Goal: Task Accomplishment & Management: Use online tool/utility

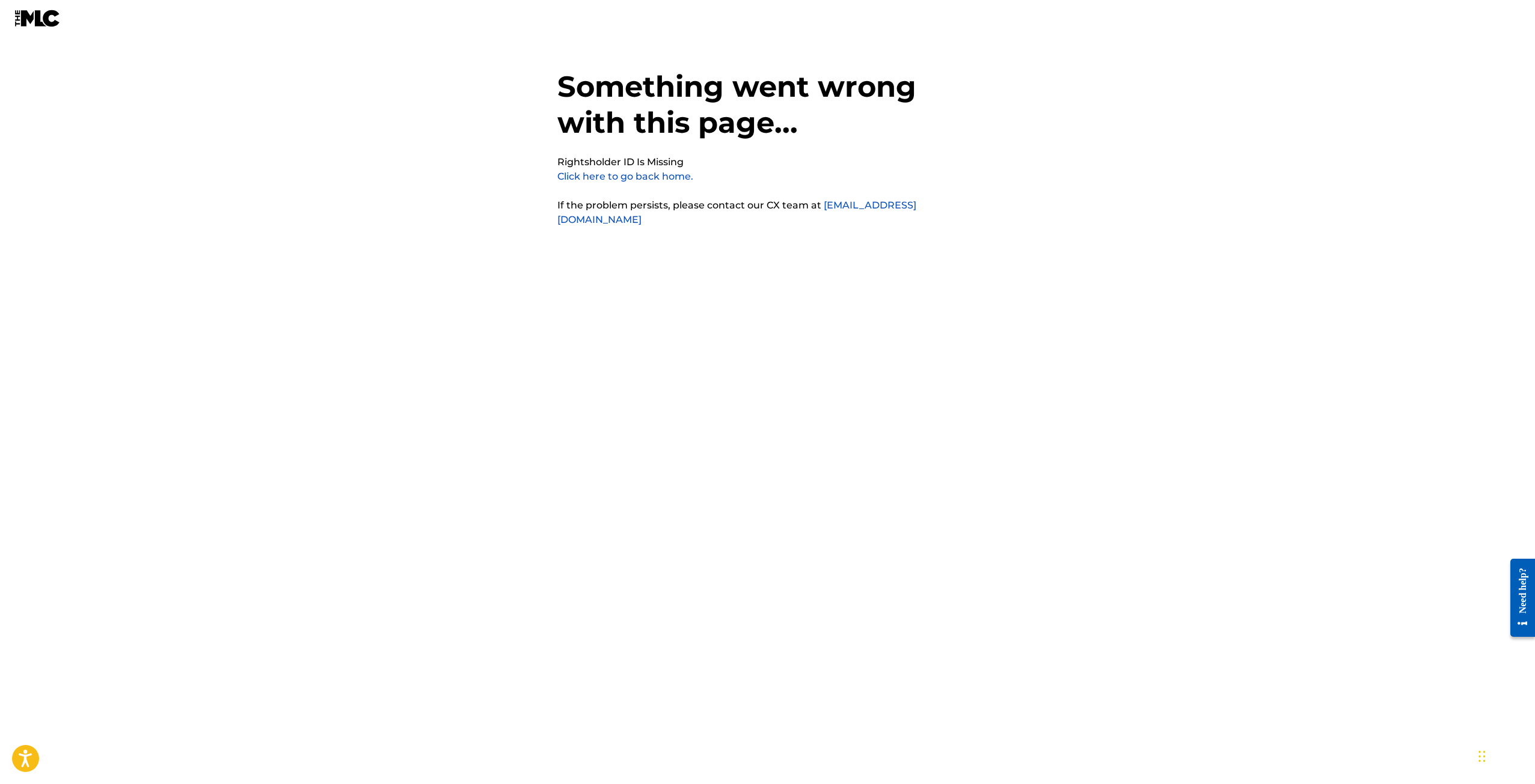
click at [627, 176] on link "Click here to go back home." at bounding box center [625, 176] width 136 height 11
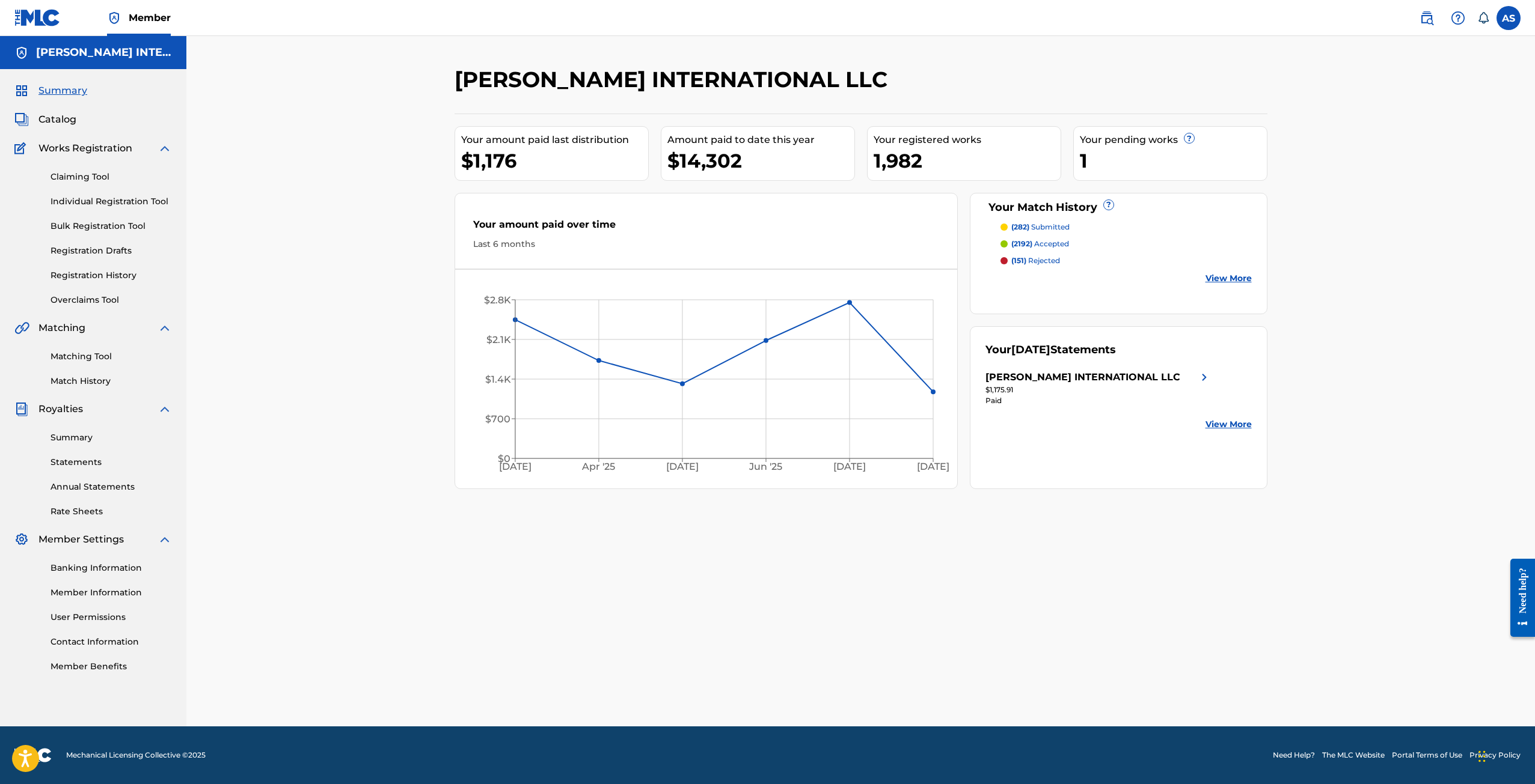
click at [57, 357] on link "Matching Tool" at bounding box center [111, 357] width 122 height 13
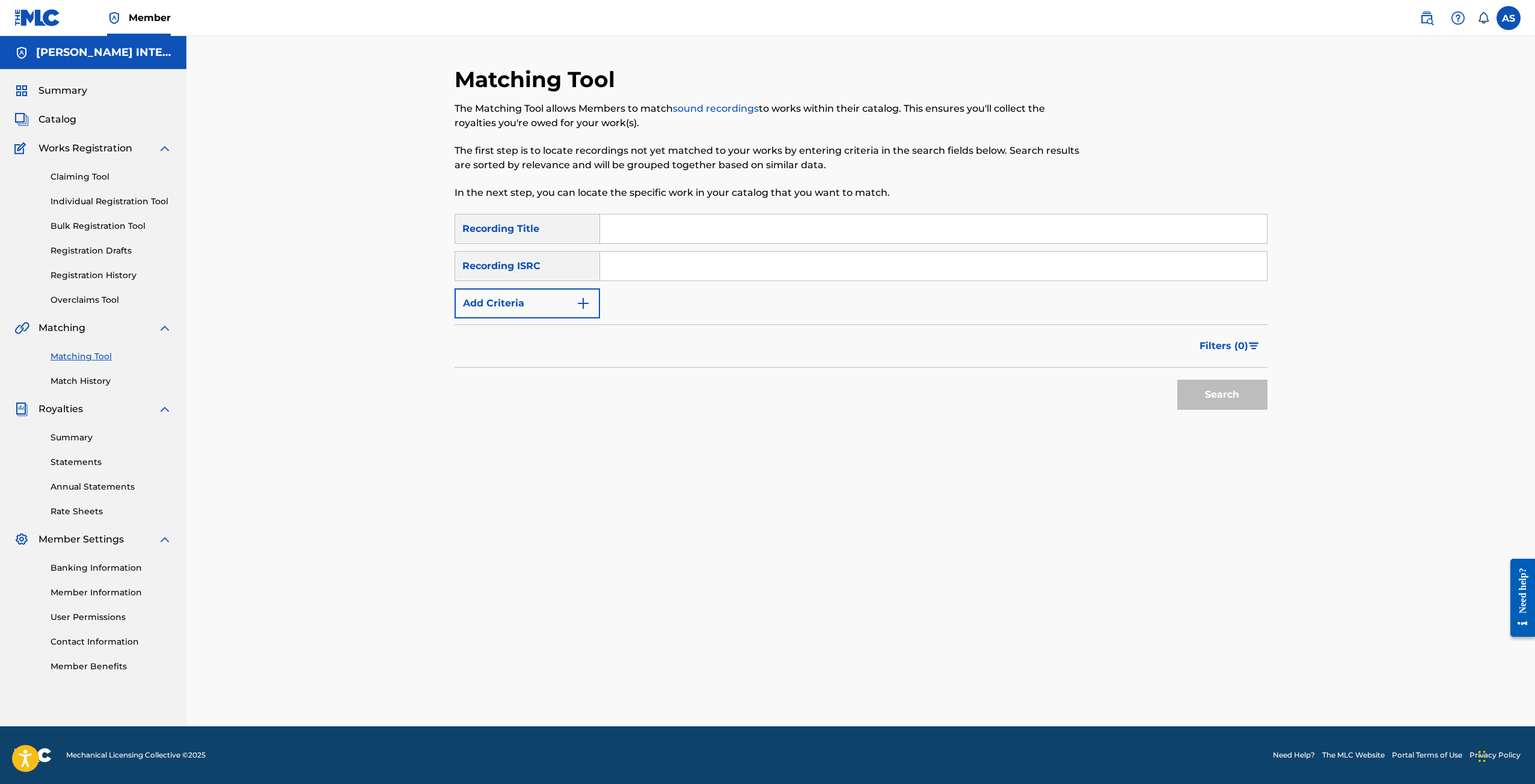
click at [608, 227] on input "Search Form" at bounding box center [933, 229] width 667 height 29
type input "a big hunk o love"
click at [460, 303] on button "Add Criteria" at bounding box center [528, 303] width 146 height 30
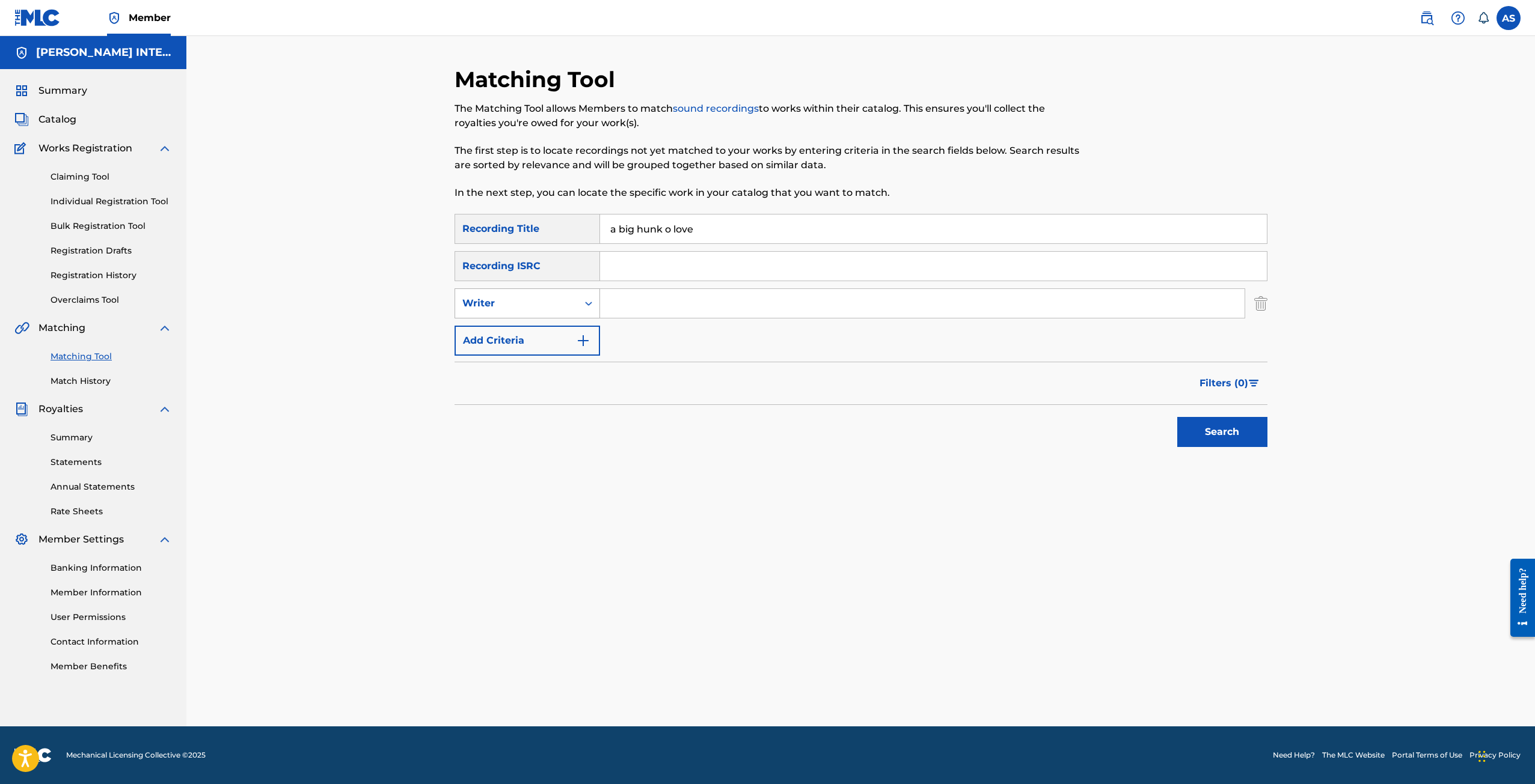
click at [499, 311] on div "Writer" at bounding box center [516, 304] width 122 height 23
click at [500, 335] on div "Recording Artist" at bounding box center [527, 333] width 144 height 30
click at [662, 297] on input "Search Form" at bounding box center [921, 303] width 644 height 29
click at [1219, 446] on button "Search" at bounding box center [1222, 432] width 90 height 30
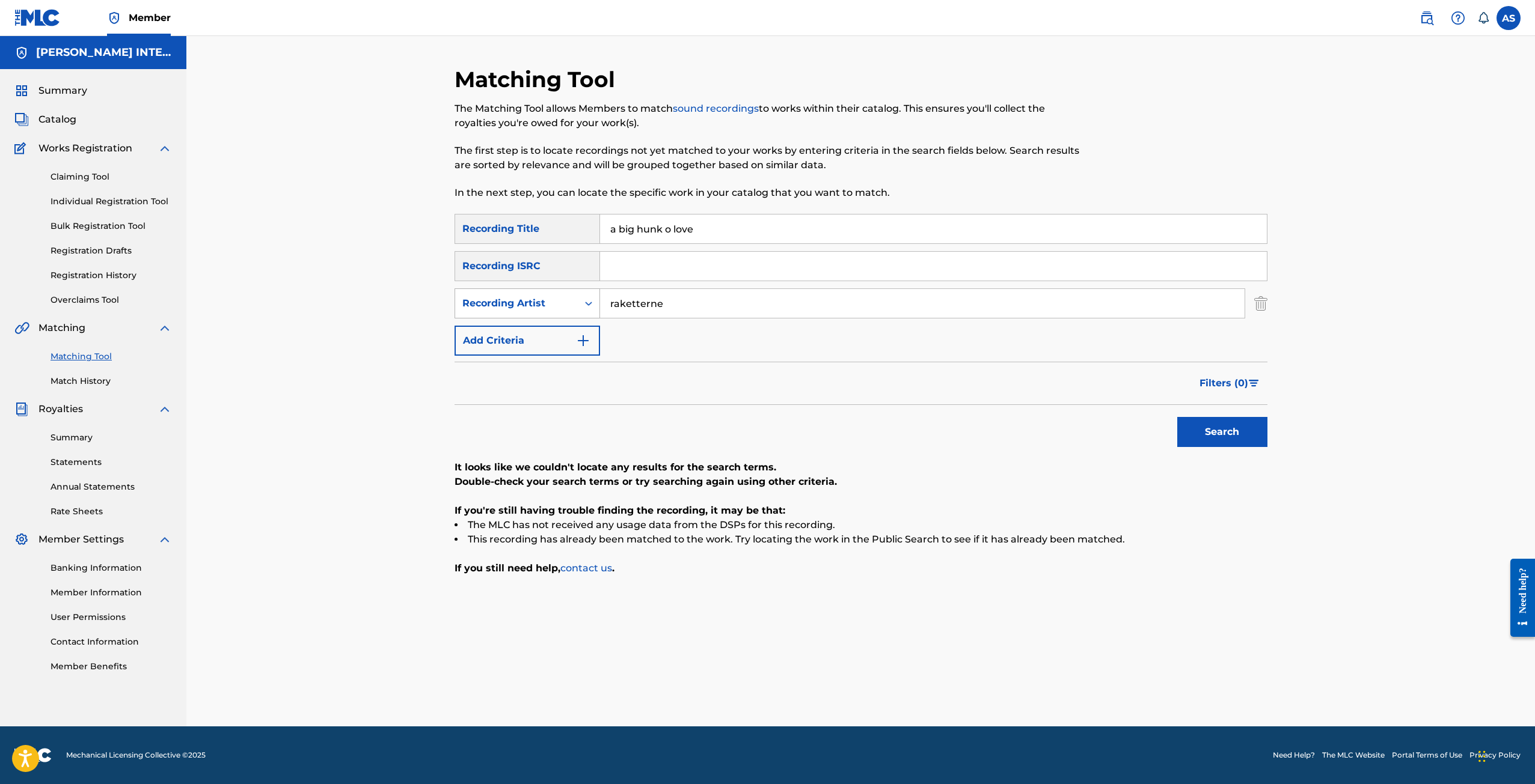
drag, startPoint x: 708, startPoint y: 309, endPoint x: 546, endPoint y: 307, distance: 162.0
click at [546, 307] on div "SearchWithCriteria345a6520-45f9-4c94-a759-42d444d27b56 Recording Artist rakette…" at bounding box center [861, 303] width 813 height 30
click at [1218, 434] on button "Search" at bounding box center [1222, 432] width 90 height 30
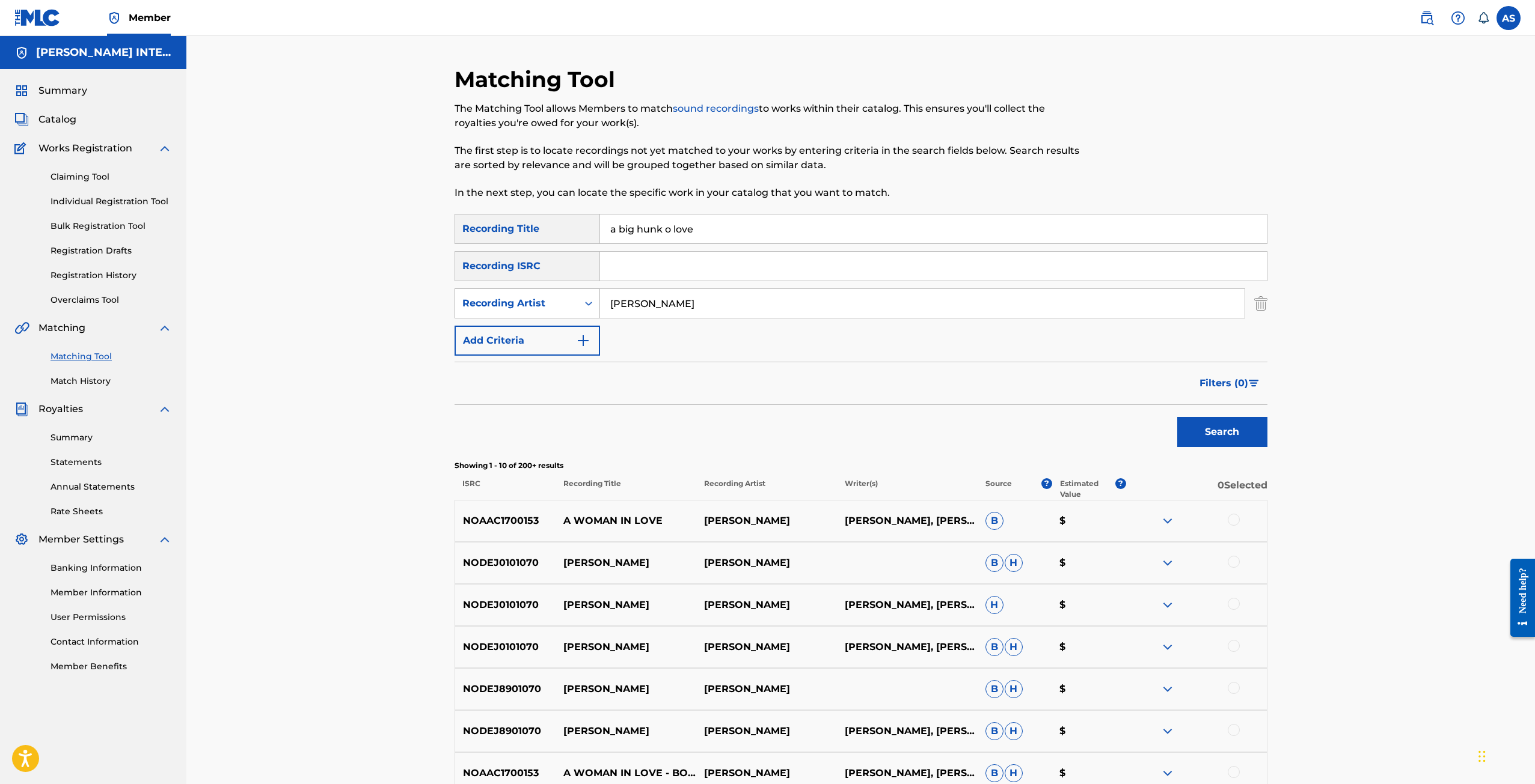
drag, startPoint x: 688, startPoint y: 311, endPoint x: 567, endPoint y: 314, distance: 121.0
click at [567, 314] on div "SearchWithCriteria345a6520-45f9-4c94-a759-42d444d27b56 Recording Artist [PERSON…" at bounding box center [861, 303] width 813 height 30
click at [1217, 429] on button "Search" at bounding box center [1222, 432] width 90 height 30
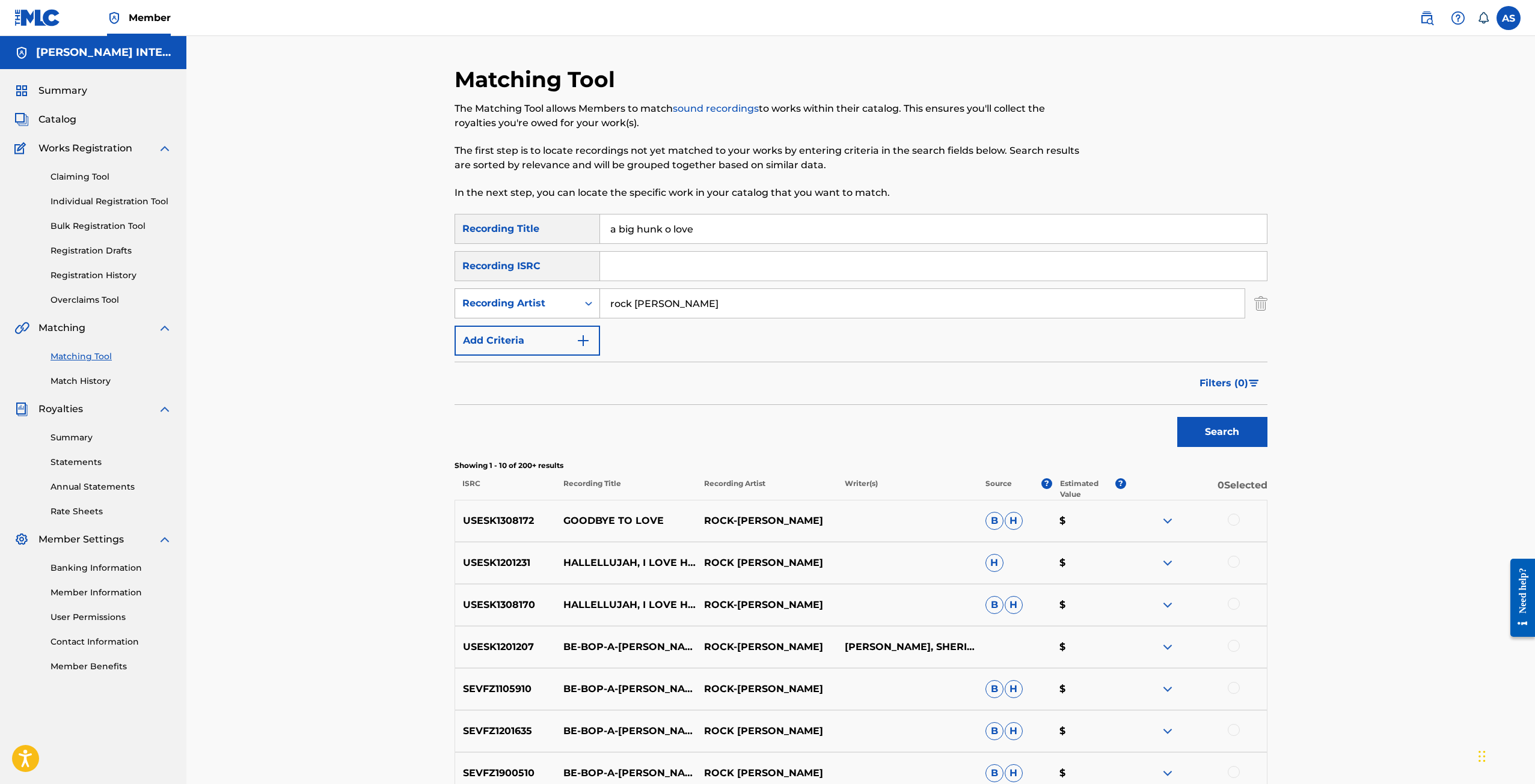
drag, startPoint x: 678, startPoint y: 308, endPoint x: 587, endPoint y: 306, distance: 91.0
click at [587, 306] on div "SearchWithCriteria345a6520-45f9-4c94-a759-42d444d27b56 Recording Artist rock [P…" at bounding box center [861, 303] width 813 height 30
type input "f"
click at [1237, 435] on button "Search" at bounding box center [1222, 432] width 90 height 30
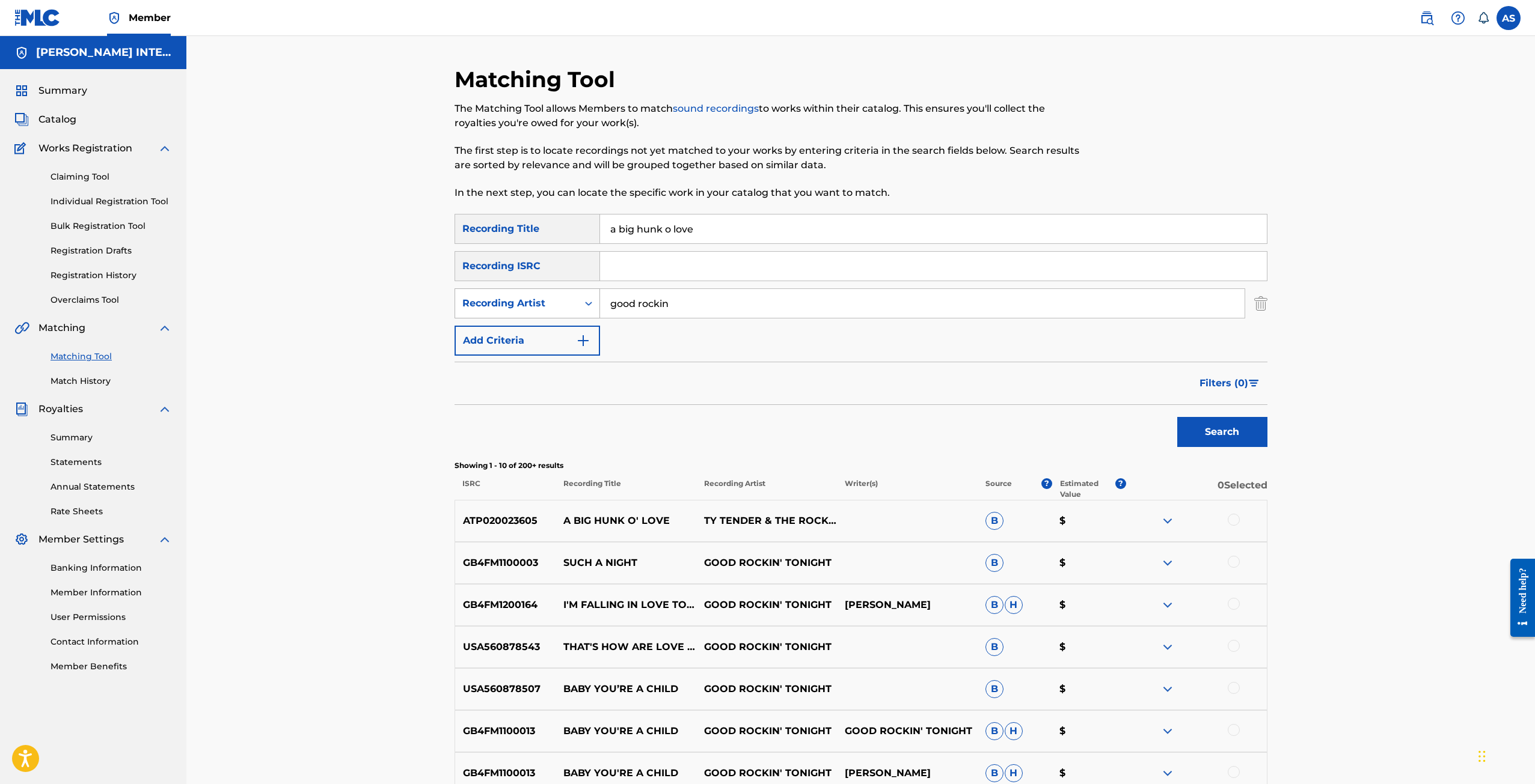
drag, startPoint x: 693, startPoint y: 299, endPoint x: 514, endPoint y: 297, distance: 179.0
click at [514, 297] on div "SearchWithCriteria345a6520-45f9-4c94-a759-42d444d27b56 Recording Artist good ro…" at bounding box center [861, 303] width 813 height 30
click at [1231, 422] on button "Search" at bounding box center [1222, 432] width 90 height 30
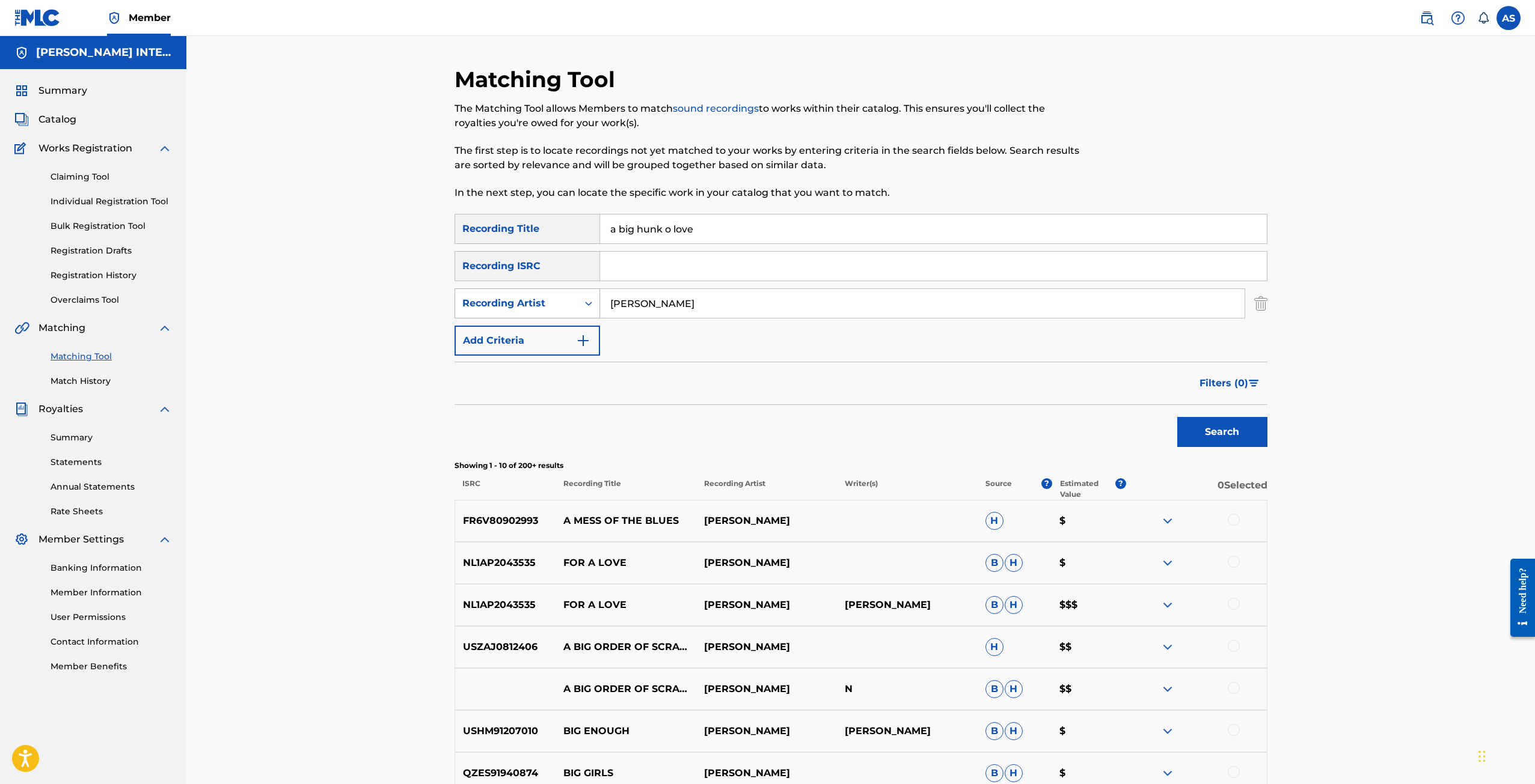
drag, startPoint x: 665, startPoint y: 304, endPoint x: 593, endPoint y: 304, distance: 72.0
click at [593, 304] on div "SearchWithCriteria345a6520-45f9-4c94-a759-42d444d27b56 Recording Artist [PERSON…" at bounding box center [861, 303] width 813 height 30
type input "[PERSON_NAME]"
click at [1219, 433] on button "Search" at bounding box center [1222, 432] width 90 height 30
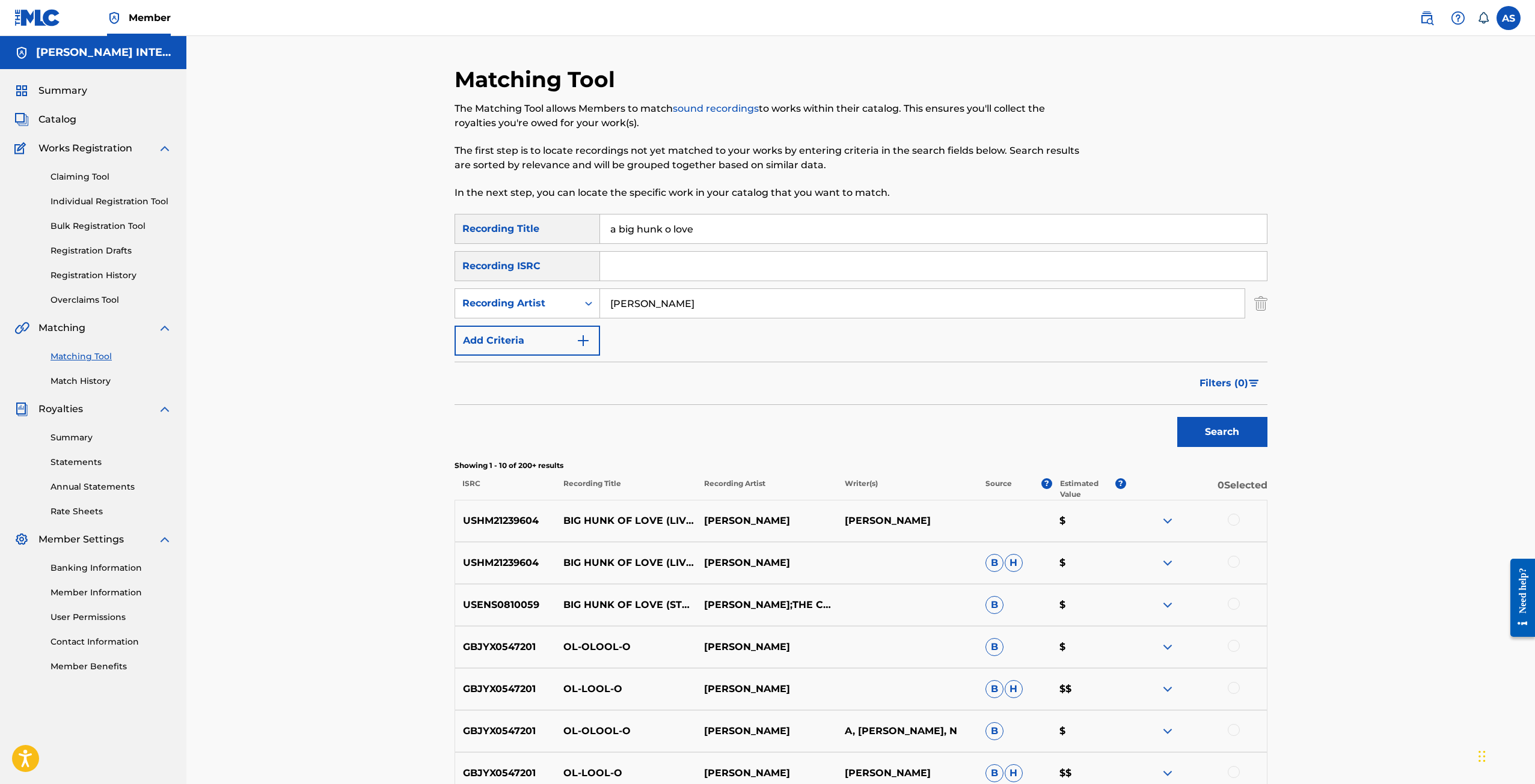
click at [1168, 606] on img at bounding box center [1167, 605] width 15 height 15
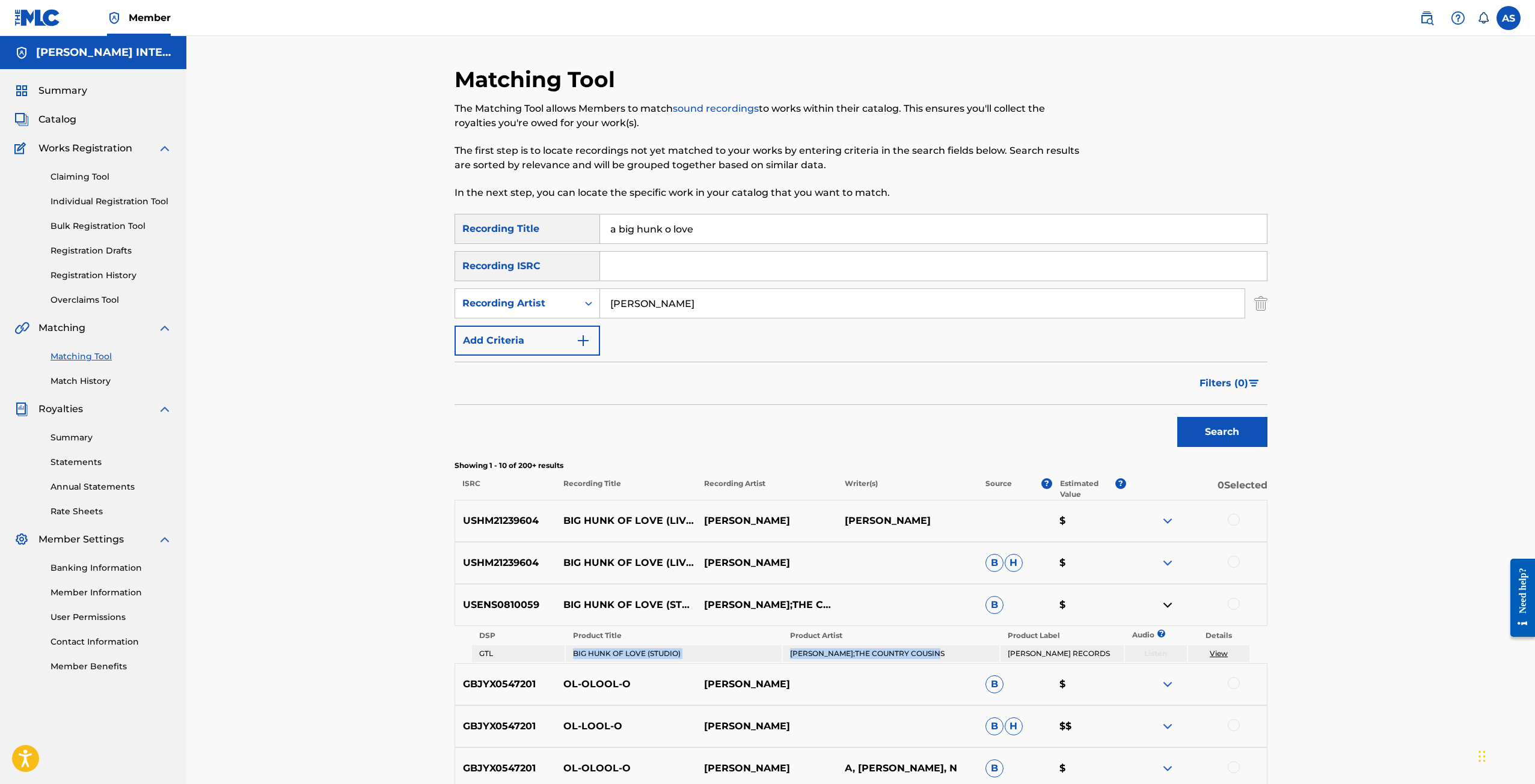
drag, startPoint x: 574, startPoint y: 653, endPoint x: 823, endPoint y: 654, distance: 249.0
click at [952, 655] on tr "GTL BIG HUNK OF LOVE (STUDIO) [PERSON_NAME];THE COUNTRY [PERSON_NAME] RECORDS L…" at bounding box center [861, 654] width 778 height 17
drag, startPoint x: 565, startPoint y: 521, endPoint x: 811, endPoint y: 519, distance: 246.0
click at [811, 519] on div "USHM21239604 BIG HUNK OF LOVE (LIVE) [PERSON_NAME] [PERSON_NAME] $" at bounding box center [861, 521] width 813 height 42
click at [1236, 521] on div at bounding box center [1233, 520] width 12 height 12
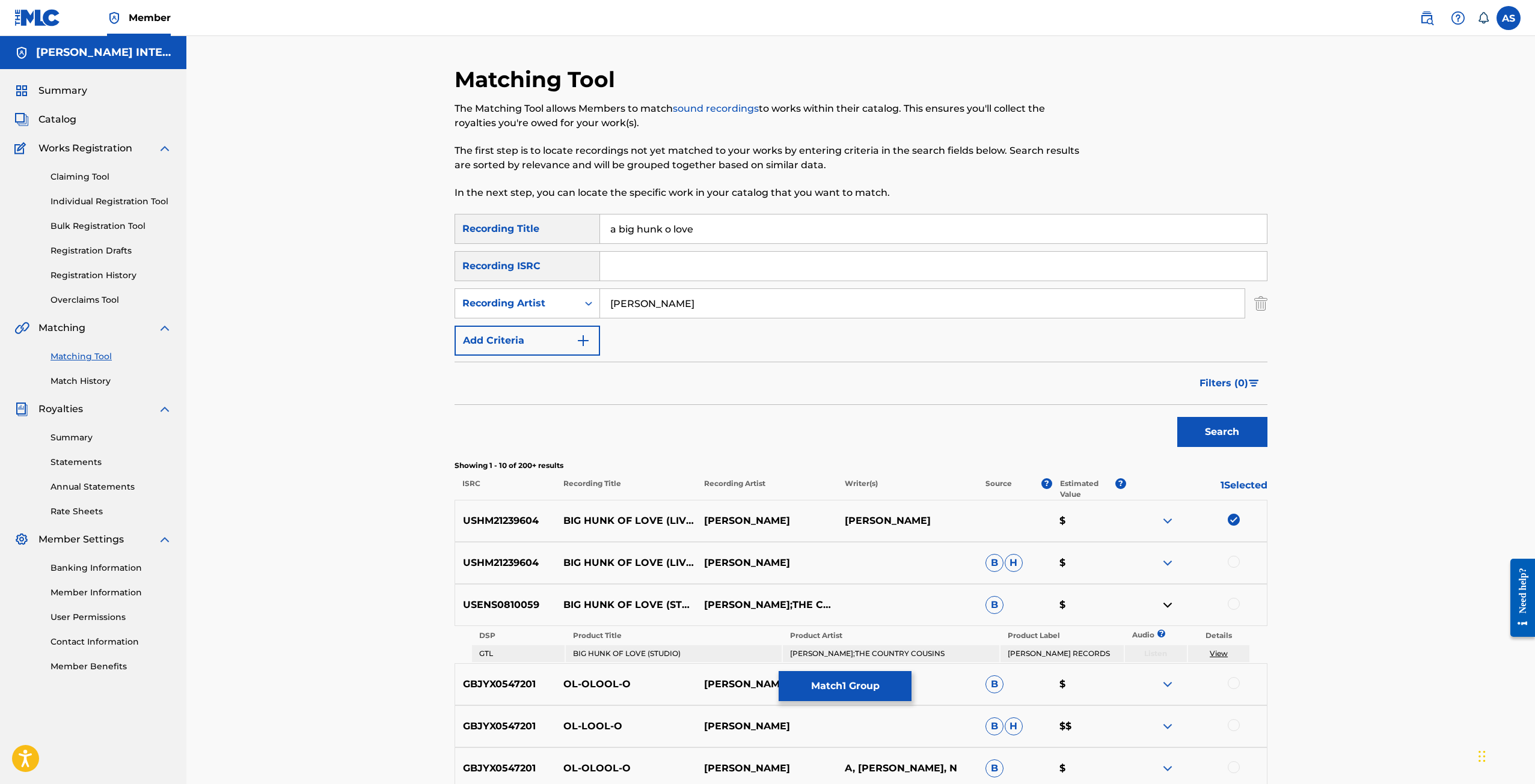
scroll to position [60, 0]
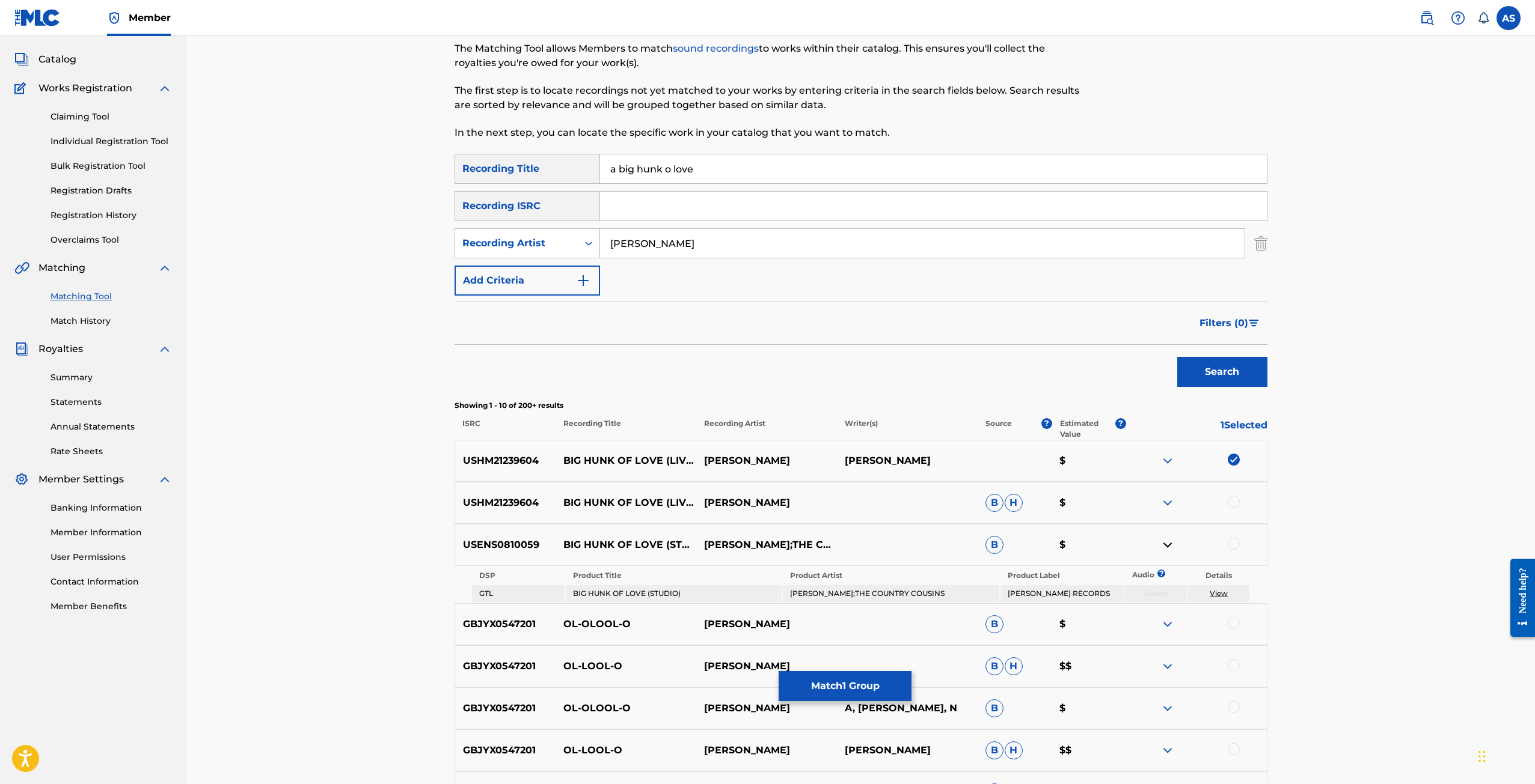
click at [1231, 545] on div at bounding box center [1233, 543] width 12 height 12
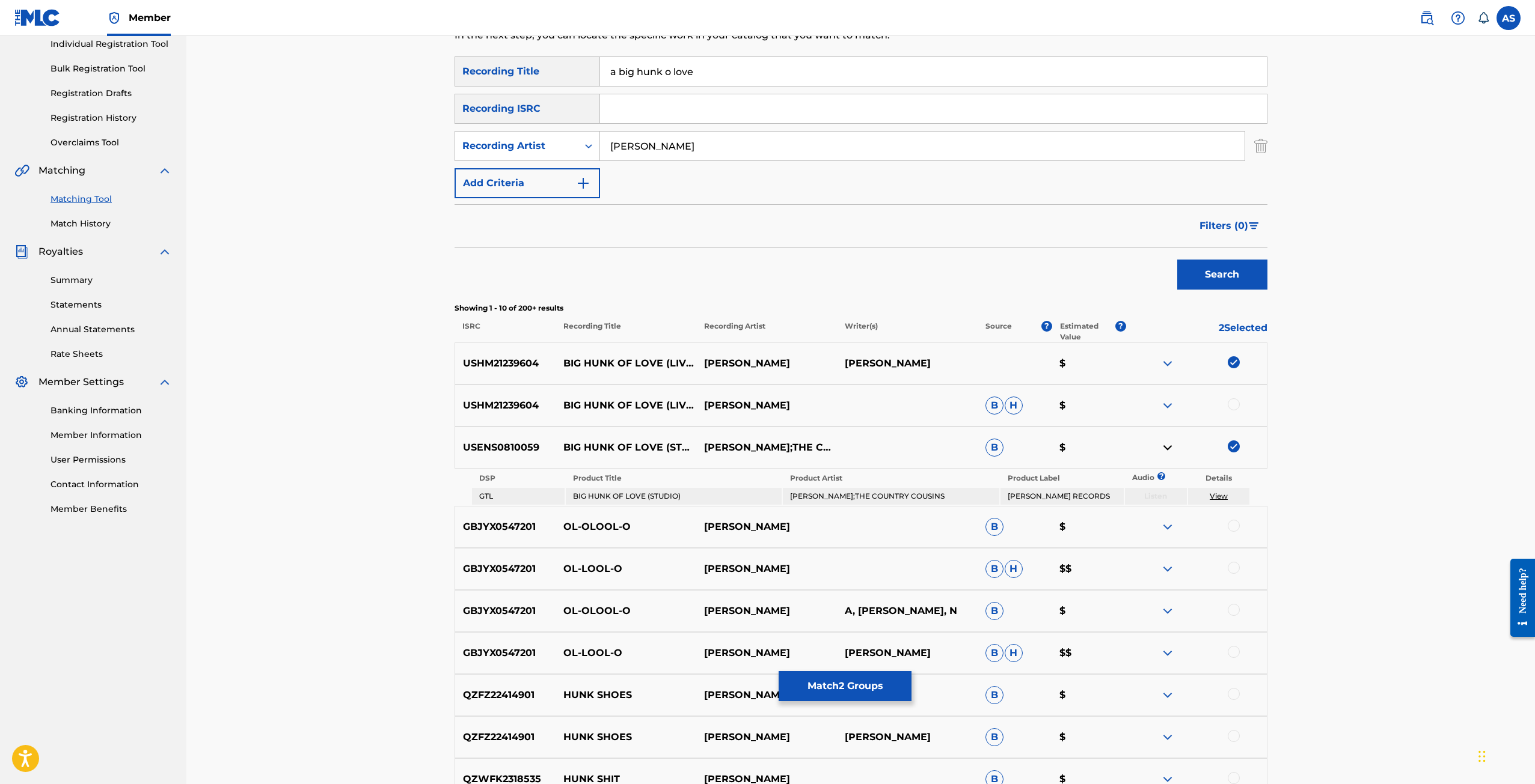
scroll to position [180, 0]
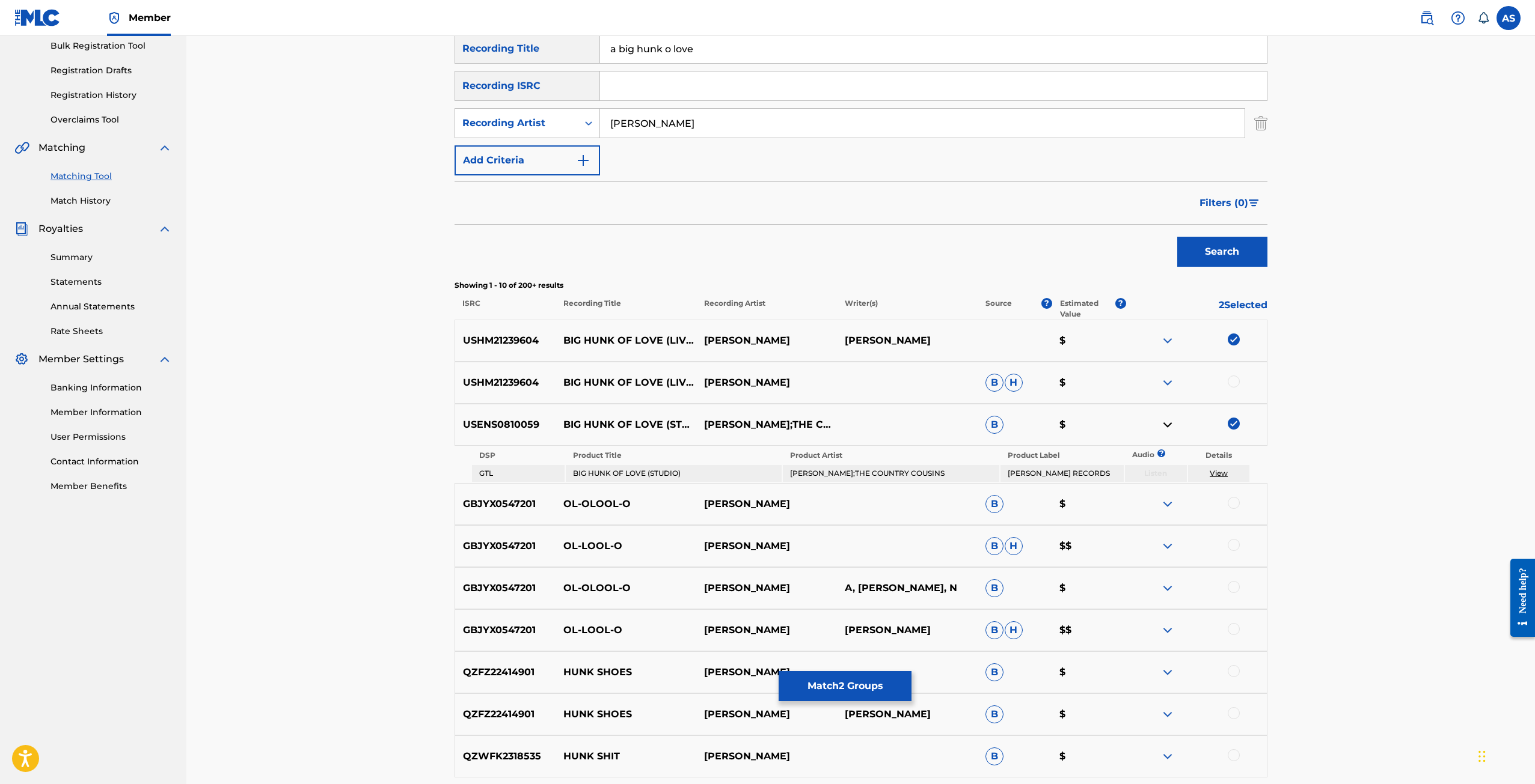
click at [847, 693] on button "Match 2 Groups" at bounding box center [845, 686] width 133 height 30
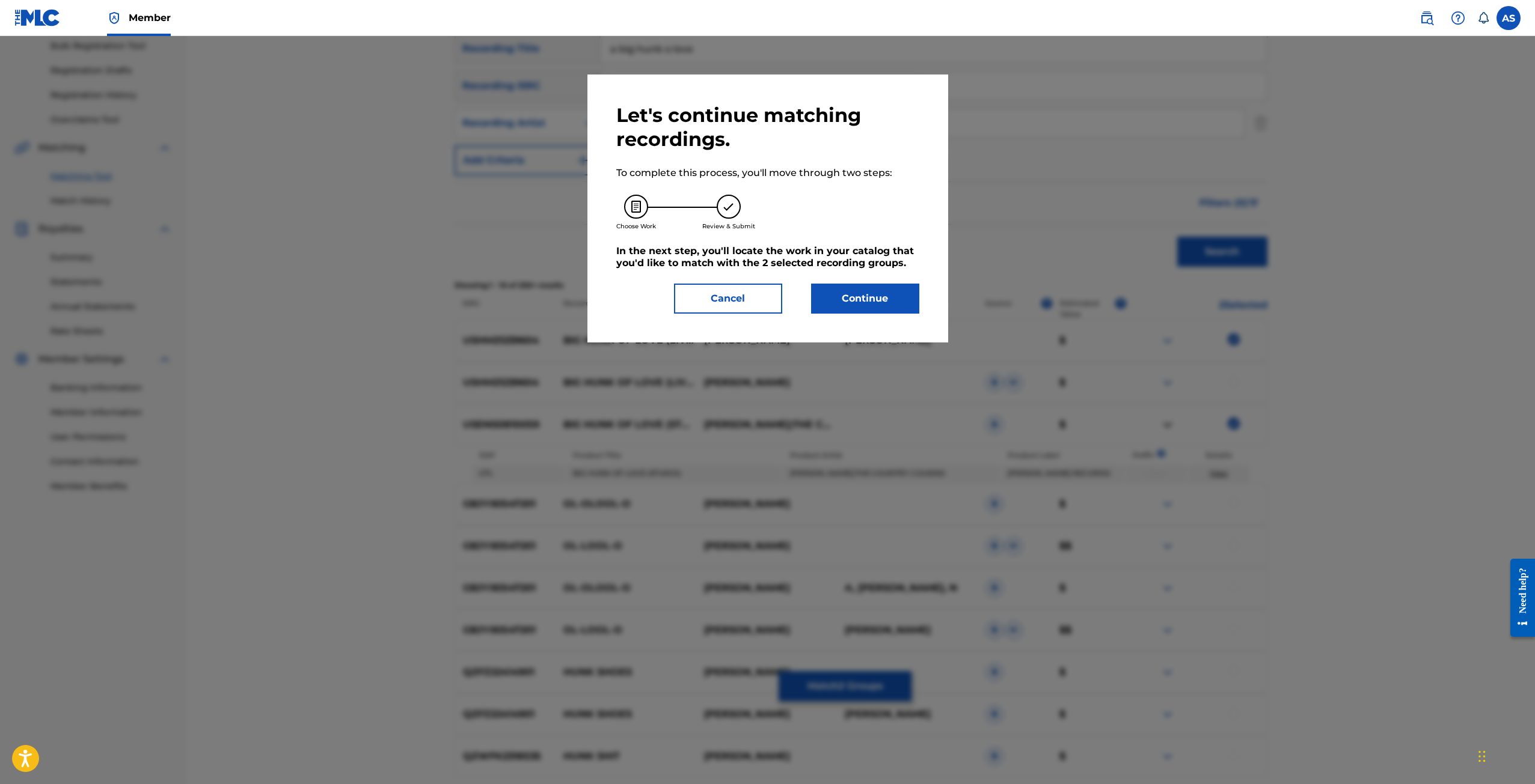
click at [850, 299] on button "Continue" at bounding box center [865, 299] width 108 height 30
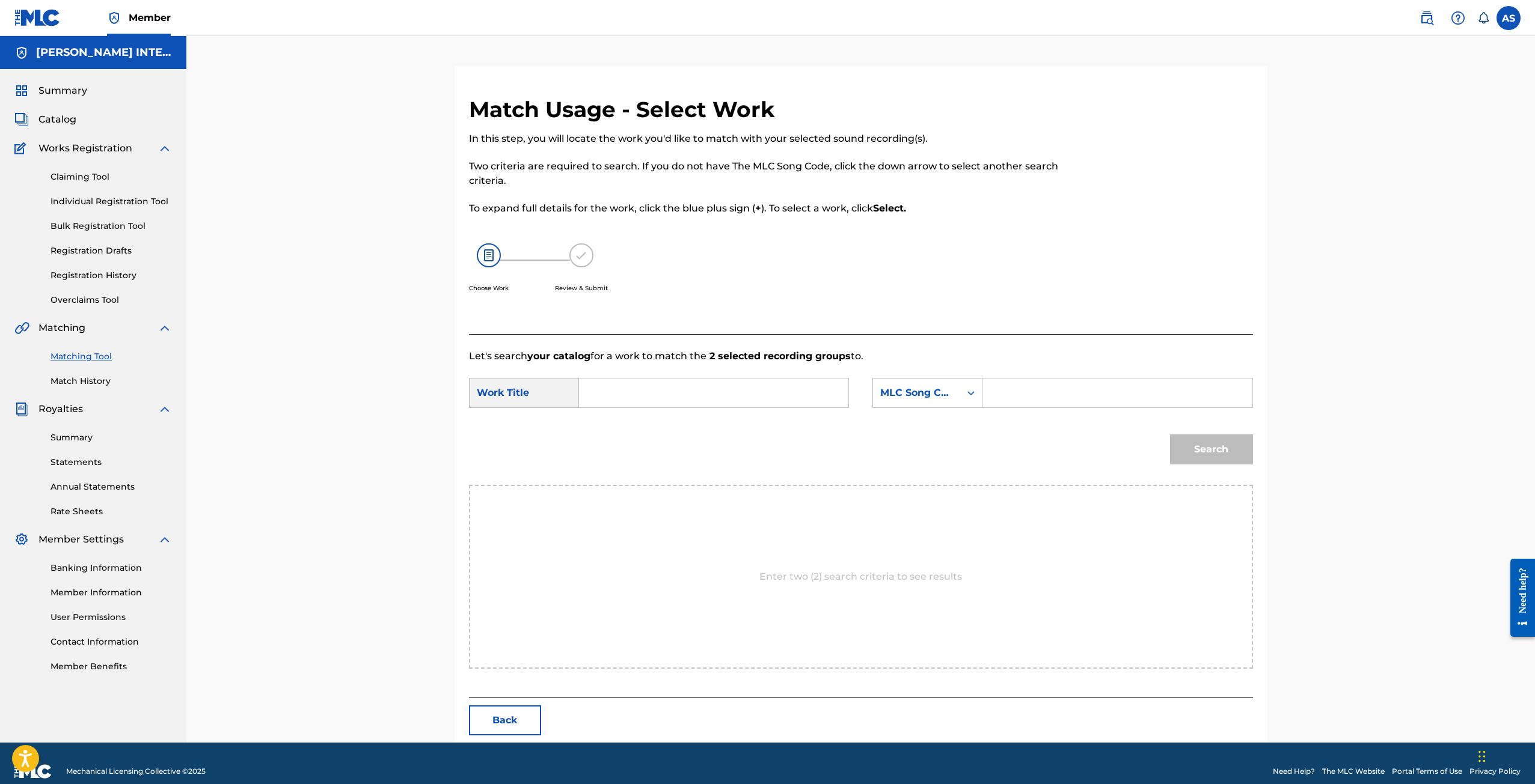
click at [635, 403] on input "Search Form" at bounding box center [714, 392] width 249 height 29
click at [611, 425] on strong "big" at bounding box center [616, 420] width 16 height 11
type input "a big hunk o love"
click at [906, 395] on div "MLC Song Code" at bounding box center [917, 393] width 73 height 15
click at [927, 426] on div "Writer Name" at bounding box center [928, 422] width 109 height 30
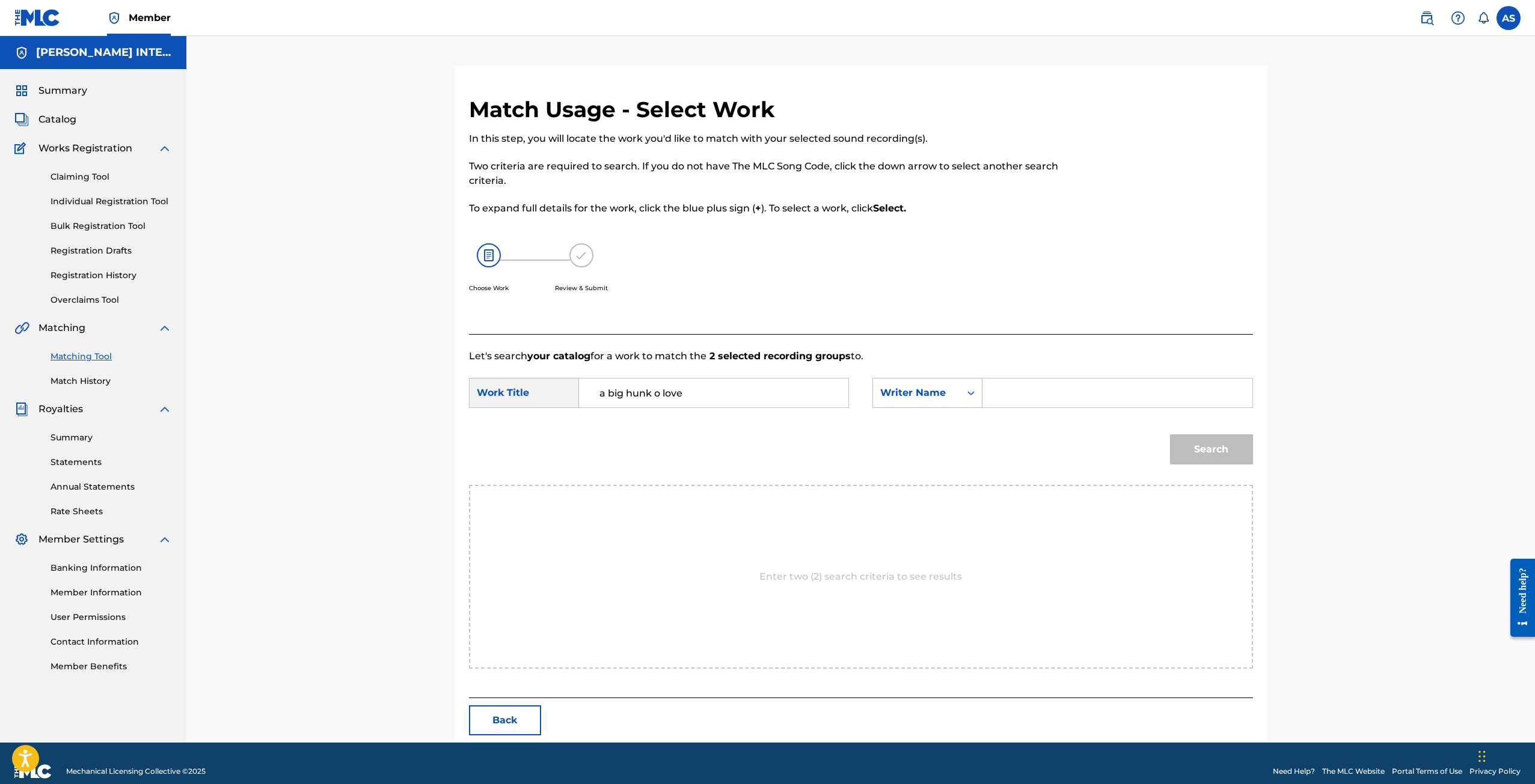
click at [1018, 399] on input "Search Form" at bounding box center [1117, 392] width 249 height 29
type input "[PERSON_NAME]"
click at [1201, 454] on button "Search" at bounding box center [1211, 449] width 83 height 30
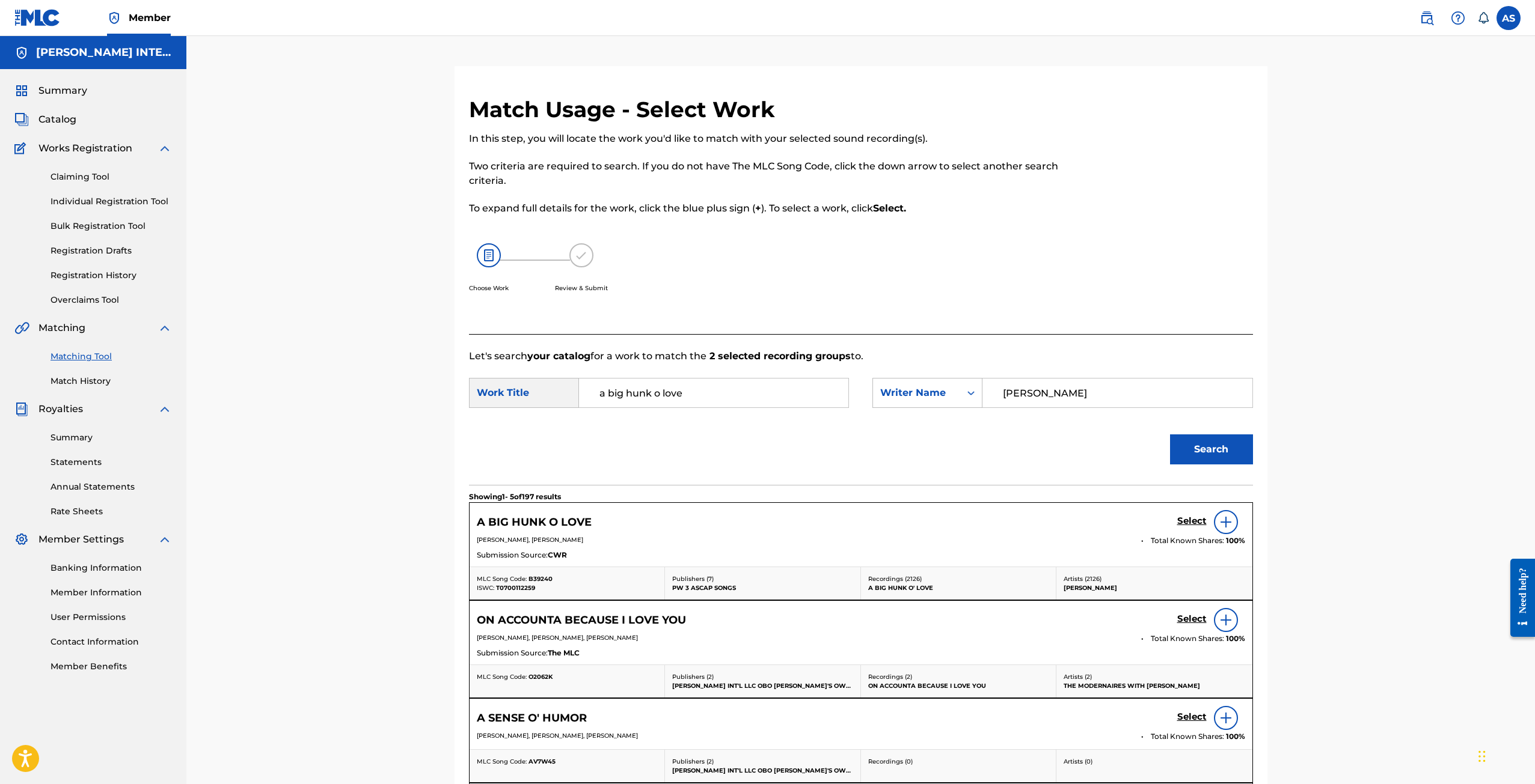
click at [1192, 523] on h5 "Select" at bounding box center [1191, 521] width 29 height 11
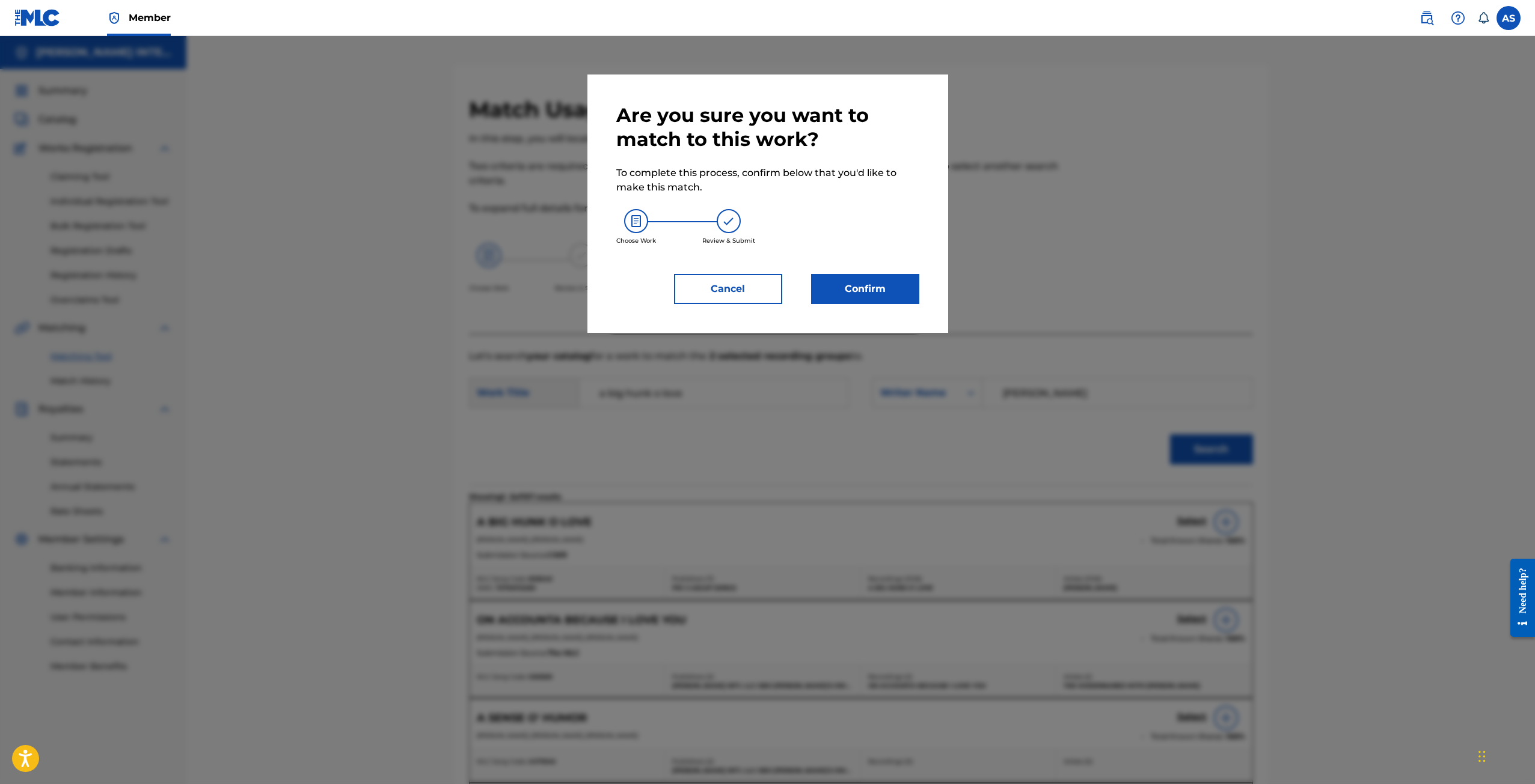
click at [890, 285] on button "Confirm" at bounding box center [865, 289] width 108 height 30
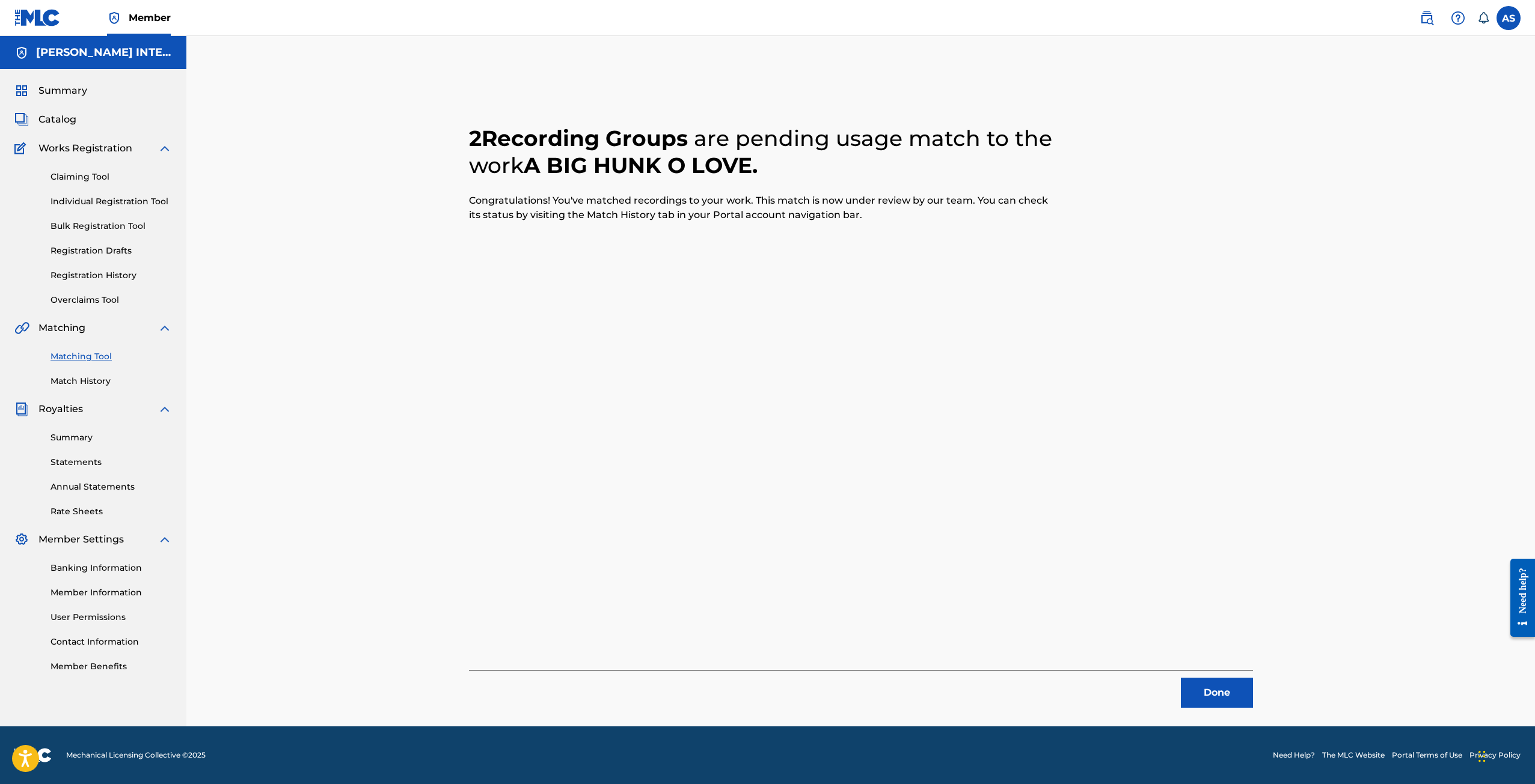
click at [1213, 687] on button "Done" at bounding box center [1216, 692] width 72 height 30
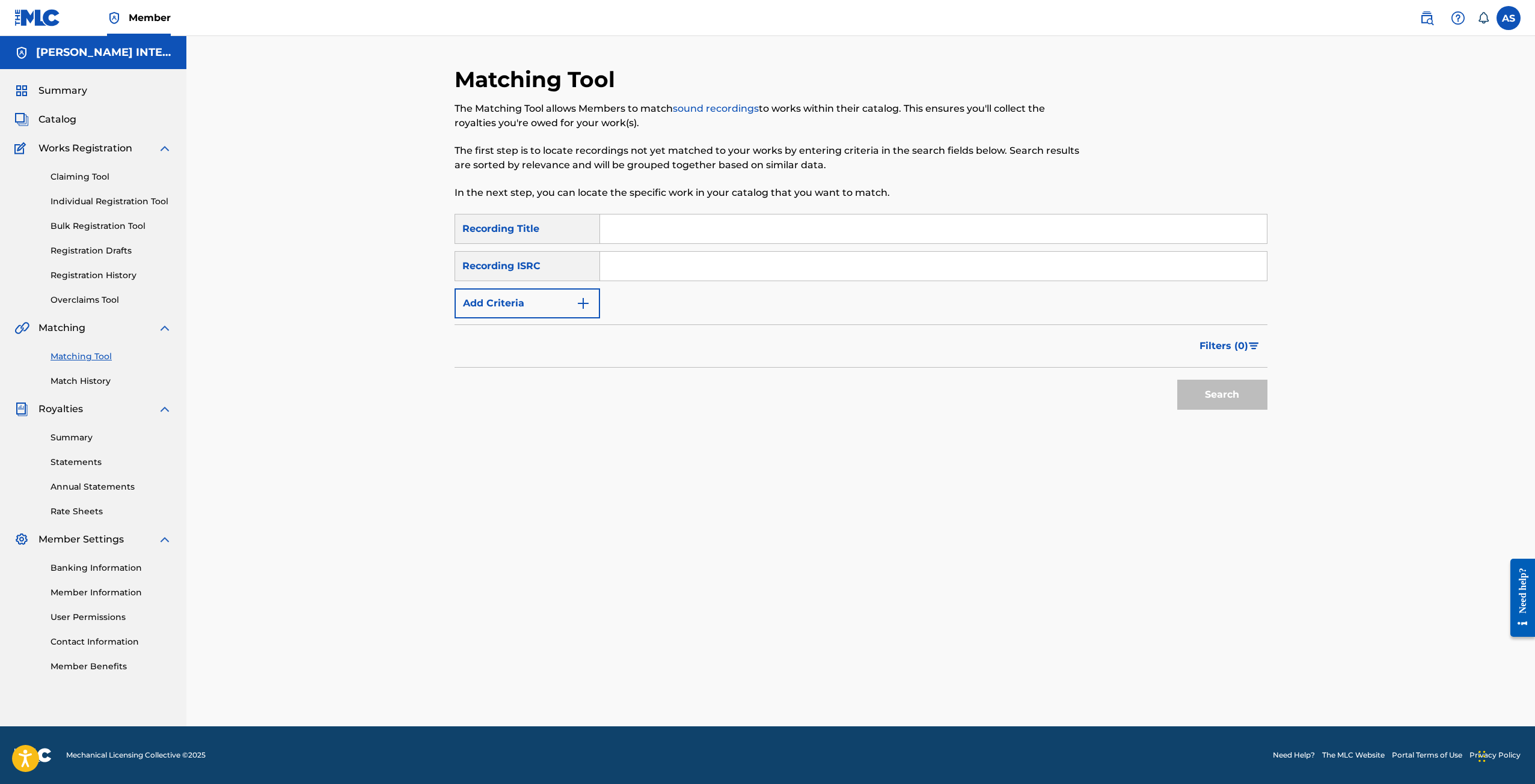
click at [538, 296] on button "Add Criteria" at bounding box center [528, 303] width 146 height 30
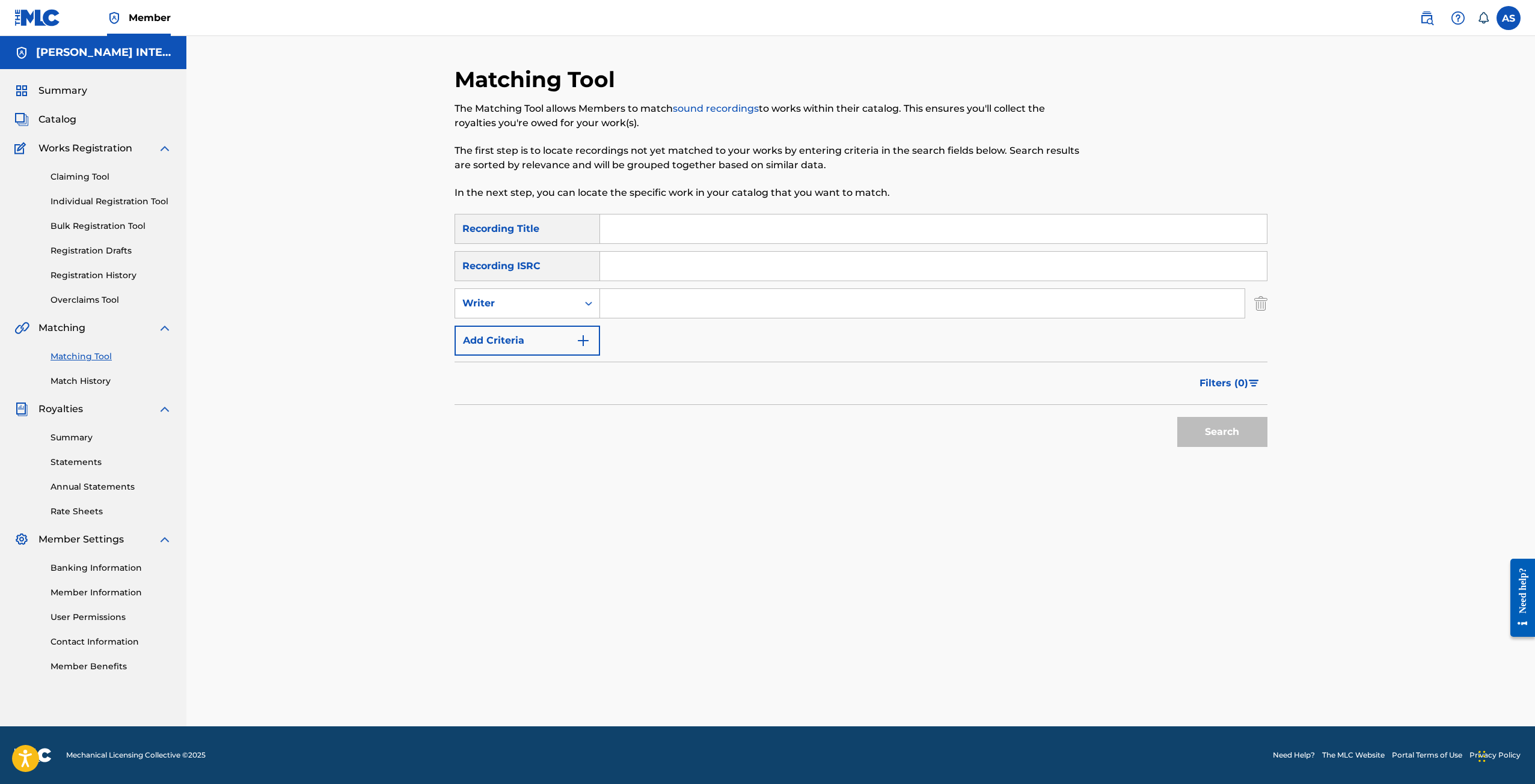
click at [644, 311] on input "Search Form" at bounding box center [921, 303] width 644 height 29
type input "[PERSON_NAME]"
click at [1212, 427] on button "Search" at bounding box center [1222, 432] width 90 height 30
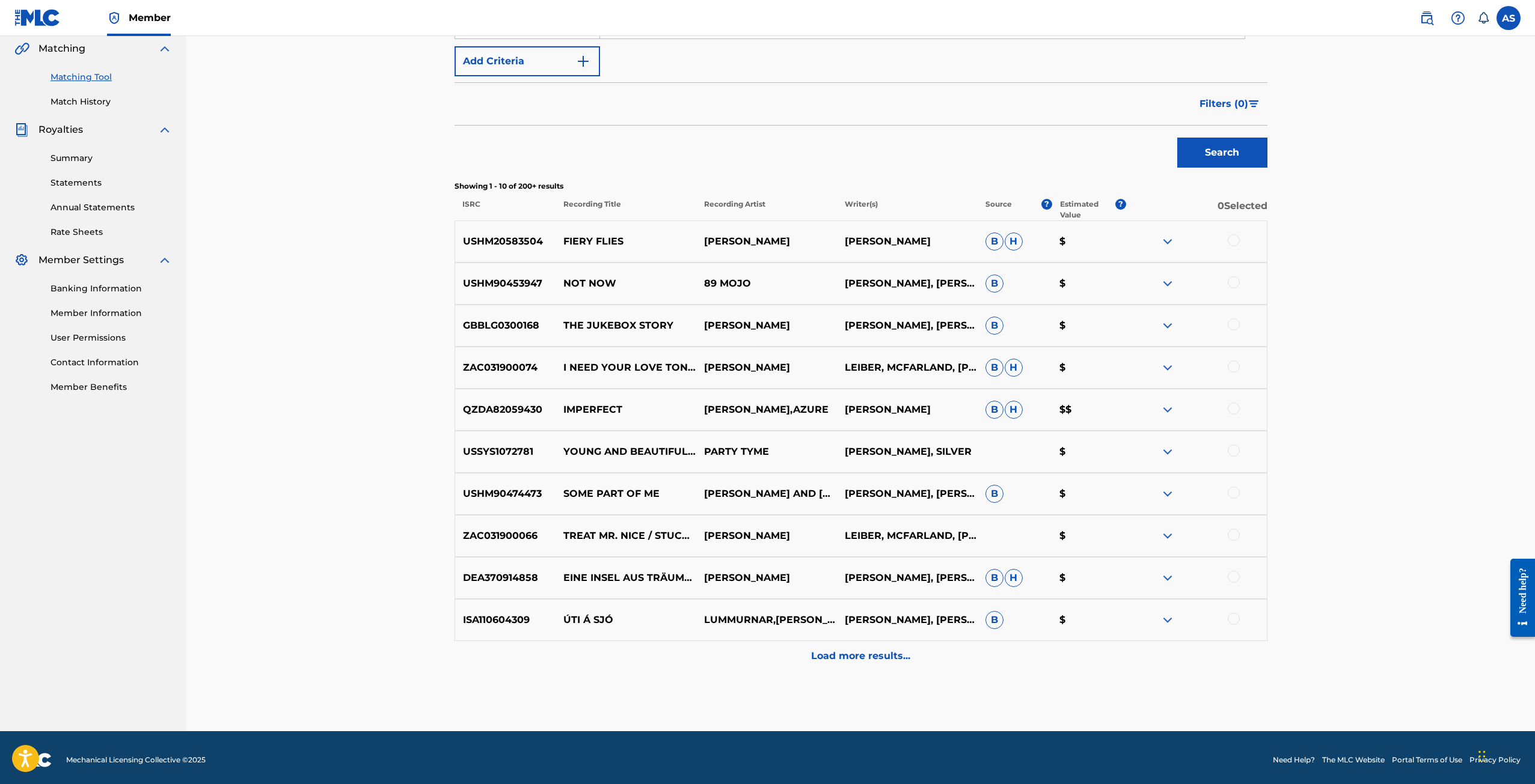
scroll to position [284, 0]
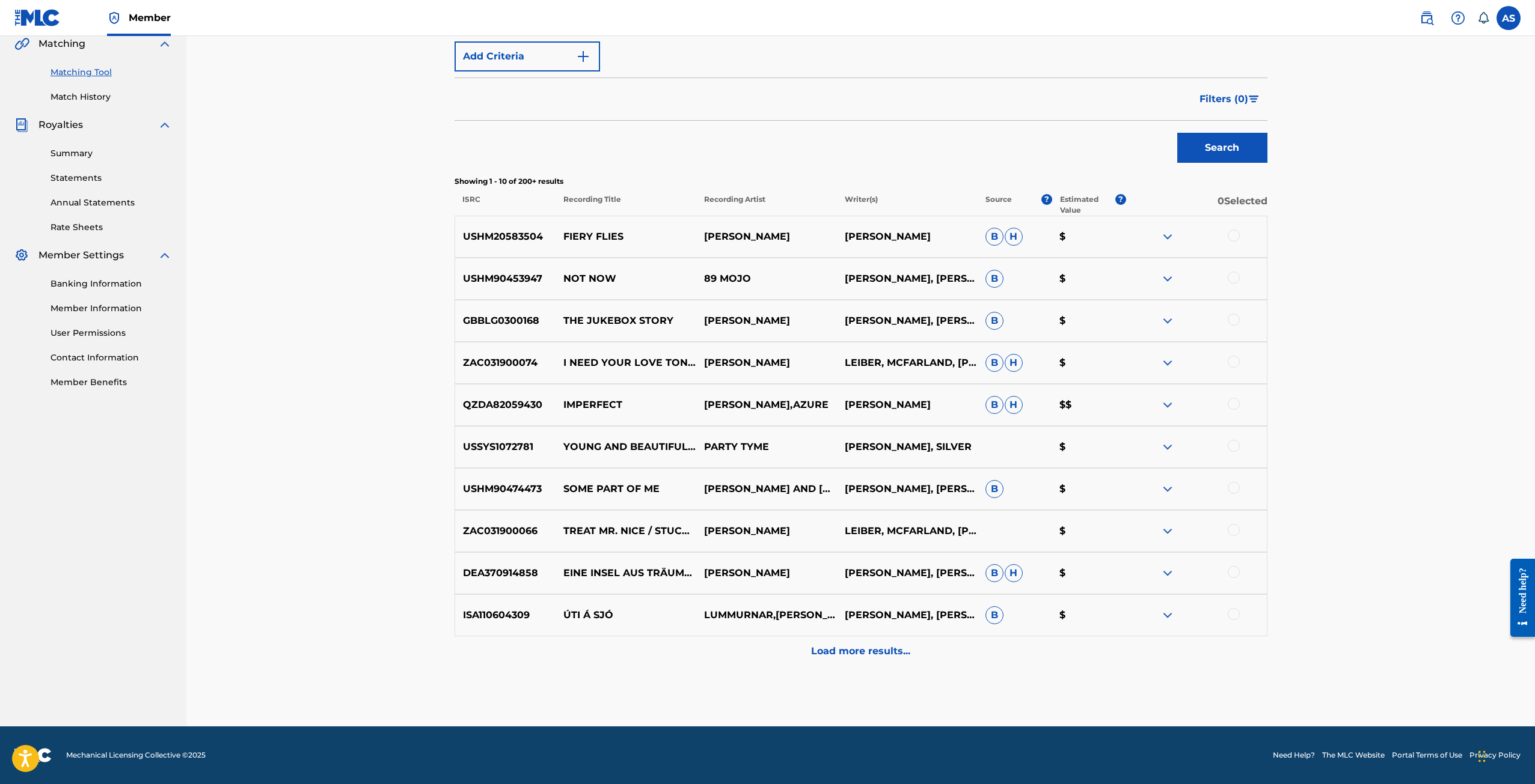
click at [849, 655] on p "Load more results..." at bounding box center [861, 651] width 99 height 15
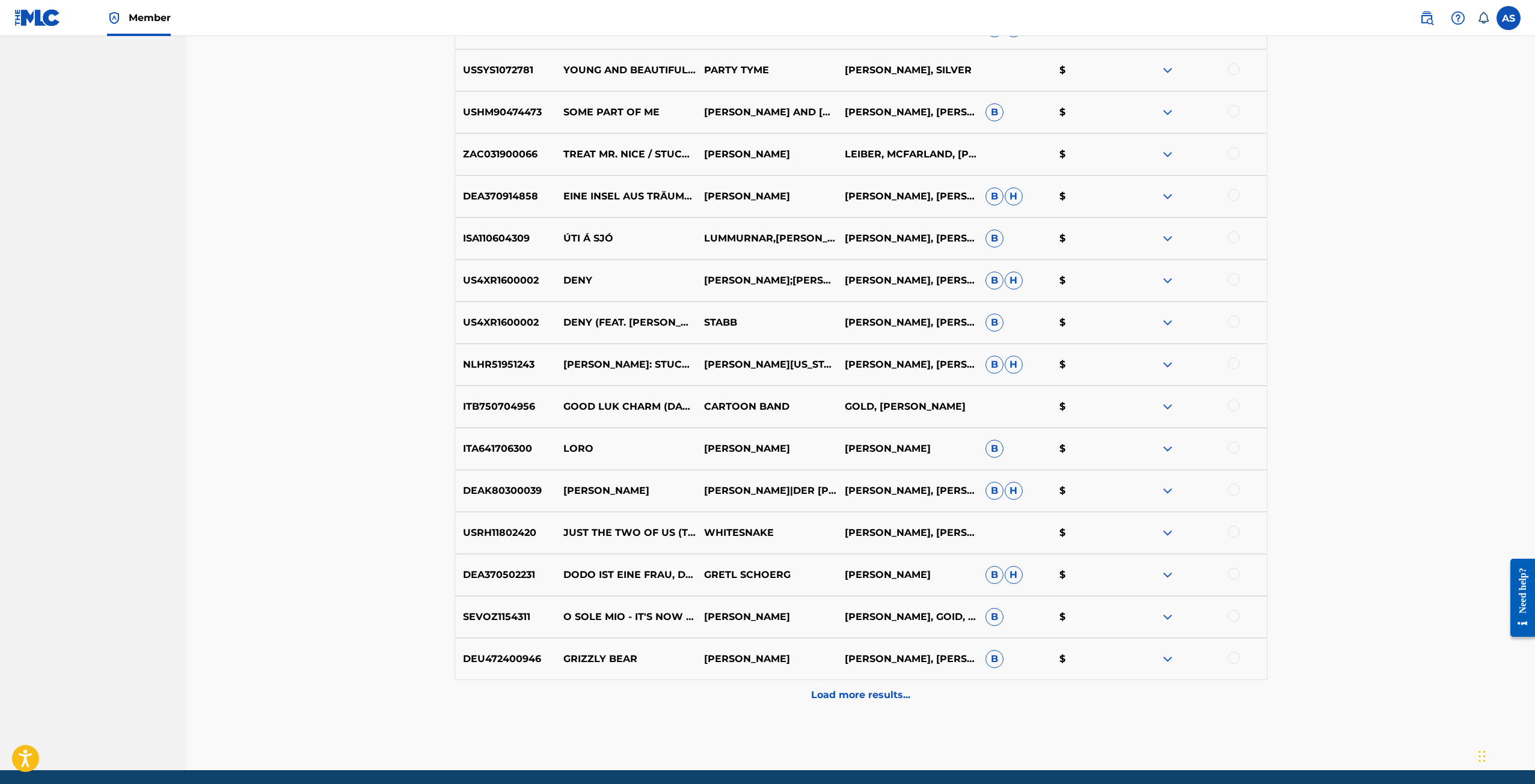
scroll to position [705, 0]
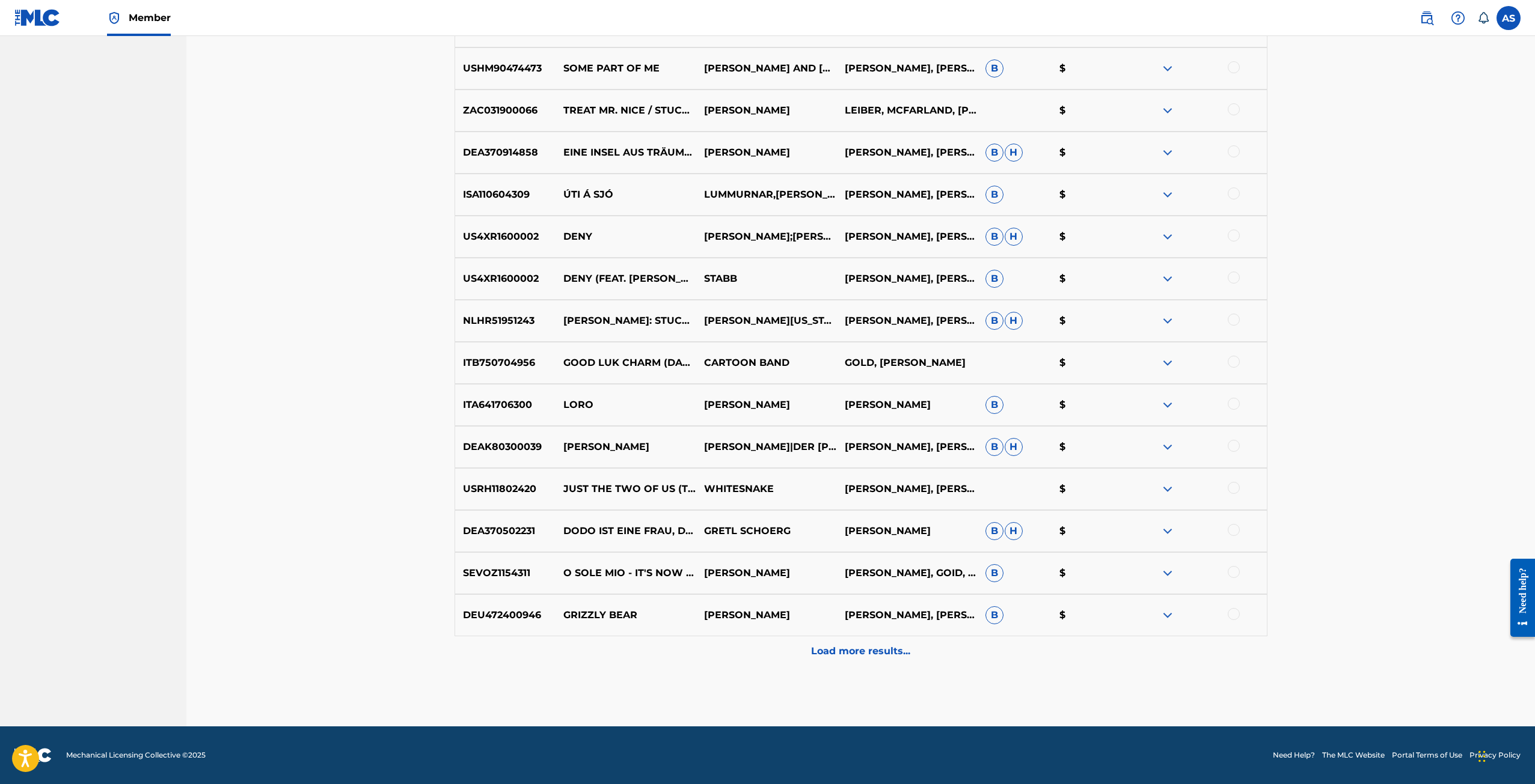
click at [816, 648] on p "Load more results..." at bounding box center [861, 651] width 99 height 15
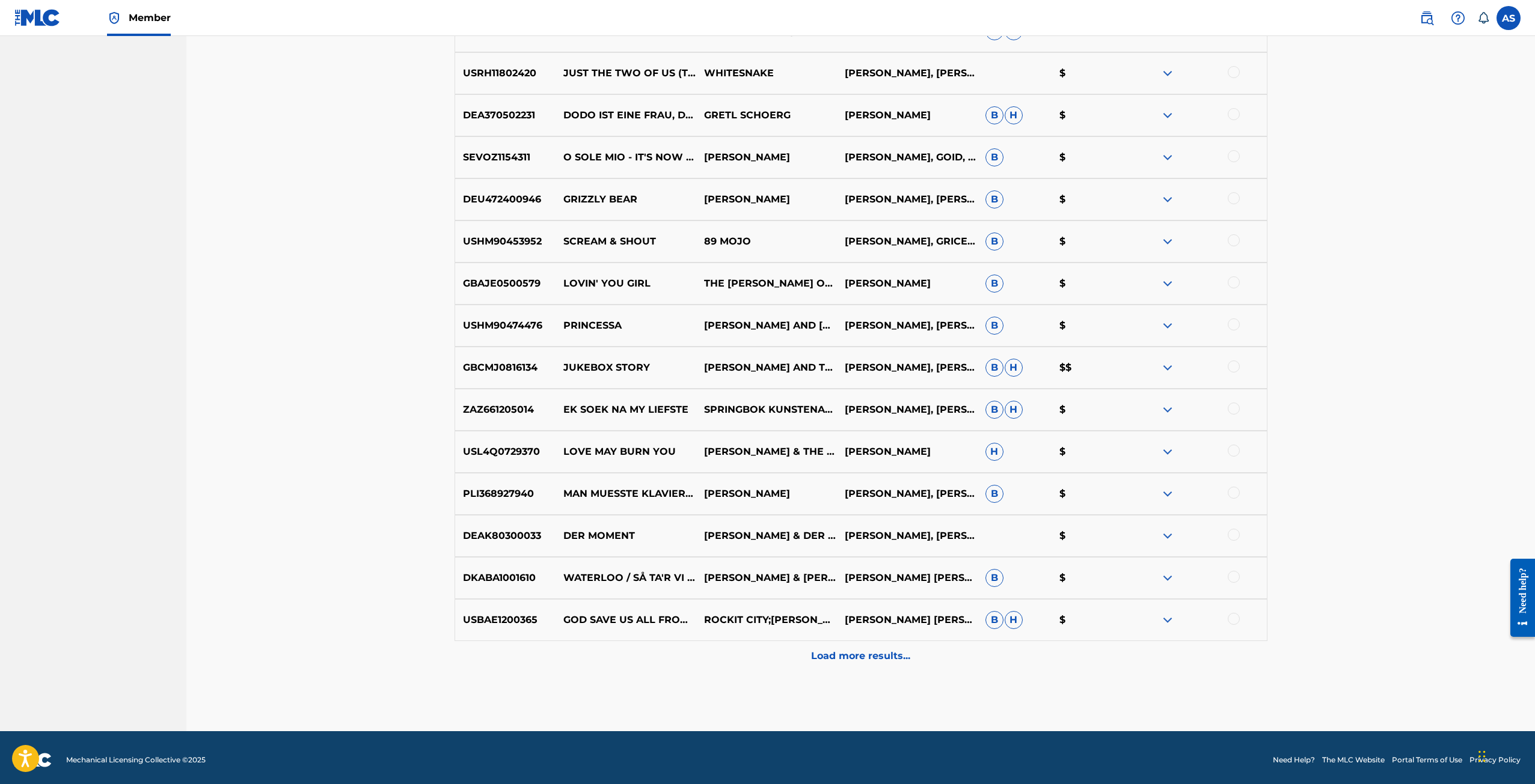
scroll to position [1125, 0]
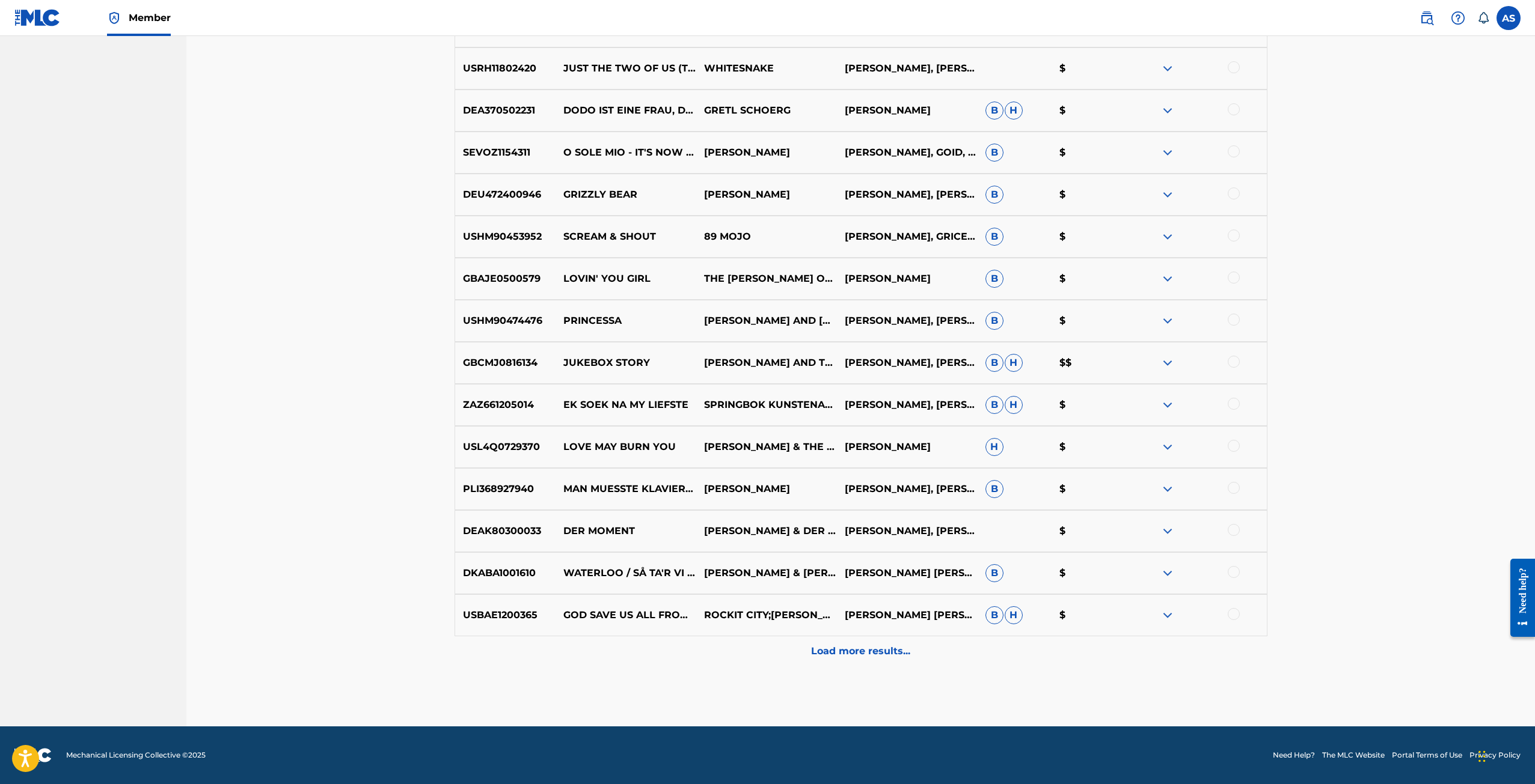
click at [1166, 616] on img at bounding box center [1167, 615] width 15 height 15
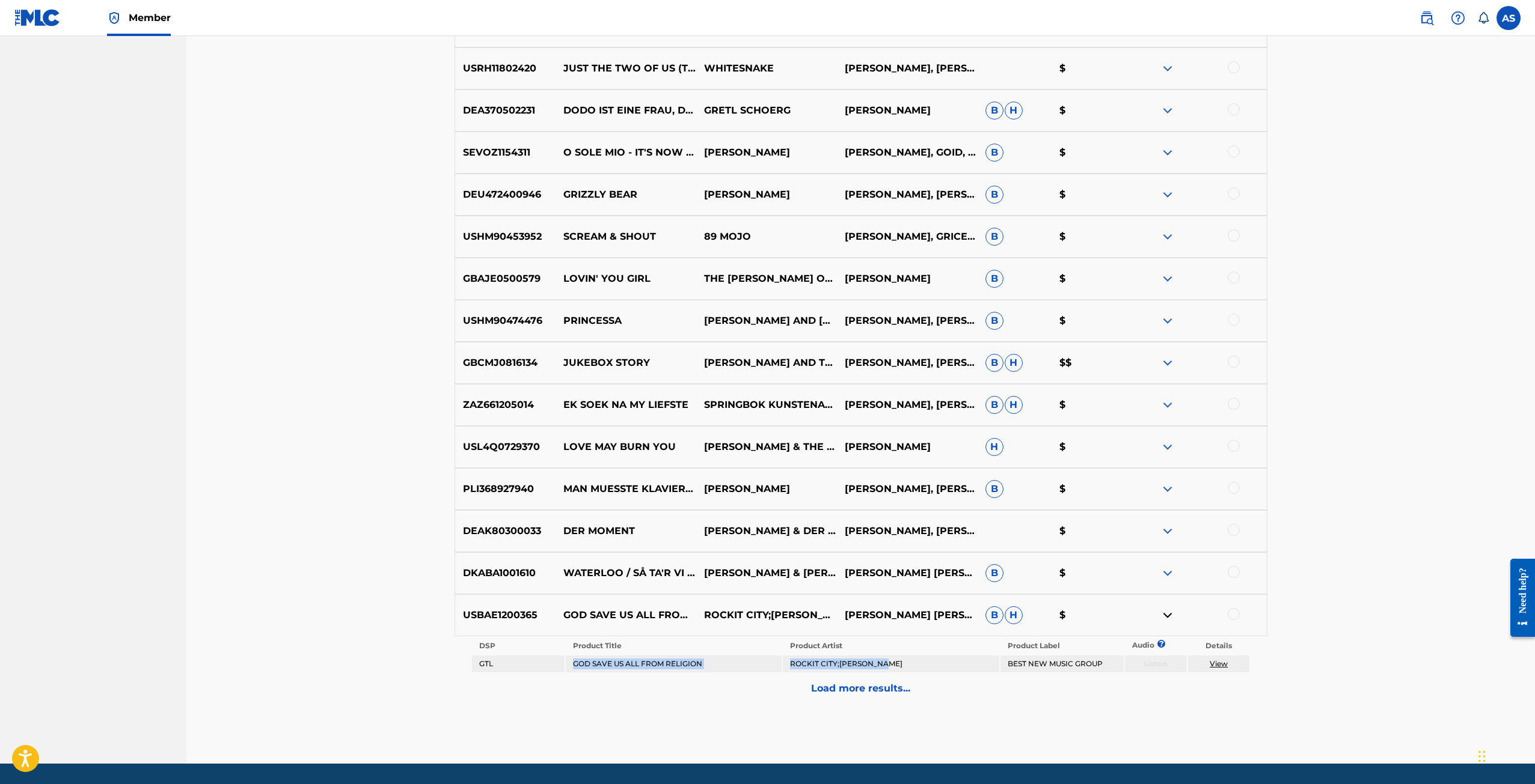
drag, startPoint x: 574, startPoint y: 662, endPoint x: 917, endPoint y: 660, distance: 343.0
click at [917, 660] on tr "GTL GOD SAVE US ALL FROM RELIGION ROCKIT CITY;[PERSON_NAME] BEST NEW MUSIC GROU…" at bounding box center [861, 664] width 778 height 17
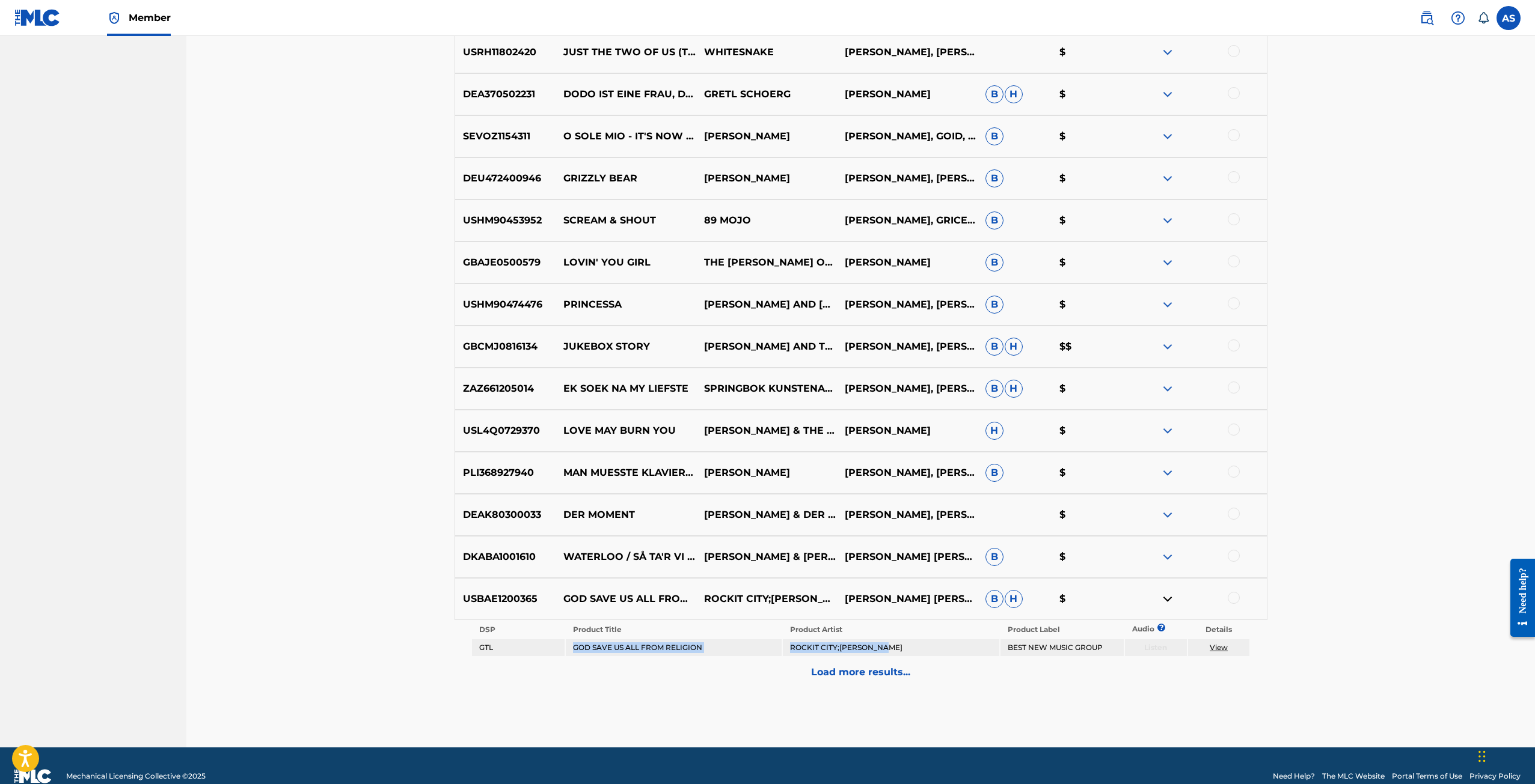
scroll to position [1163, 0]
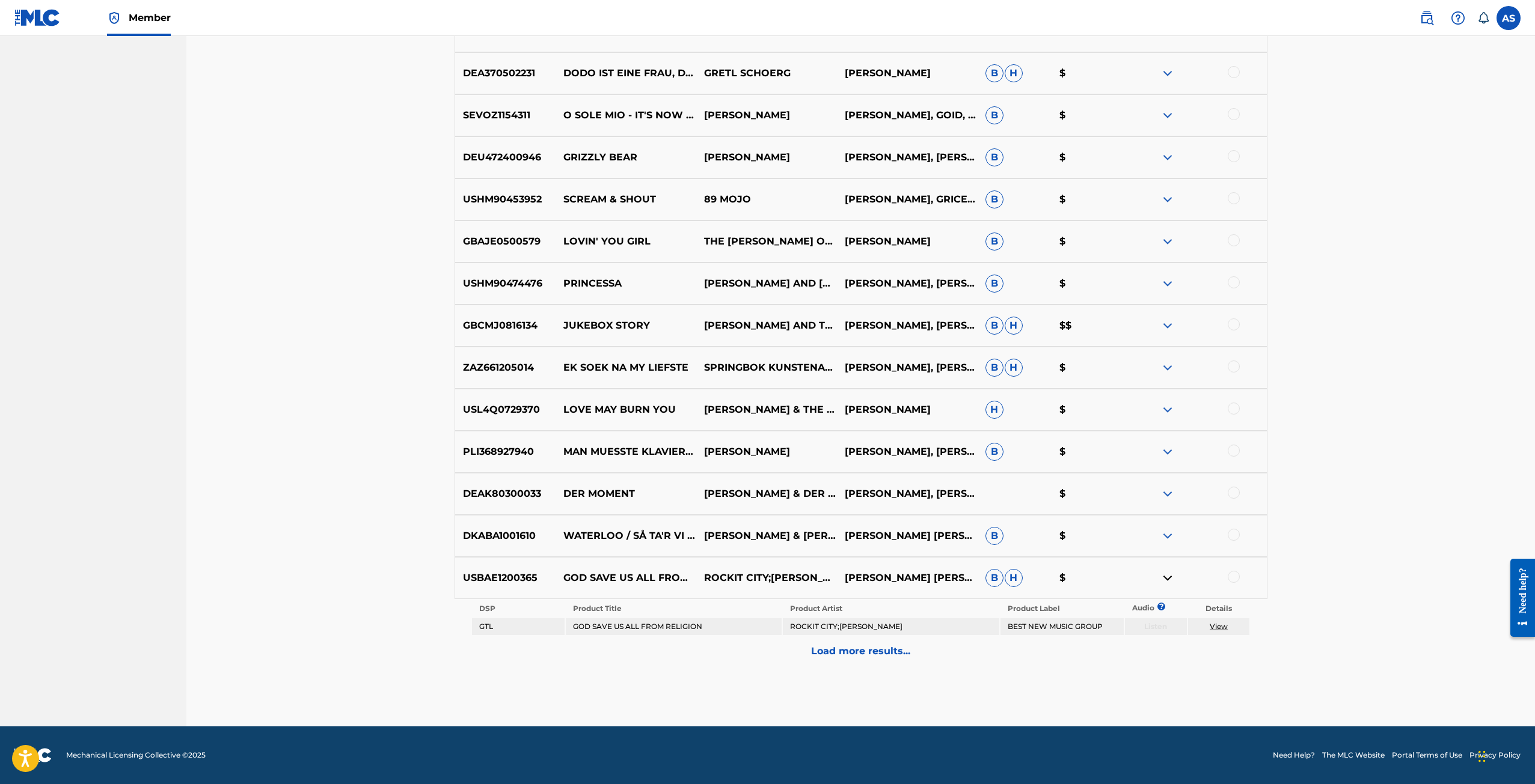
click at [818, 649] on p "Load more results..." at bounding box center [861, 651] width 99 height 15
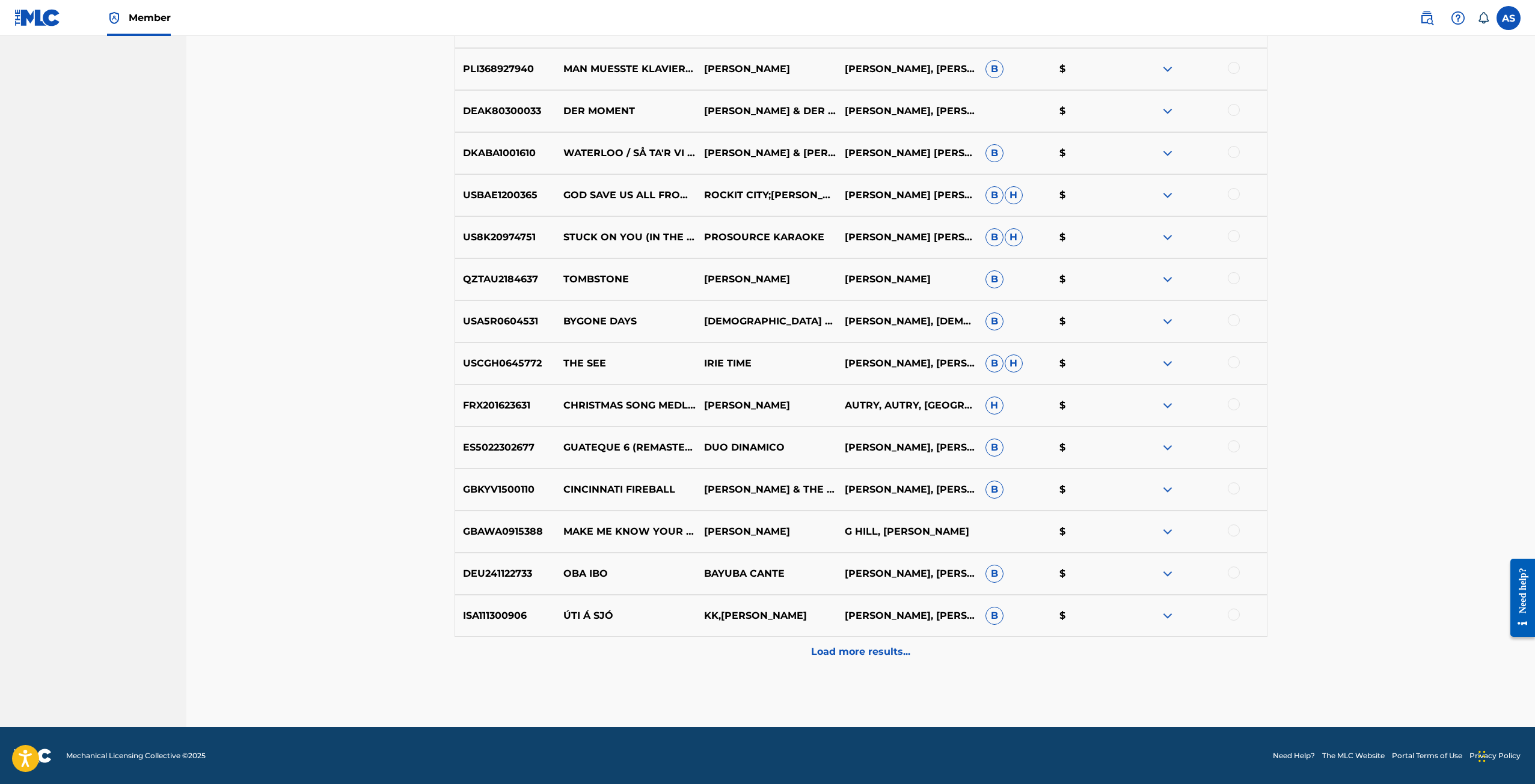
scroll to position [1546, 0]
drag, startPoint x: 564, startPoint y: 613, endPoint x: 639, endPoint y: 613, distance: 75.0
click at [639, 613] on p "ÚTI Á SJÓ" at bounding box center [625, 615] width 141 height 15
copy p "ÚTI Á SJÓ"
click at [1239, 615] on div at bounding box center [1233, 614] width 12 height 12
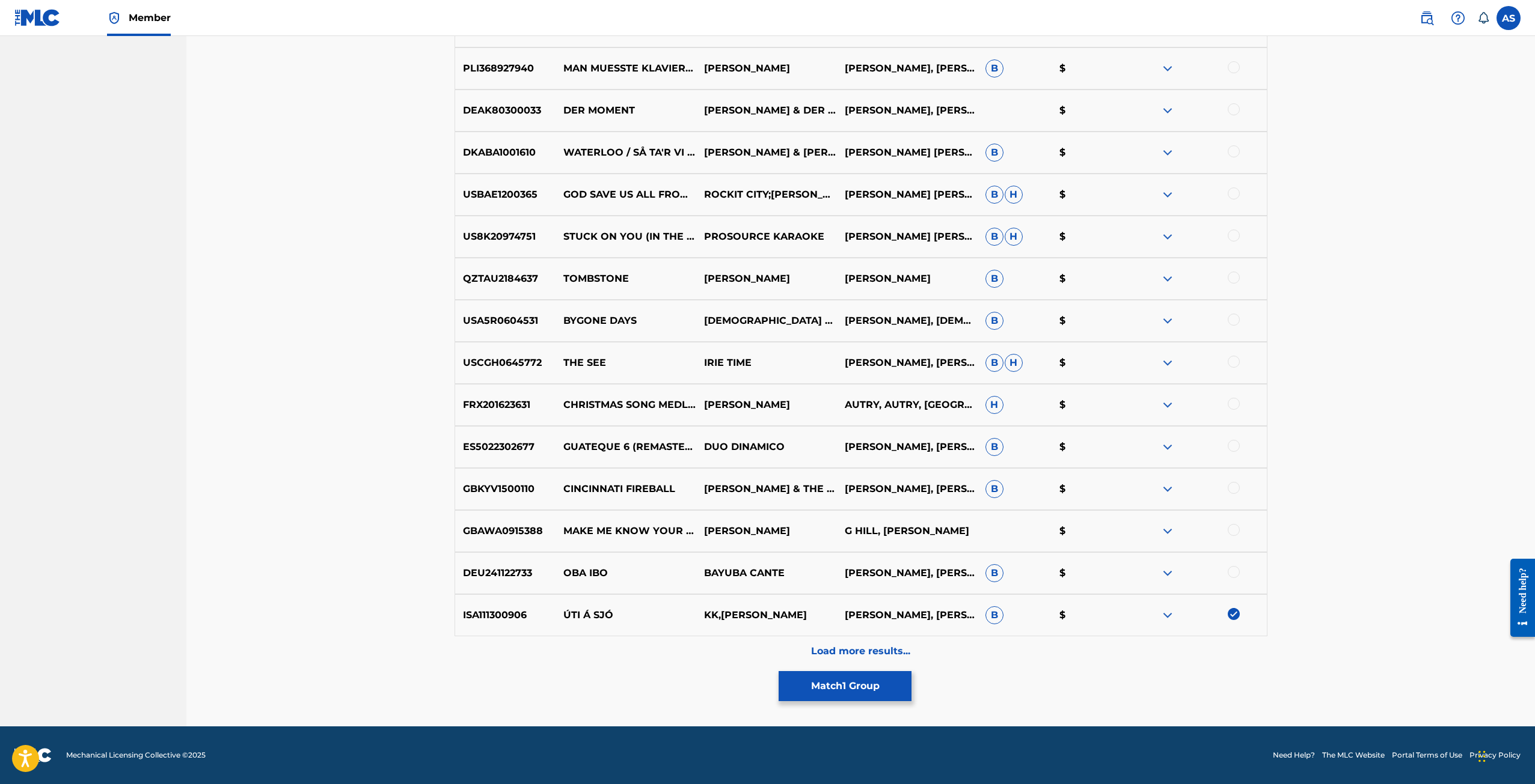
click at [819, 678] on button "Match 1 Group" at bounding box center [845, 686] width 133 height 30
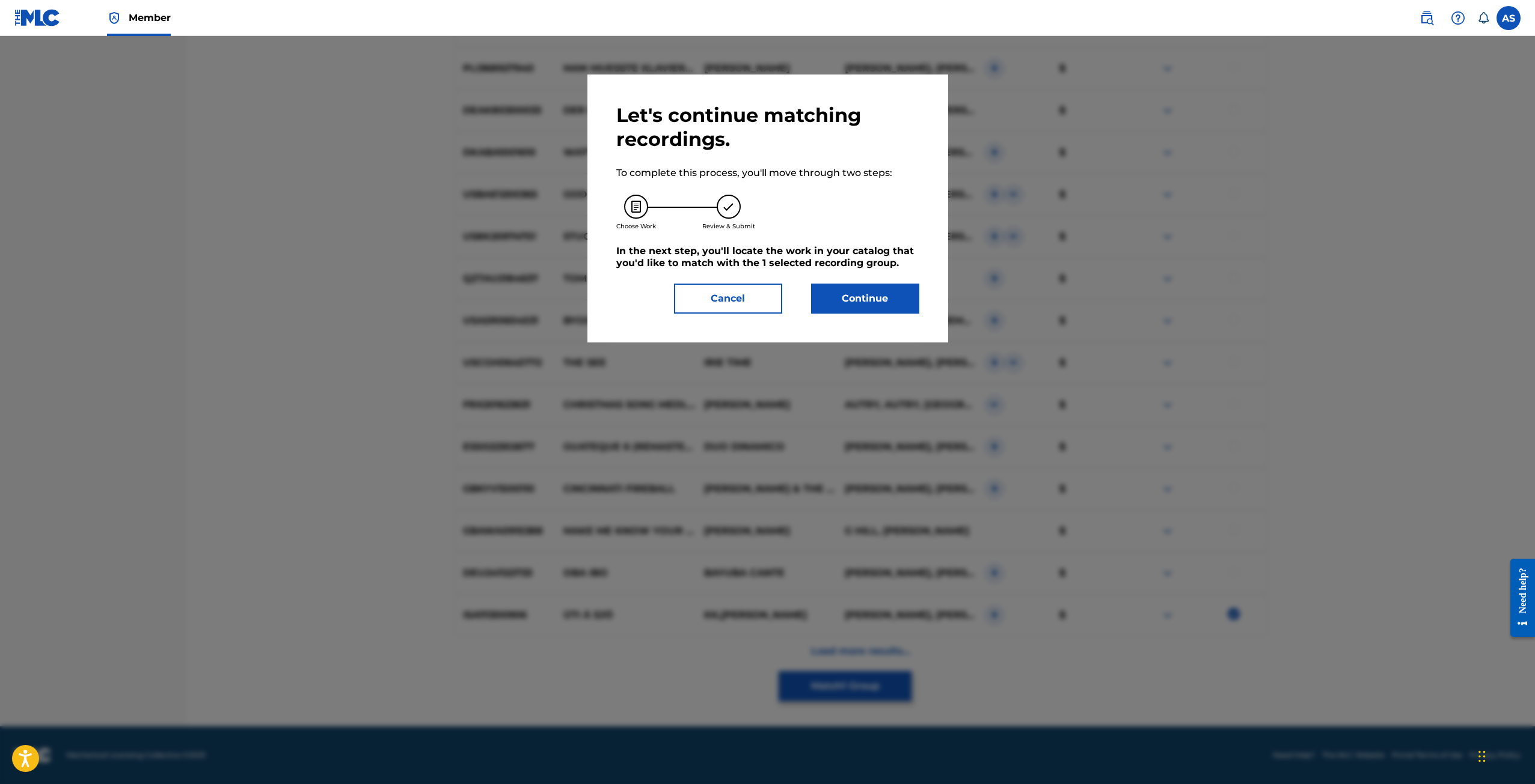
click at [840, 303] on button "Continue" at bounding box center [865, 299] width 108 height 30
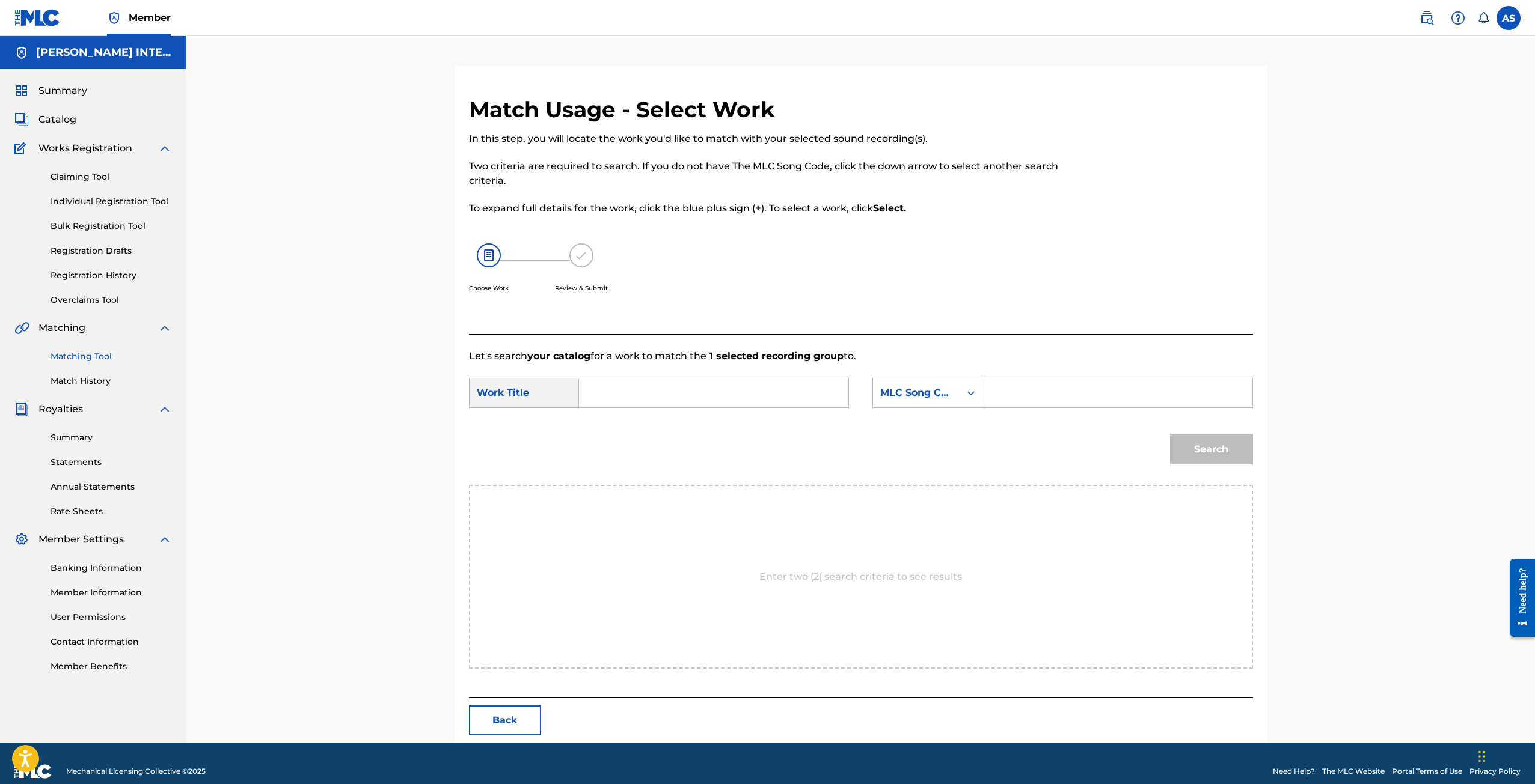
paste input "ÚTI Á SJÓ"
type input "ÚTI Á SJÓ"
click at [898, 398] on div "MLC Song Code" at bounding box center [917, 393] width 73 height 15
click at [918, 420] on div "Writer Name" at bounding box center [928, 422] width 109 height 30
click at [1002, 390] on input "Search Form" at bounding box center [1117, 392] width 249 height 29
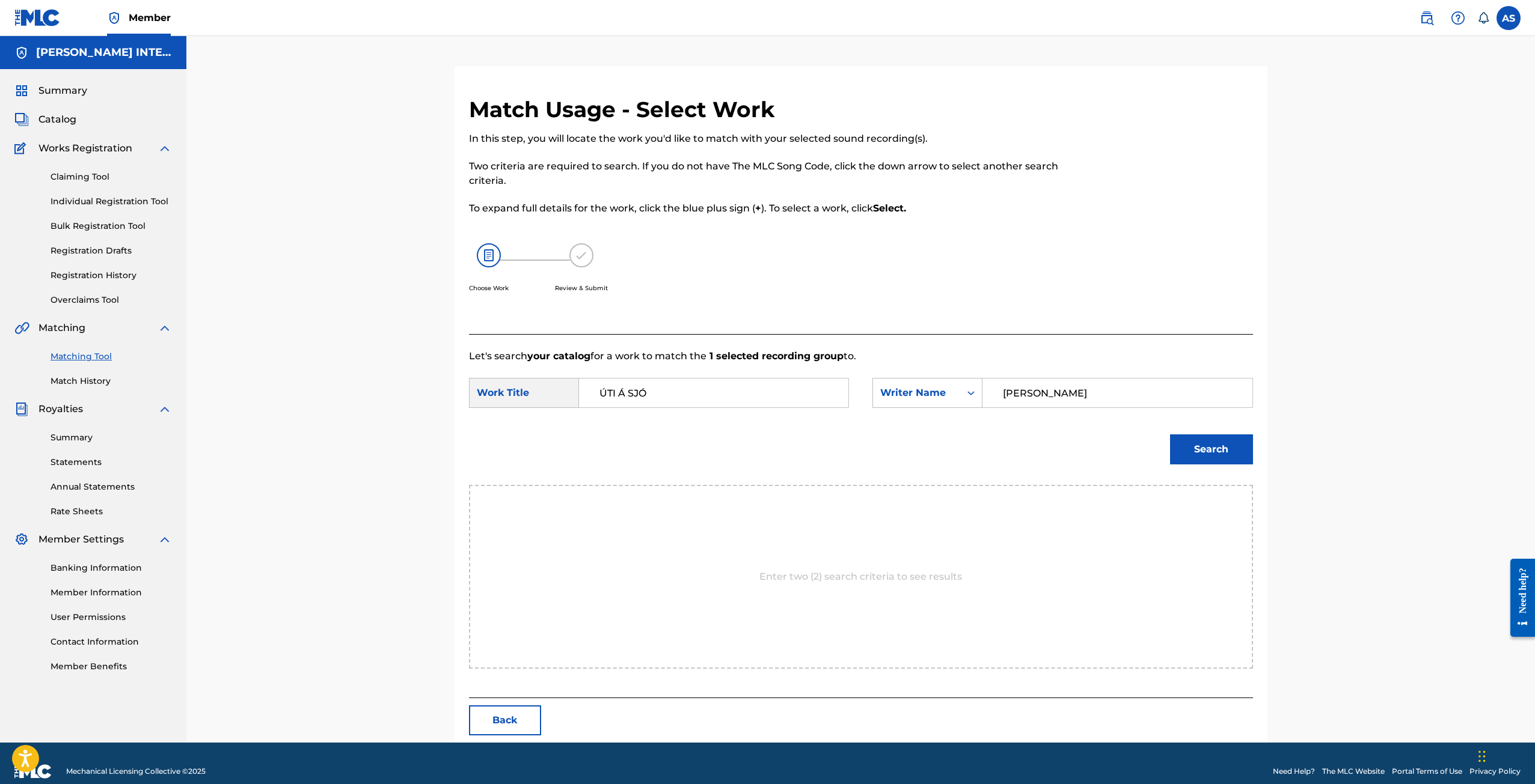
type input "[PERSON_NAME]"
click at [1177, 452] on button "Search" at bounding box center [1211, 449] width 83 height 30
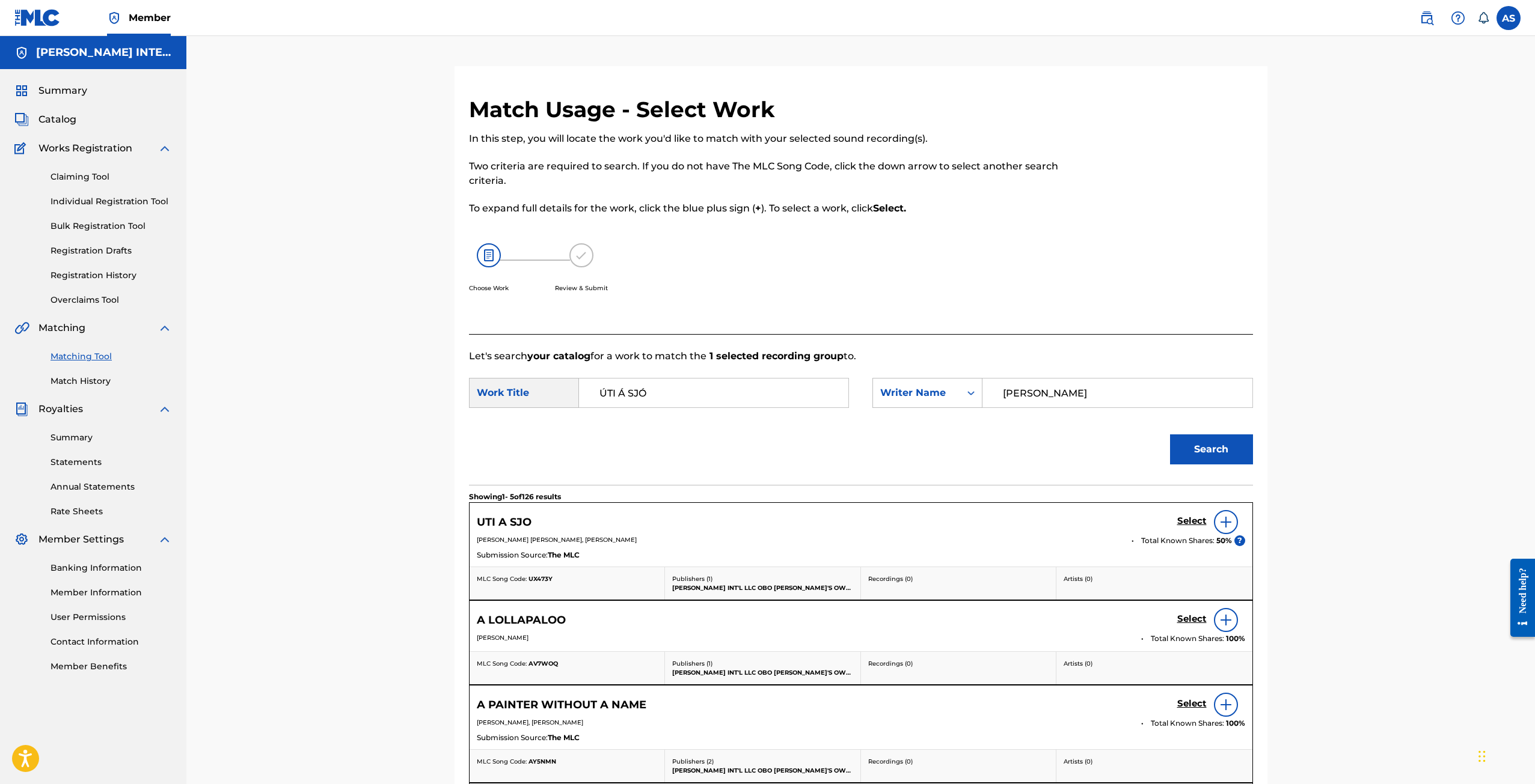
click at [1189, 518] on h5 "Select" at bounding box center [1191, 521] width 29 height 11
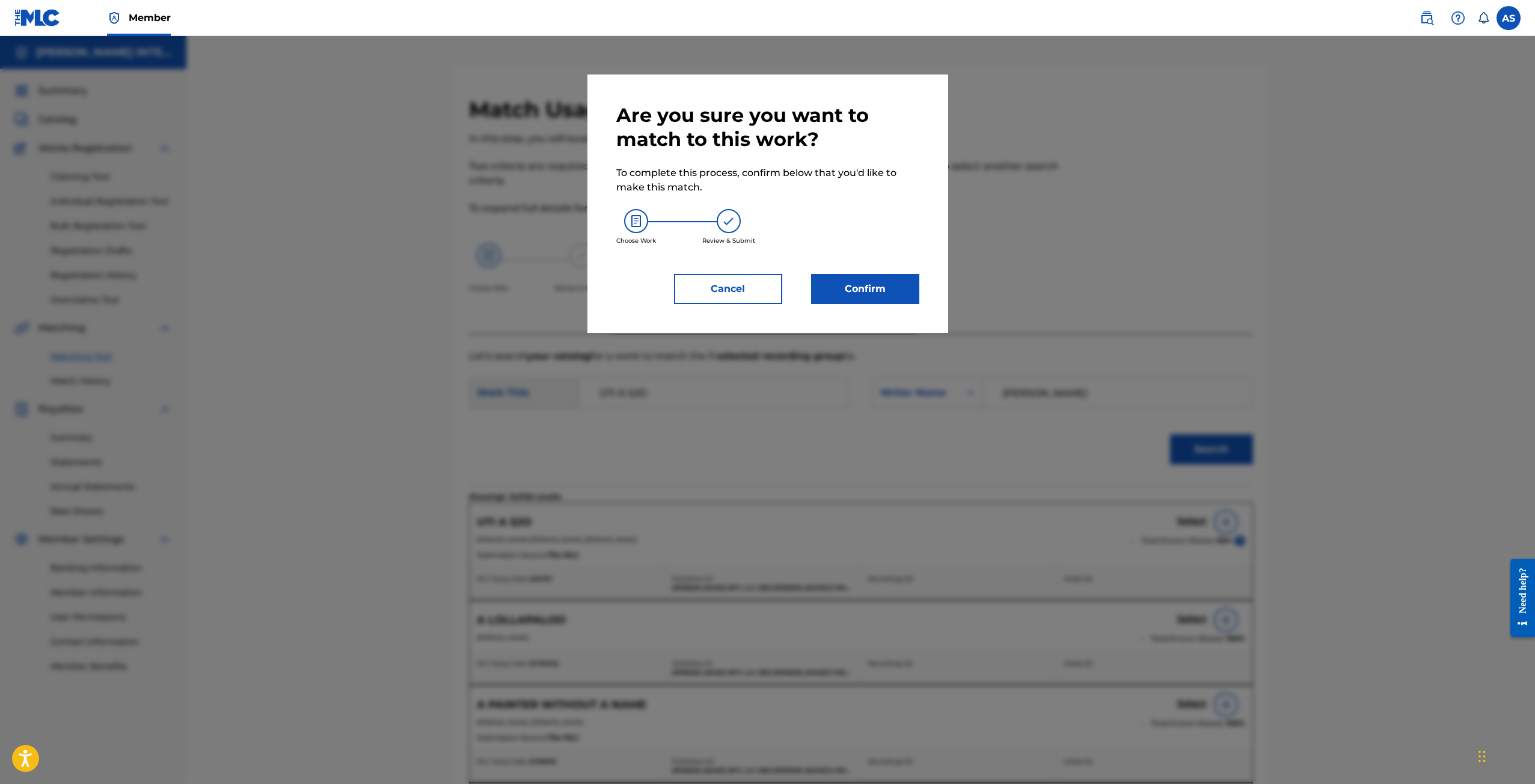
click at [861, 287] on button "Confirm" at bounding box center [865, 289] width 108 height 30
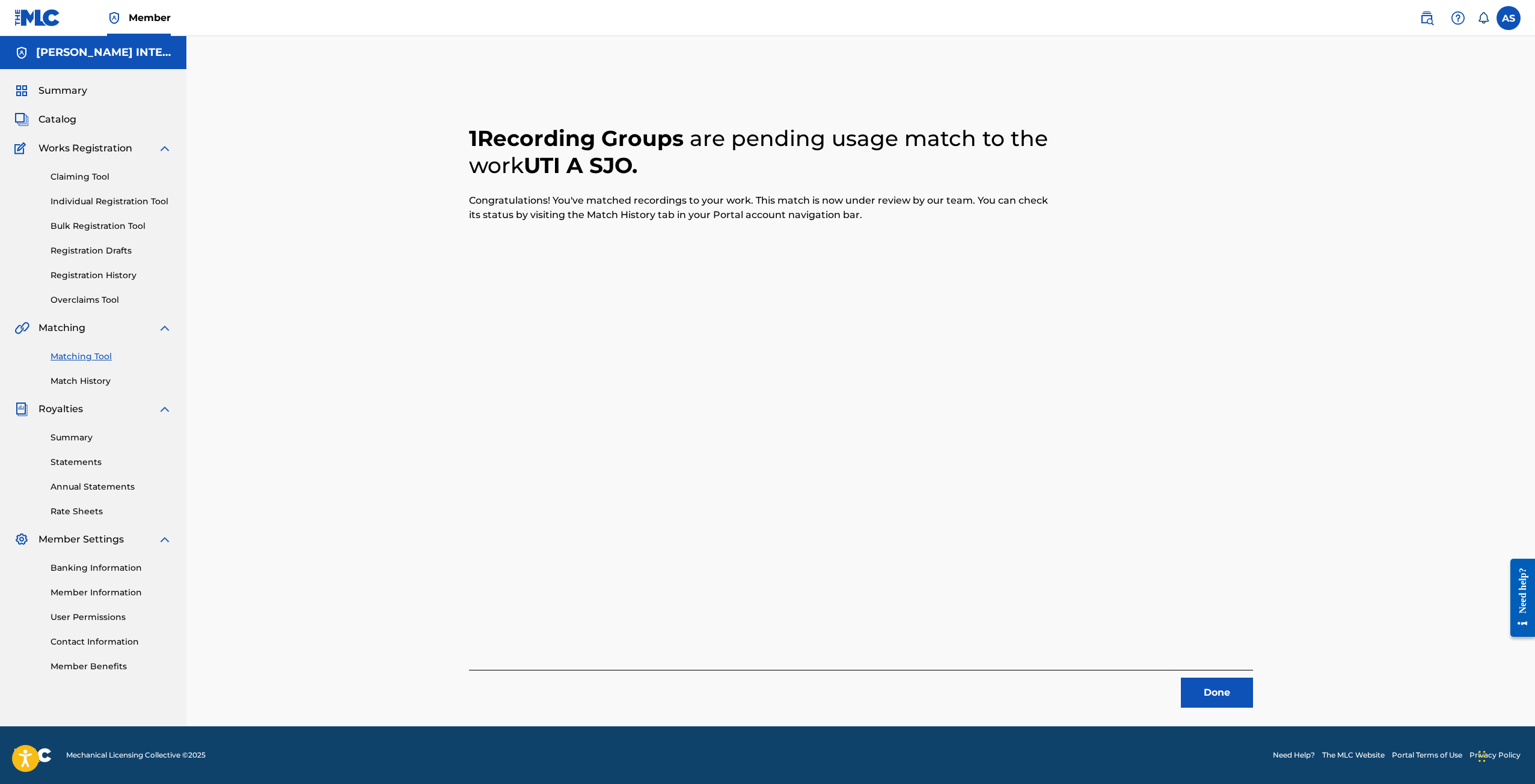
click at [1228, 703] on button "Done" at bounding box center [1216, 692] width 72 height 30
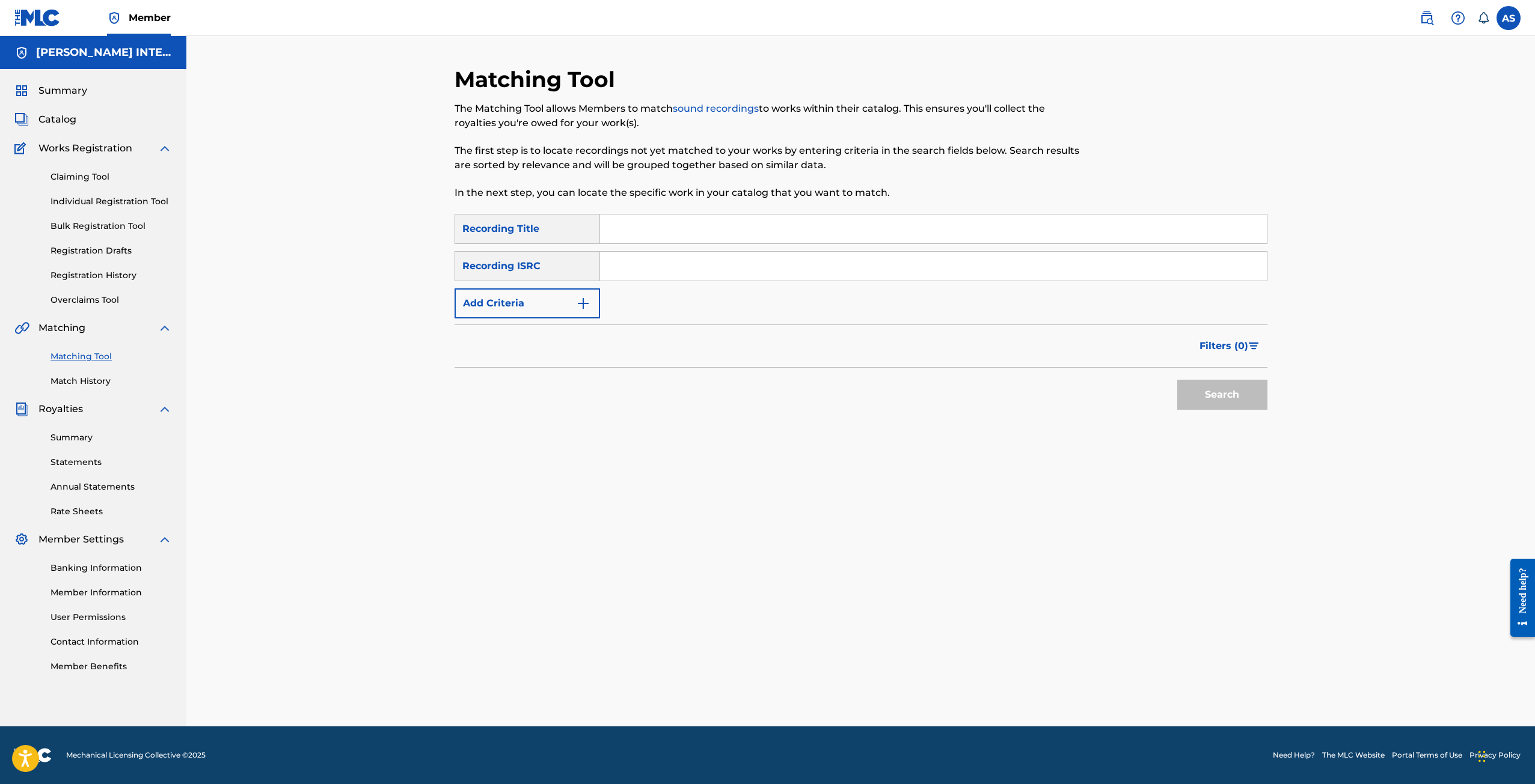
click at [545, 306] on button "Add Criteria" at bounding box center [528, 303] width 146 height 30
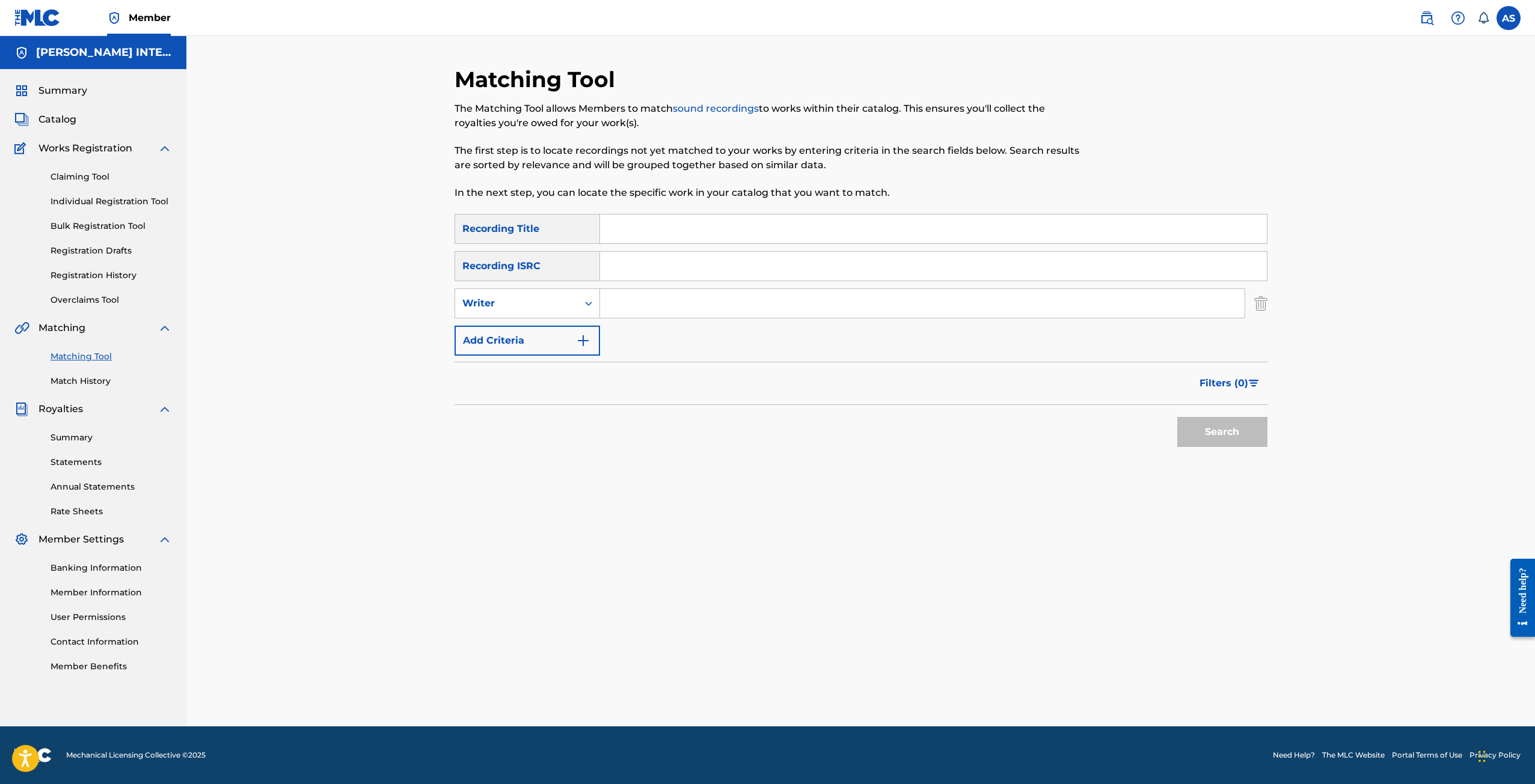
click at [668, 309] on input "Search Form" at bounding box center [921, 303] width 644 height 29
click at [1262, 428] on button "Search" at bounding box center [1222, 432] width 90 height 30
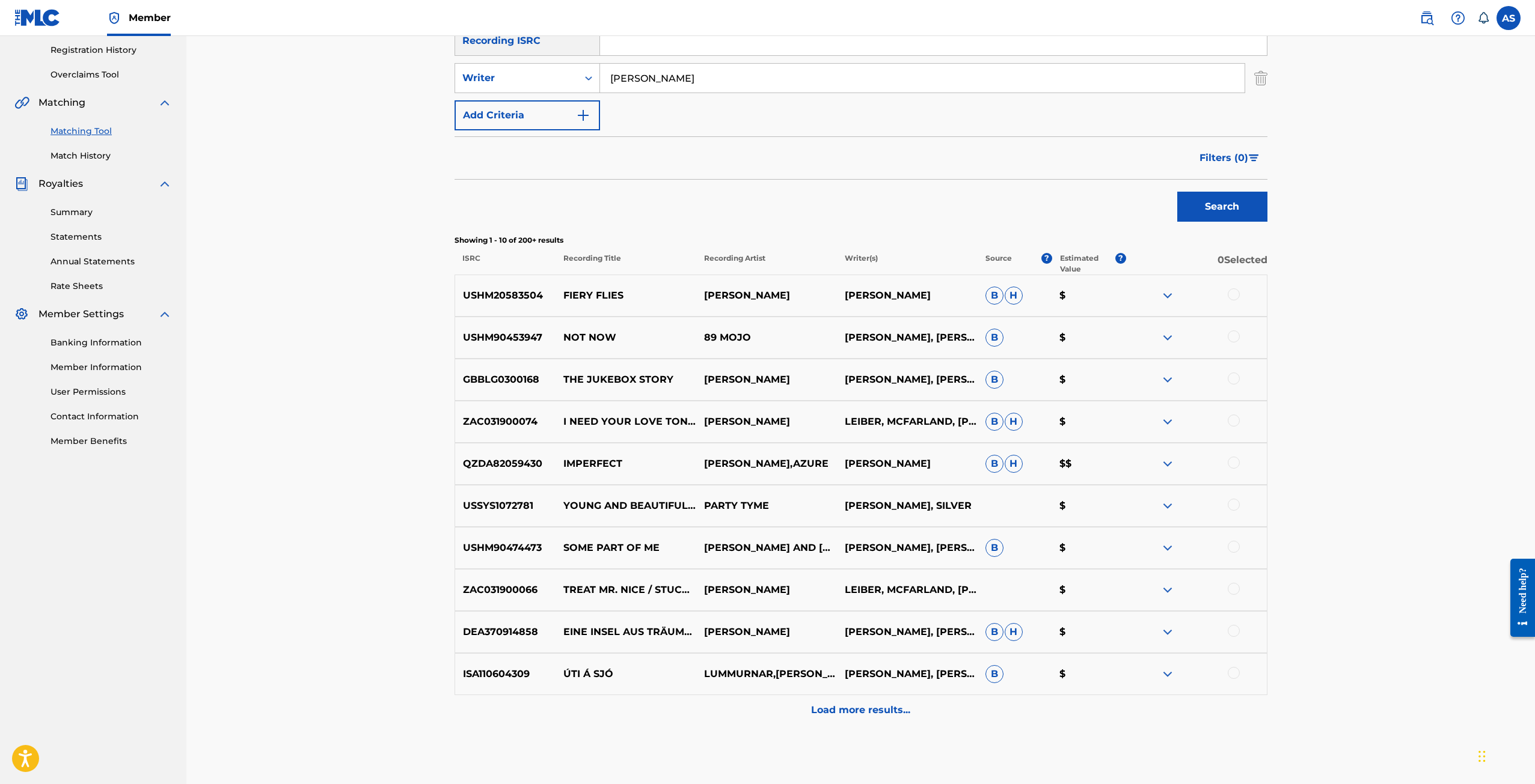
scroll to position [241, 0]
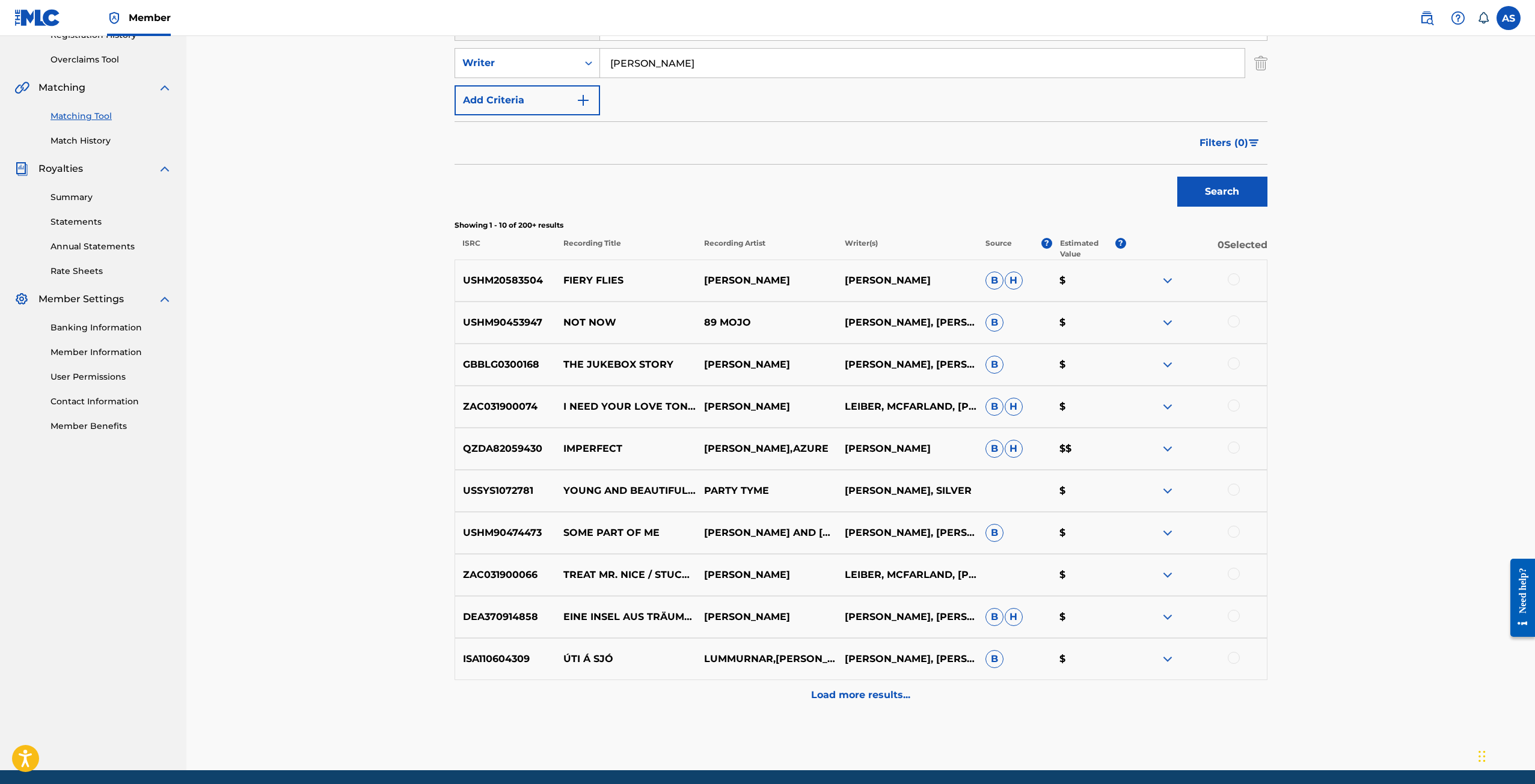
click at [830, 706] on div "Load more results..." at bounding box center [861, 695] width 813 height 30
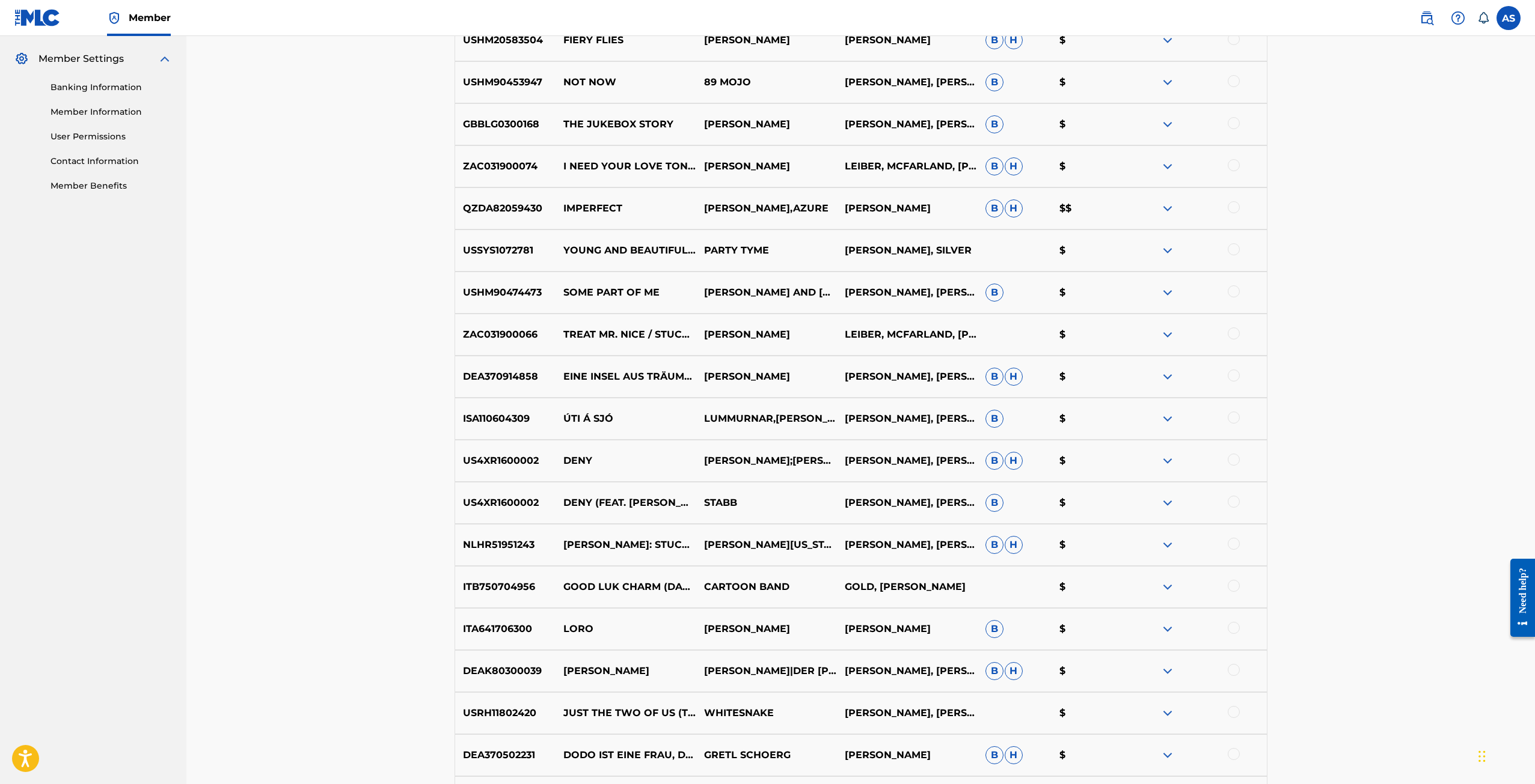
scroll to position [705, 0]
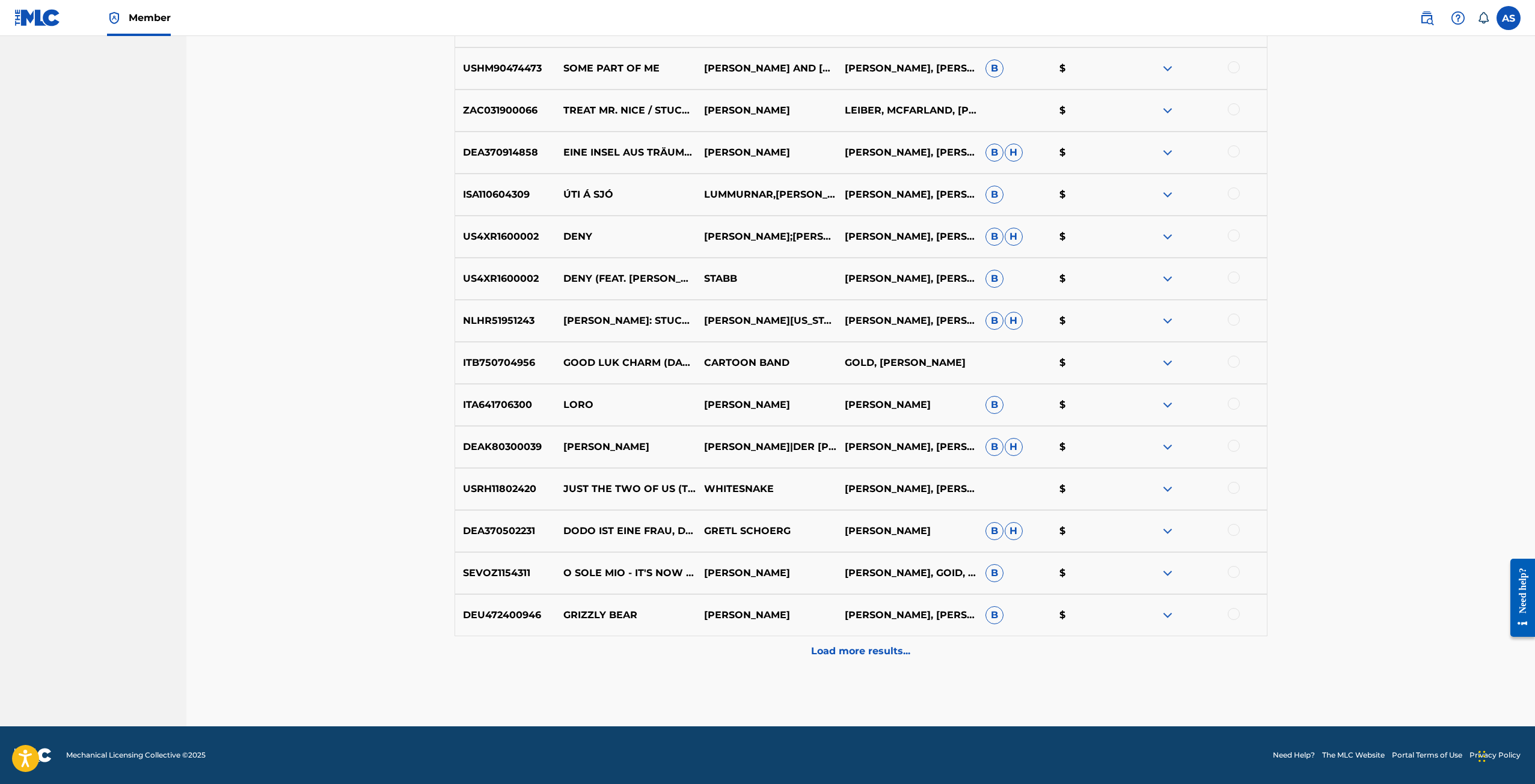
click at [844, 655] on p "Load more results..." at bounding box center [861, 651] width 99 height 15
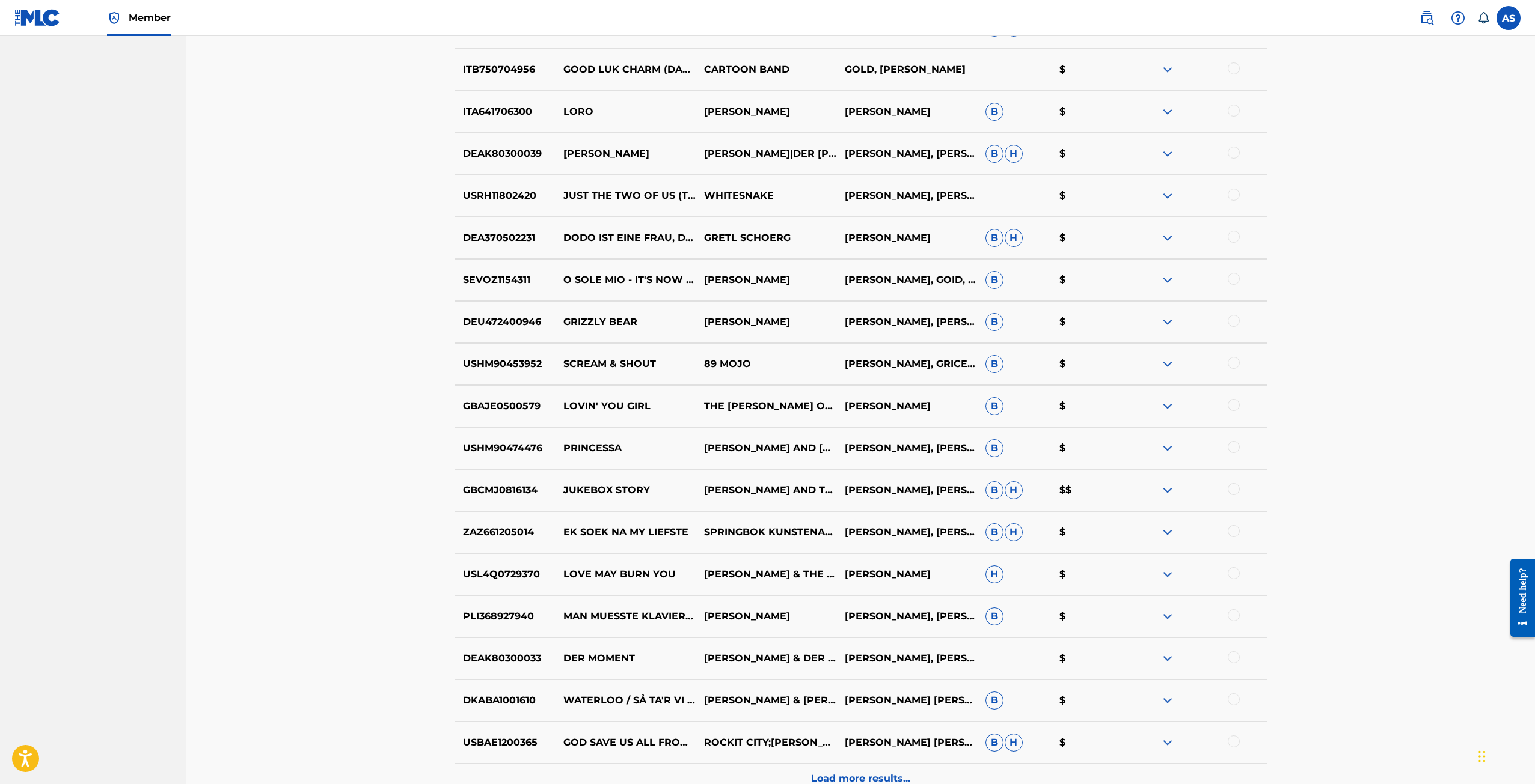
scroll to position [1125, 0]
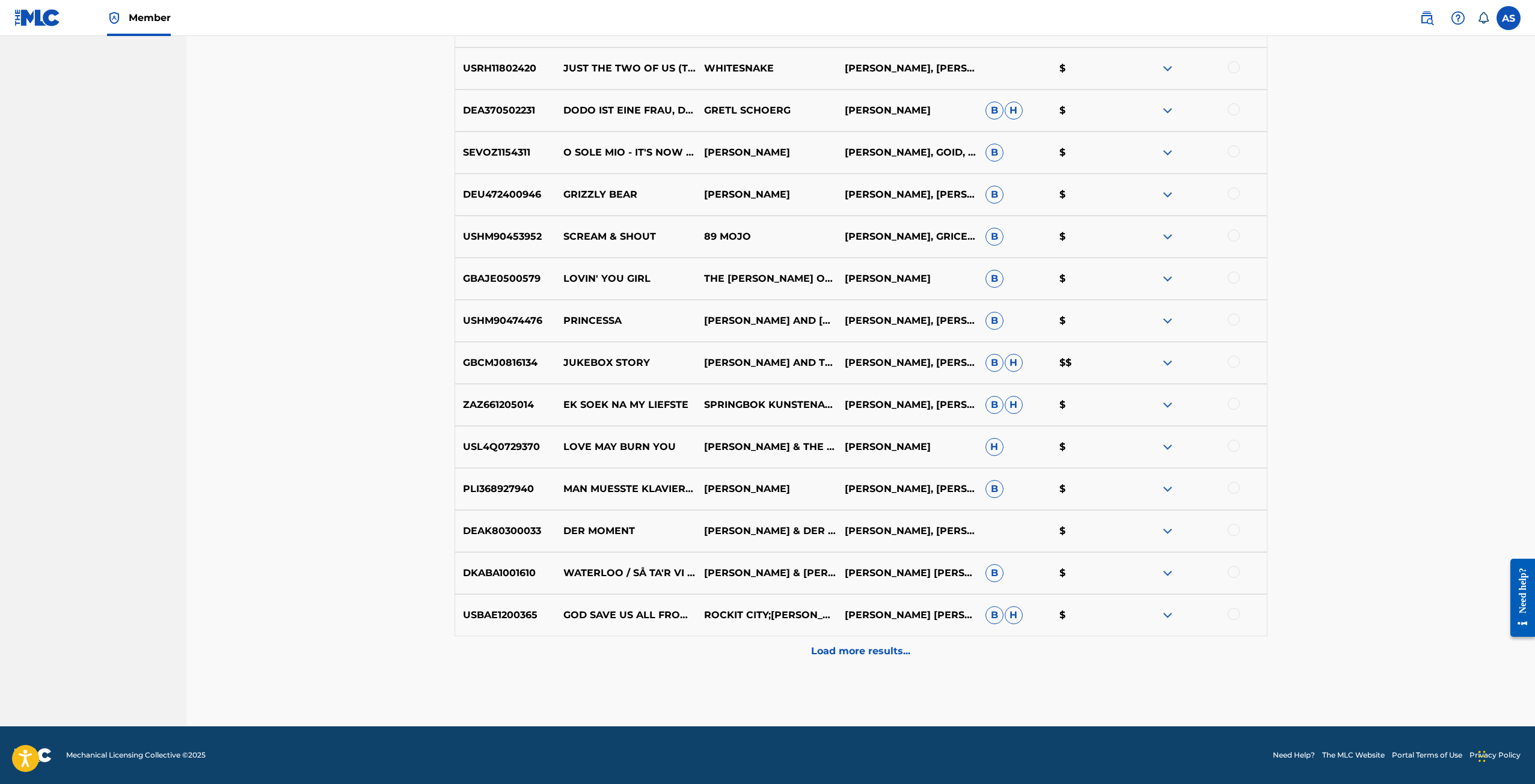
click at [861, 646] on p "Load more results..." at bounding box center [861, 651] width 99 height 15
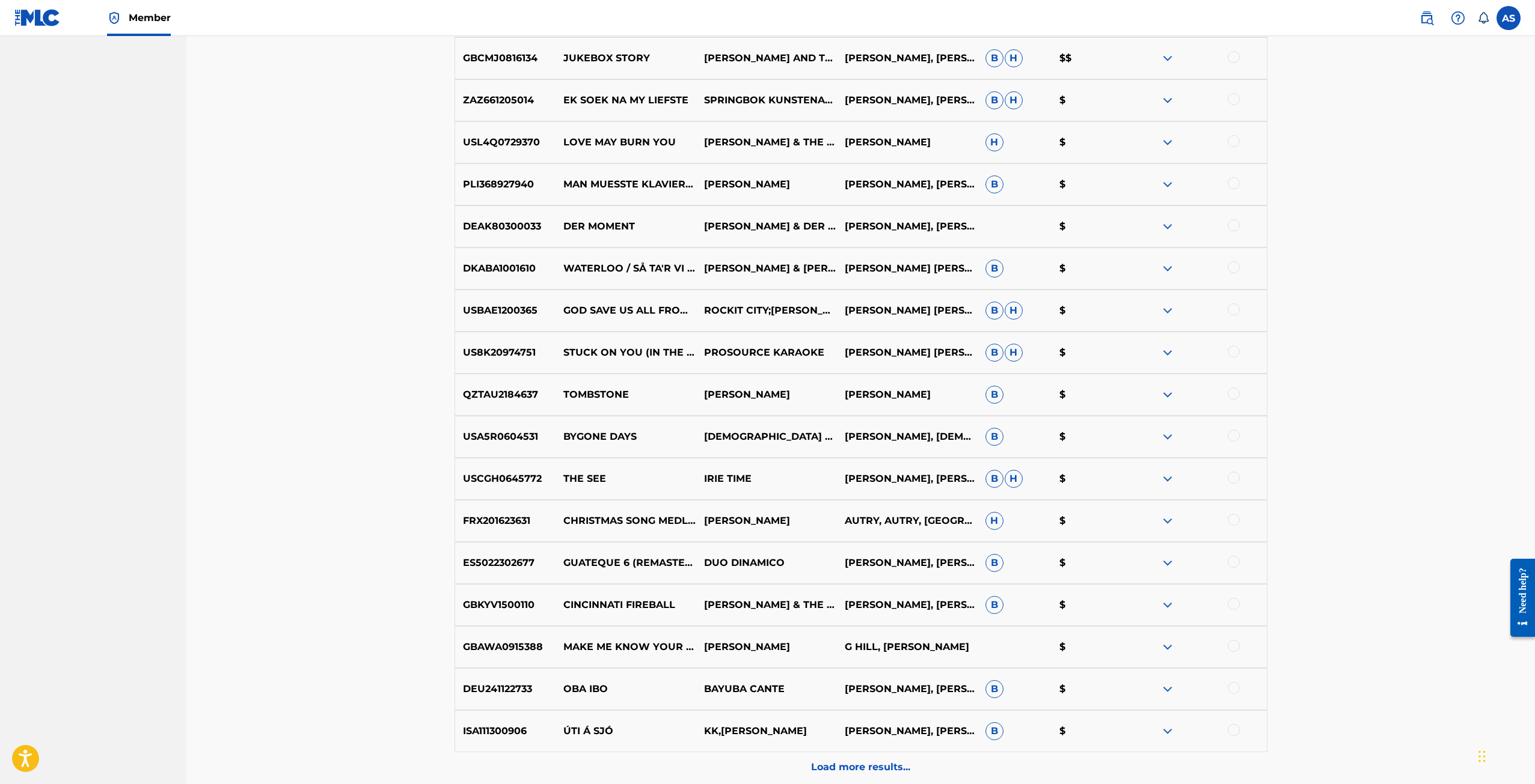
scroll to position [1546, 0]
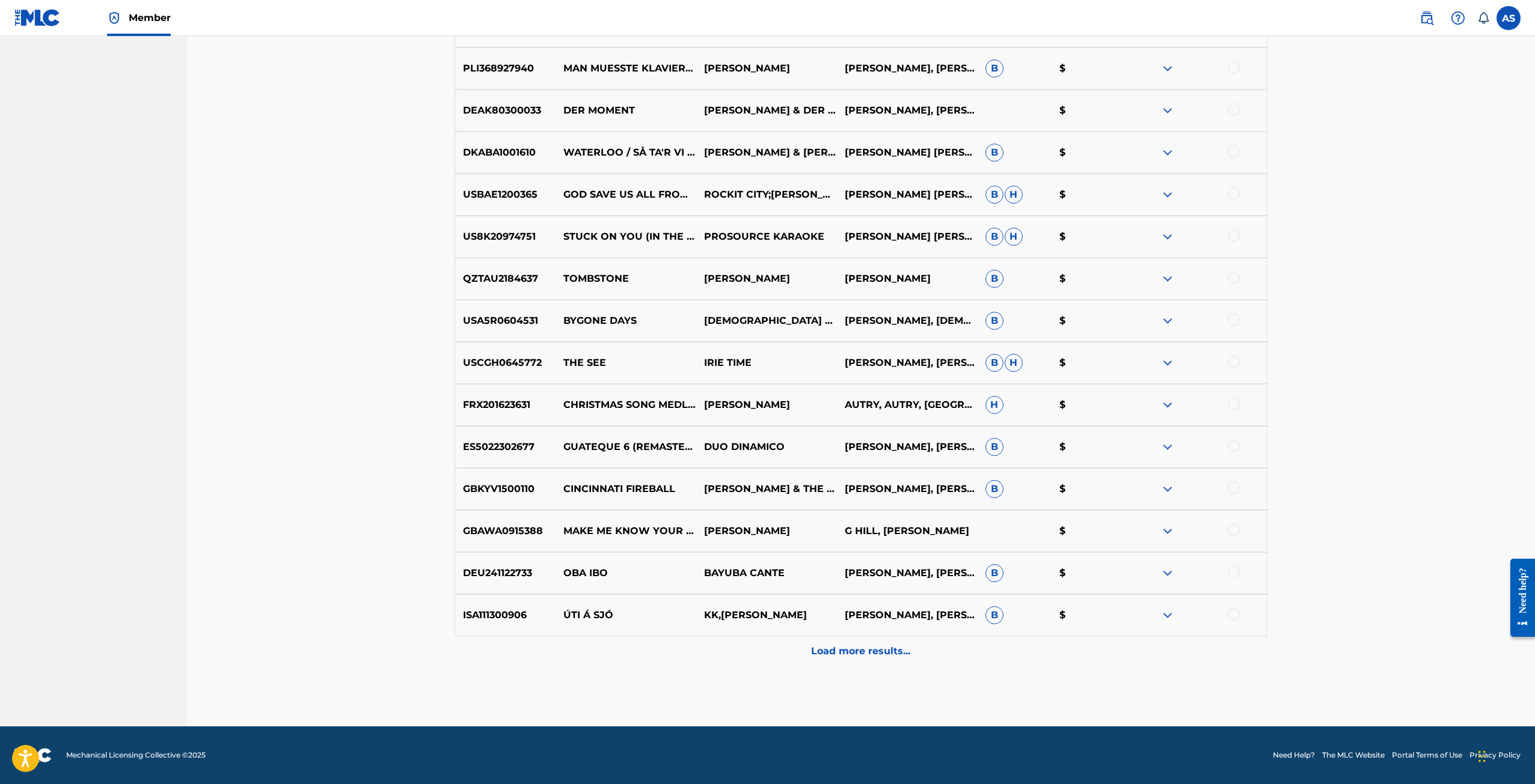
click at [890, 660] on div "Load more results..." at bounding box center [861, 651] width 813 height 30
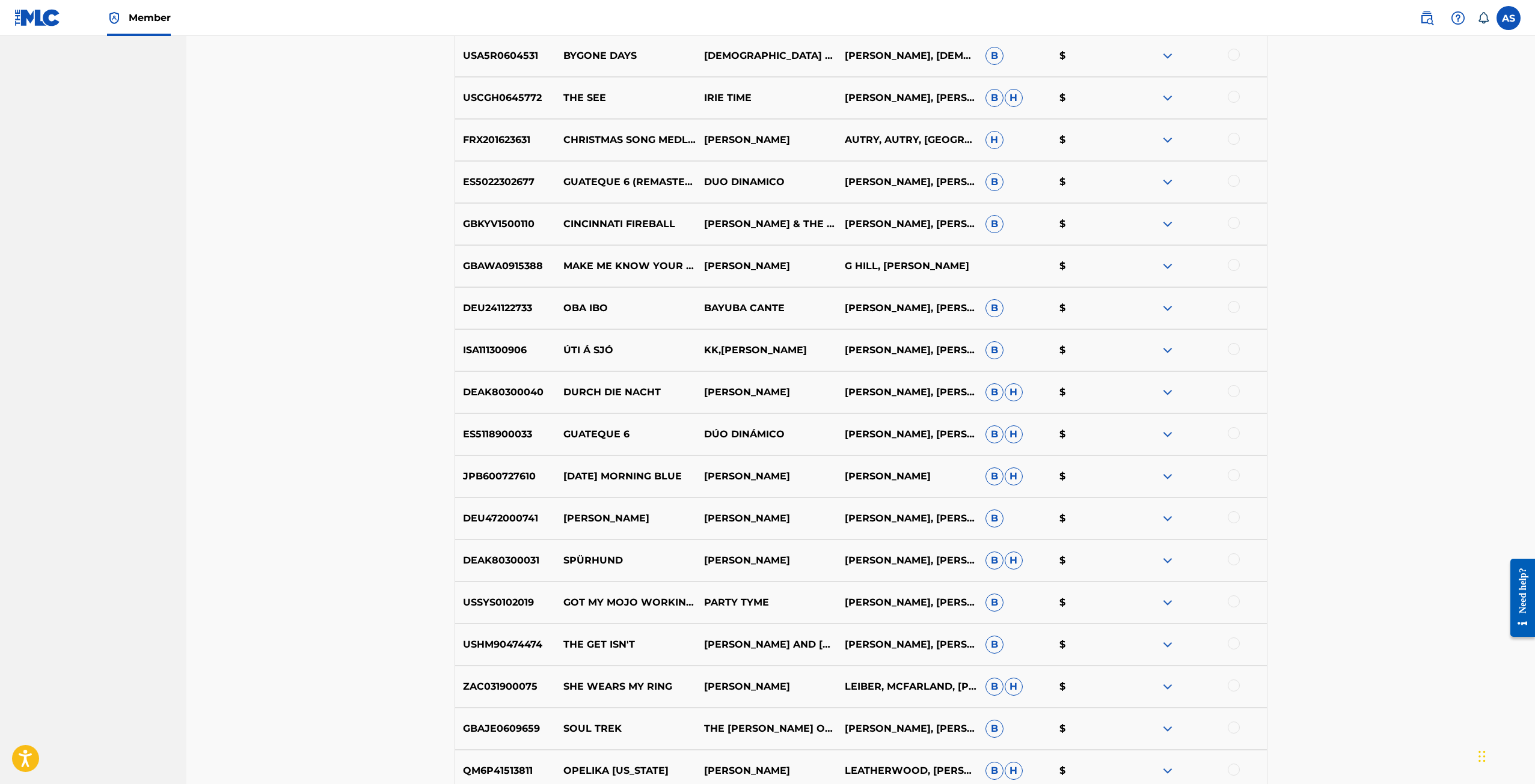
scroll to position [1967, 0]
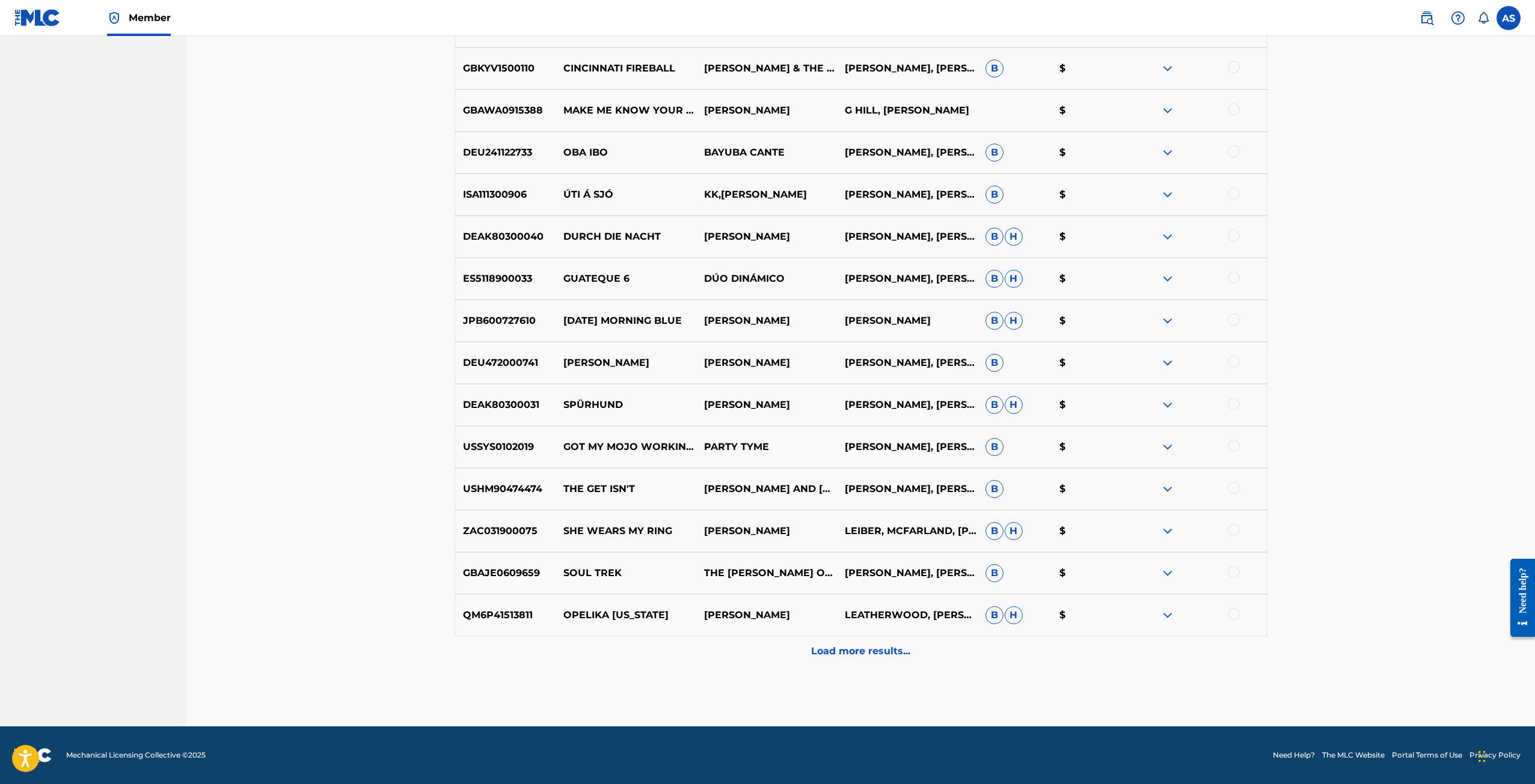
click at [841, 660] on div "Load more results..." at bounding box center [861, 651] width 813 height 30
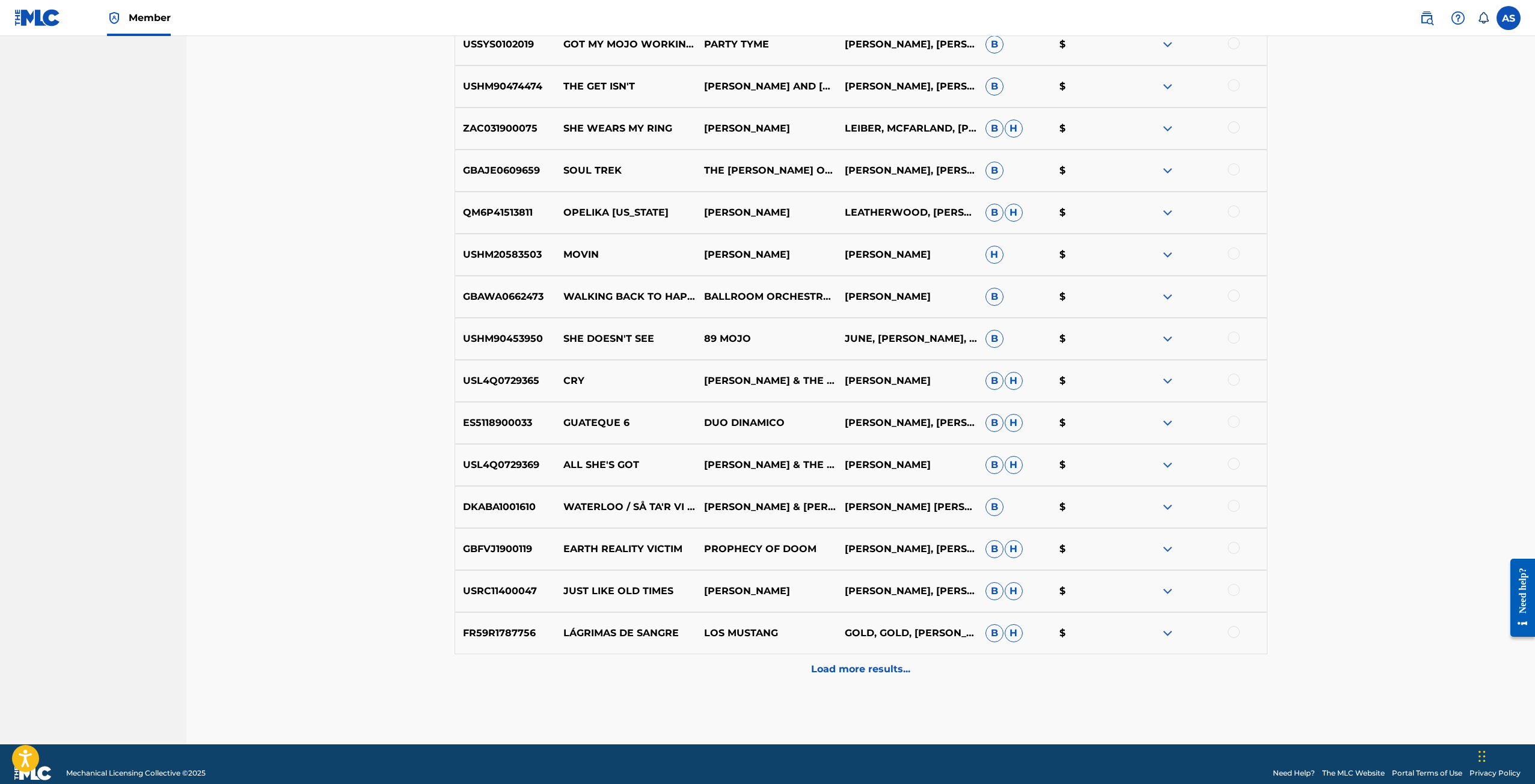
scroll to position [2388, 0]
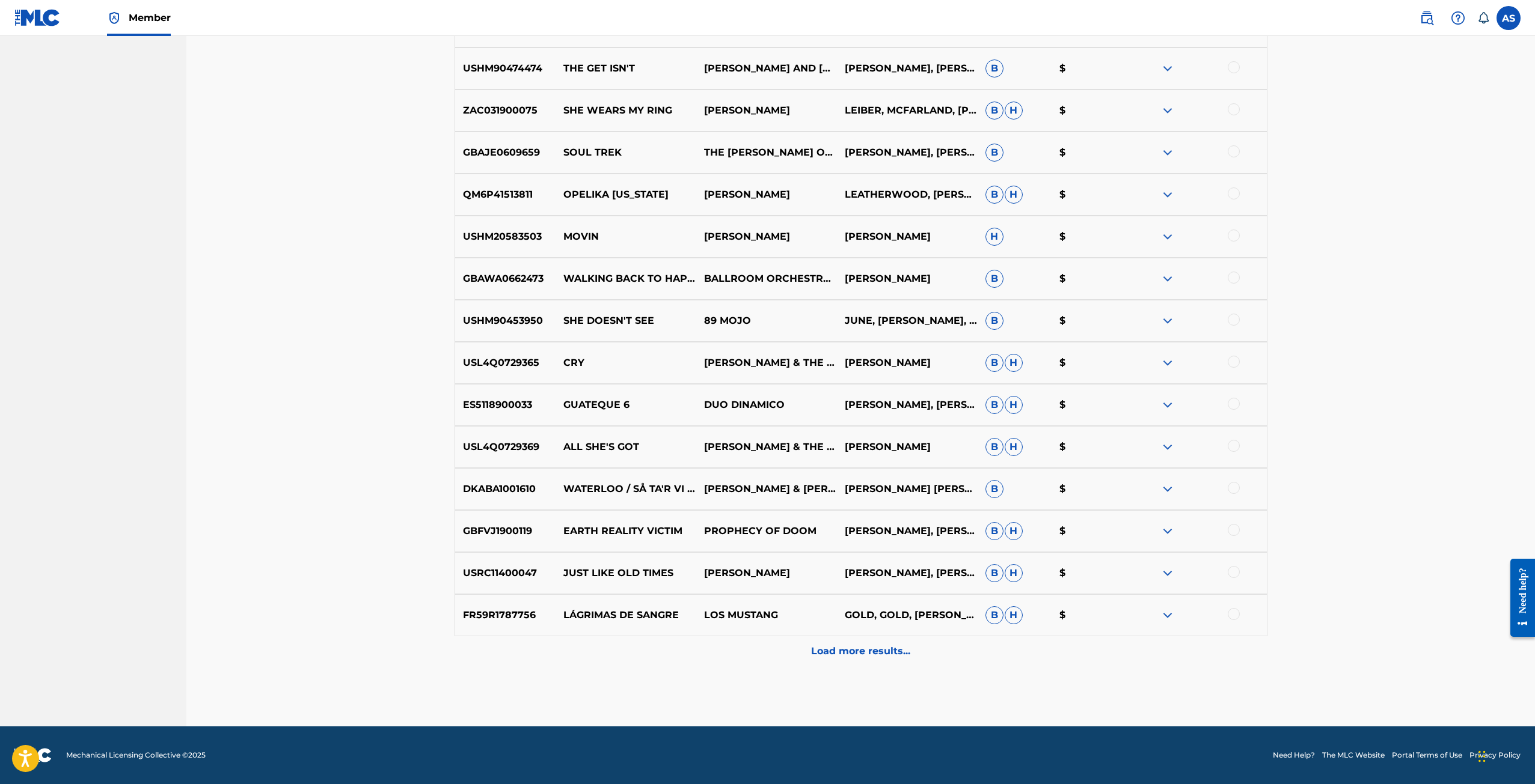
click at [1173, 617] on img at bounding box center [1167, 615] width 15 height 15
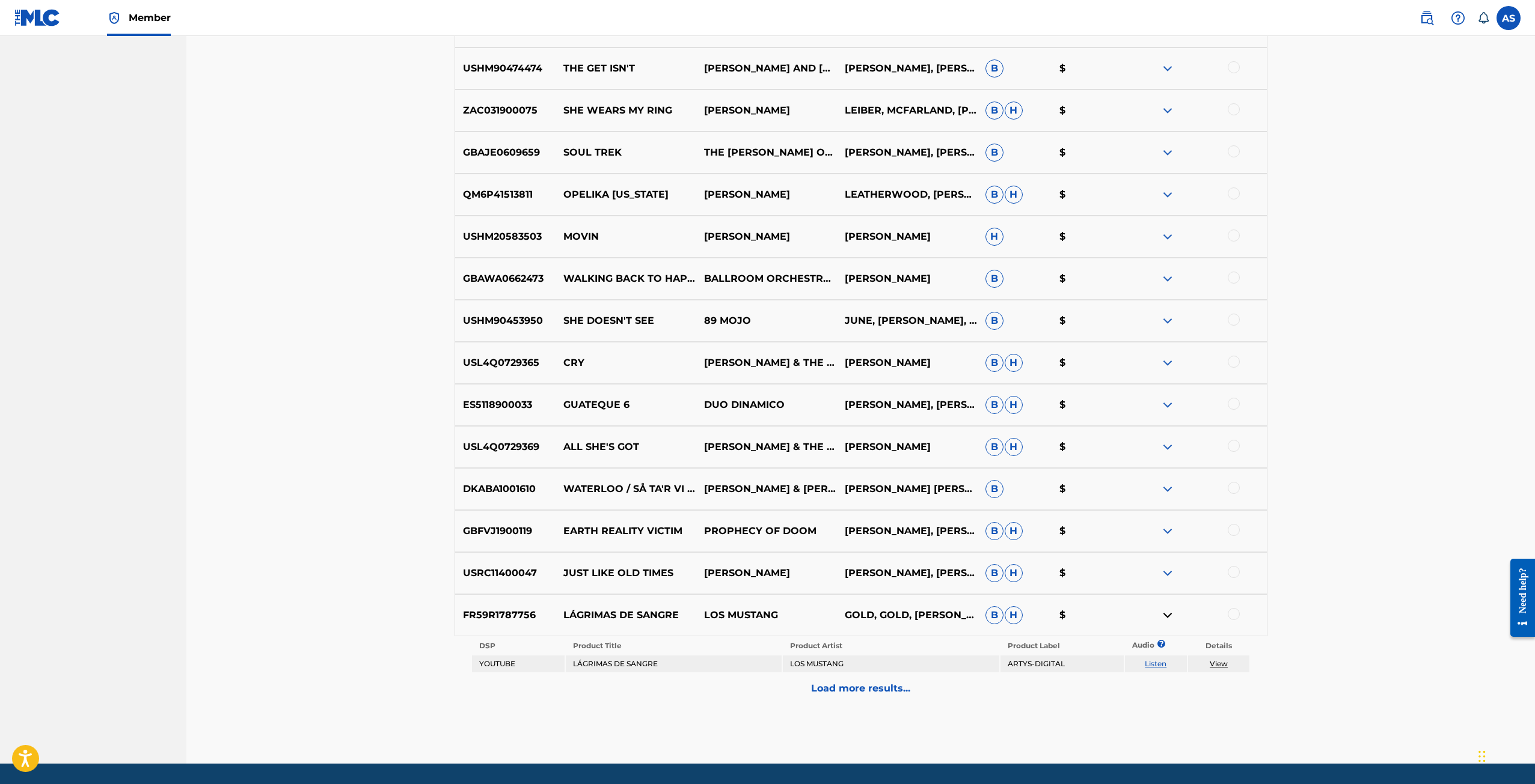
scroll to position [2425, 0]
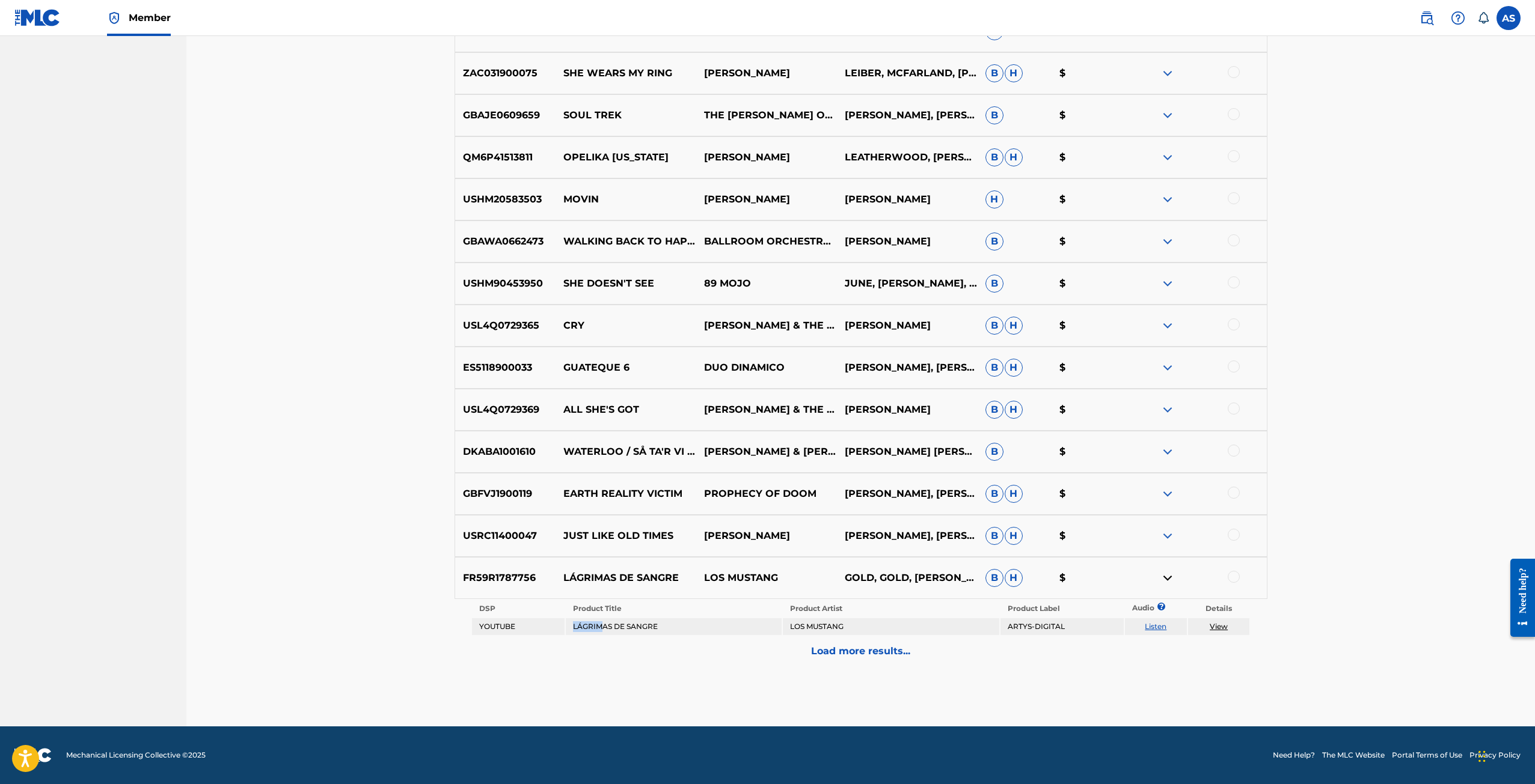
drag, startPoint x: 572, startPoint y: 627, endPoint x: 602, endPoint y: 627, distance: 30.0
click at [602, 627] on td "LÁGRIMAS DE SANGRE" at bounding box center [674, 627] width 215 height 17
click at [1159, 626] on link "Listen" at bounding box center [1155, 626] width 22 height 9
drag, startPoint x: 847, startPoint y: 625, endPoint x: 542, endPoint y: 627, distance: 305.0
click at [542, 627] on tr "YOUTUBE LÁGRIMAS DE SANGRE LOS MUSTANG ARTYS-DIGITAL Listen View" at bounding box center [861, 627] width 778 height 17
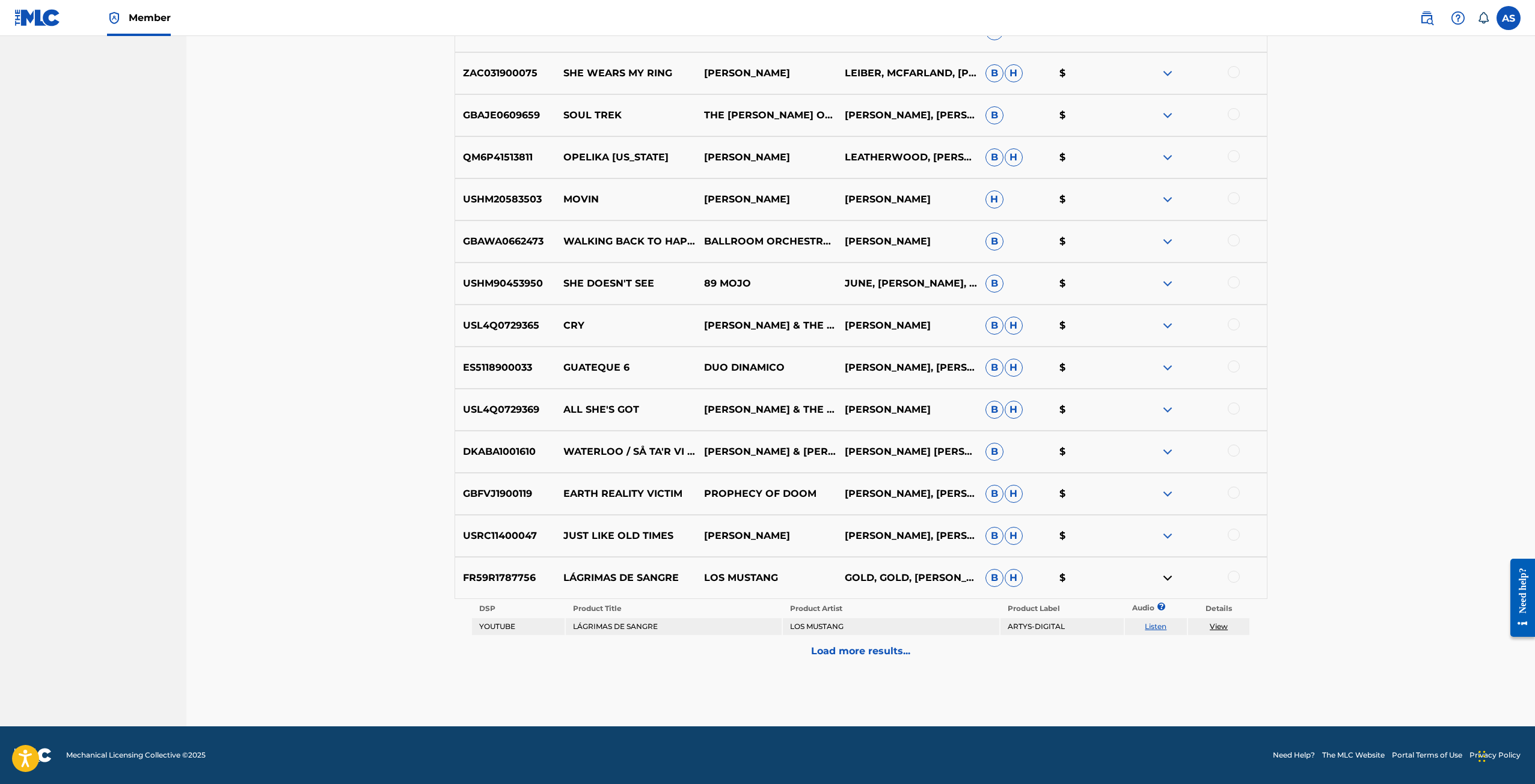
click at [856, 647] on p "Load more results..." at bounding box center [861, 651] width 99 height 15
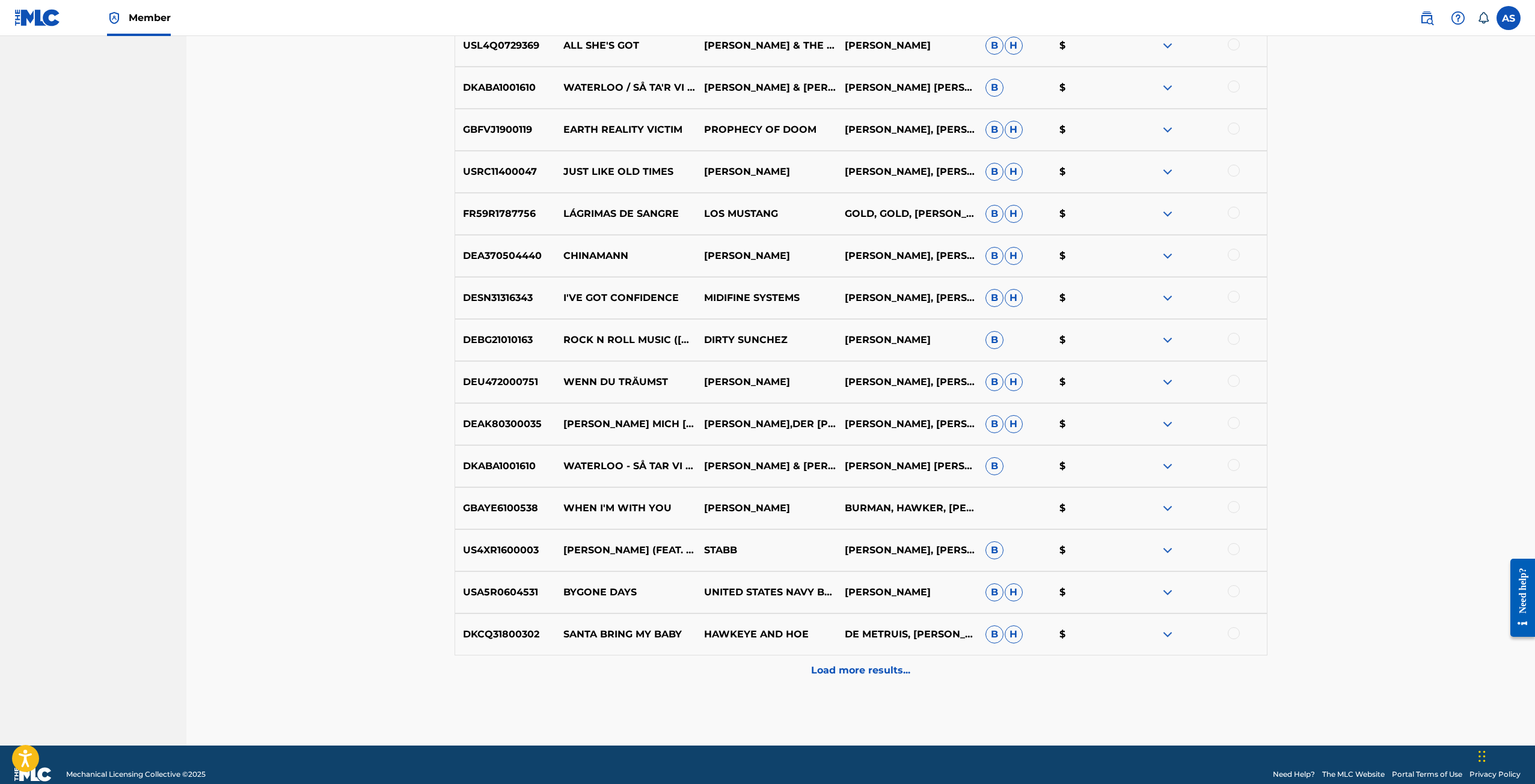
scroll to position [2808, 0]
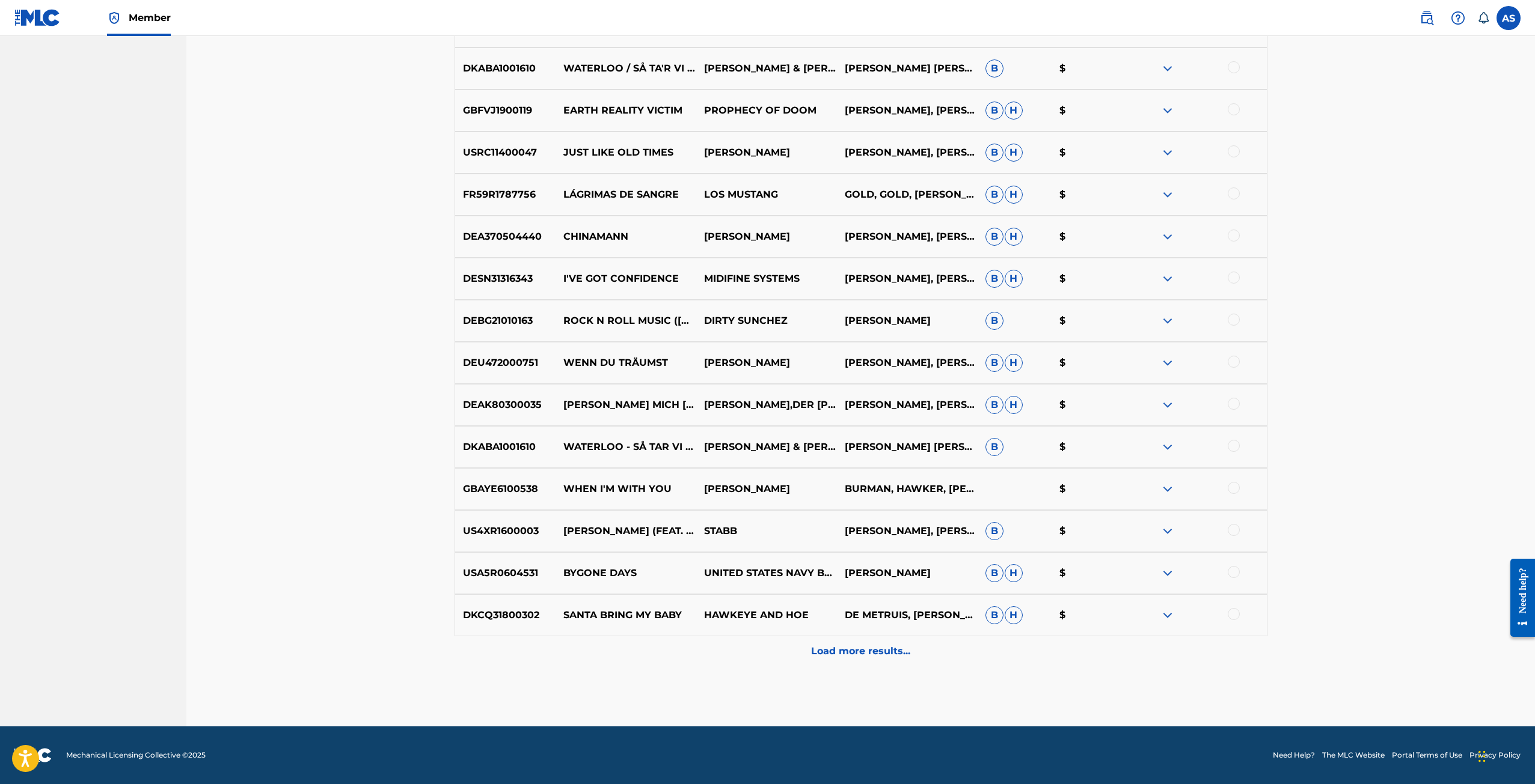
click at [830, 645] on p "Load more results..." at bounding box center [861, 651] width 99 height 15
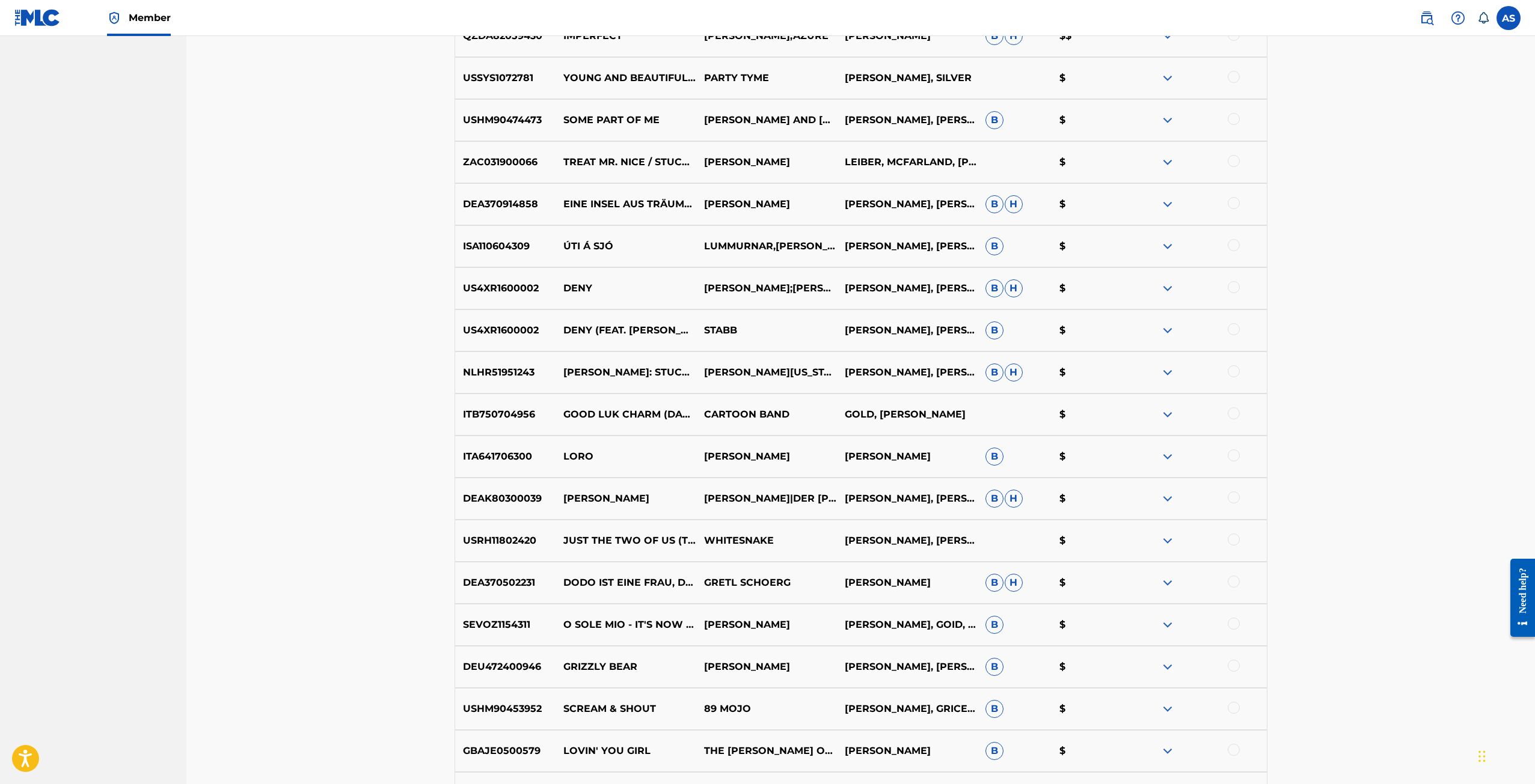
scroll to position [0, 0]
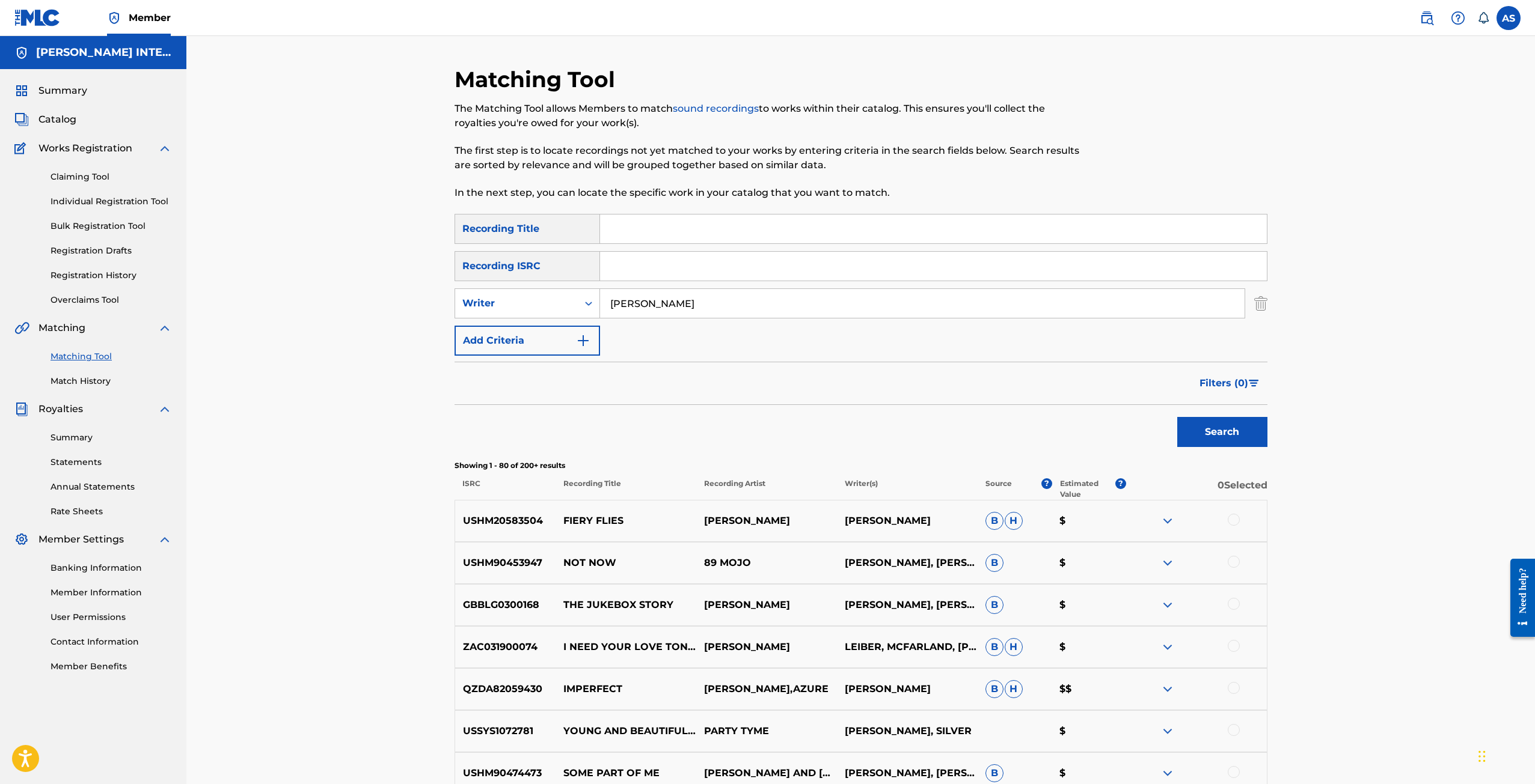
drag, startPoint x: 666, startPoint y: 304, endPoint x: 549, endPoint y: 329, distance: 119.6
click at [549, 329] on div "SearchWithCriteria5907bdf1-ee0d-4ccd-b370-a4bceb12b259 Recording Title SearchWi…" at bounding box center [861, 285] width 813 height 142
type input "[PERSON_NAME]"
click at [1177, 417] on button "Search" at bounding box center [1222, 432] width 90 height 30
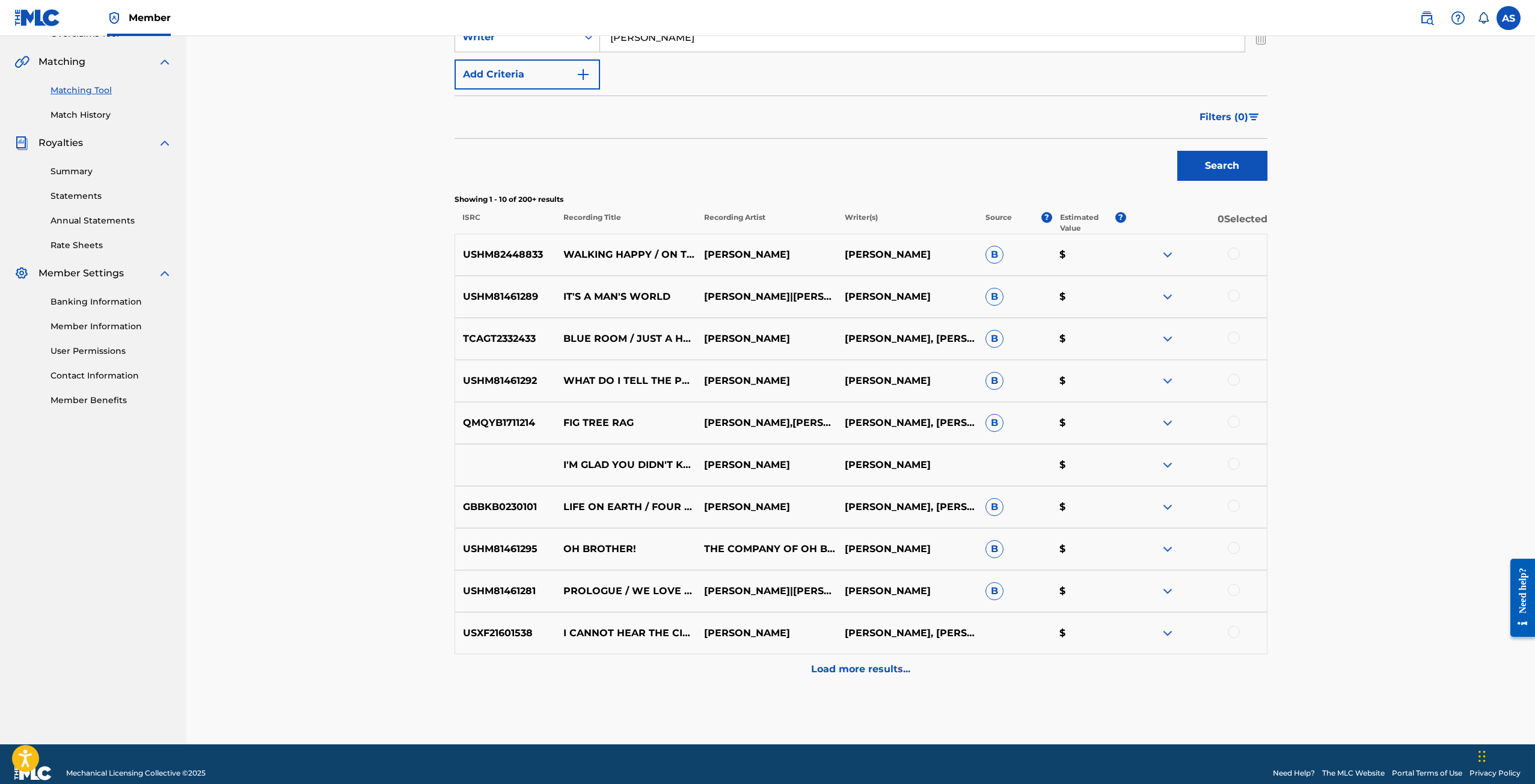
scroll to position [284, 0]
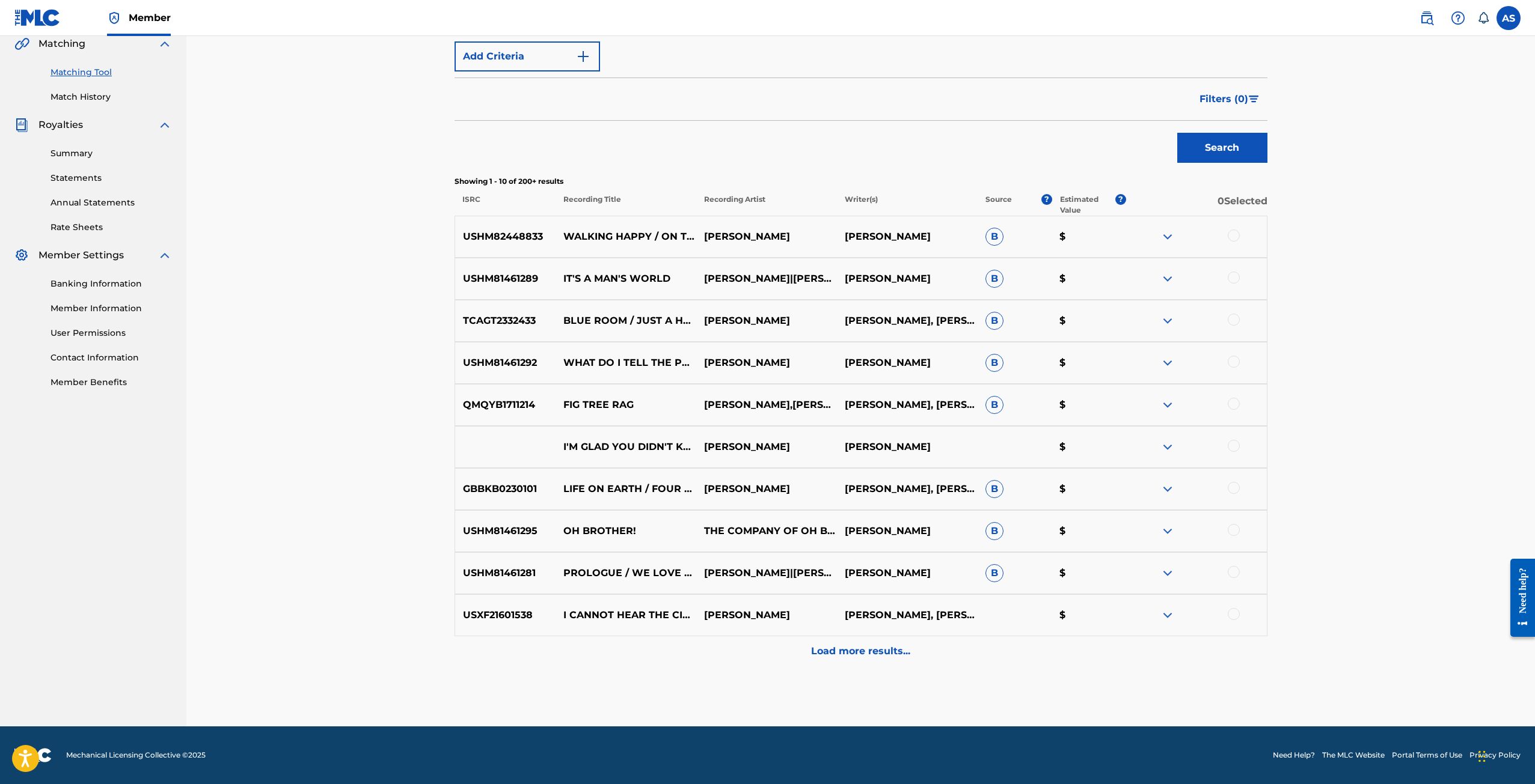
click at [858, 643] on div "Load more results..." at bounding box center [861, 651] width 813 height 30
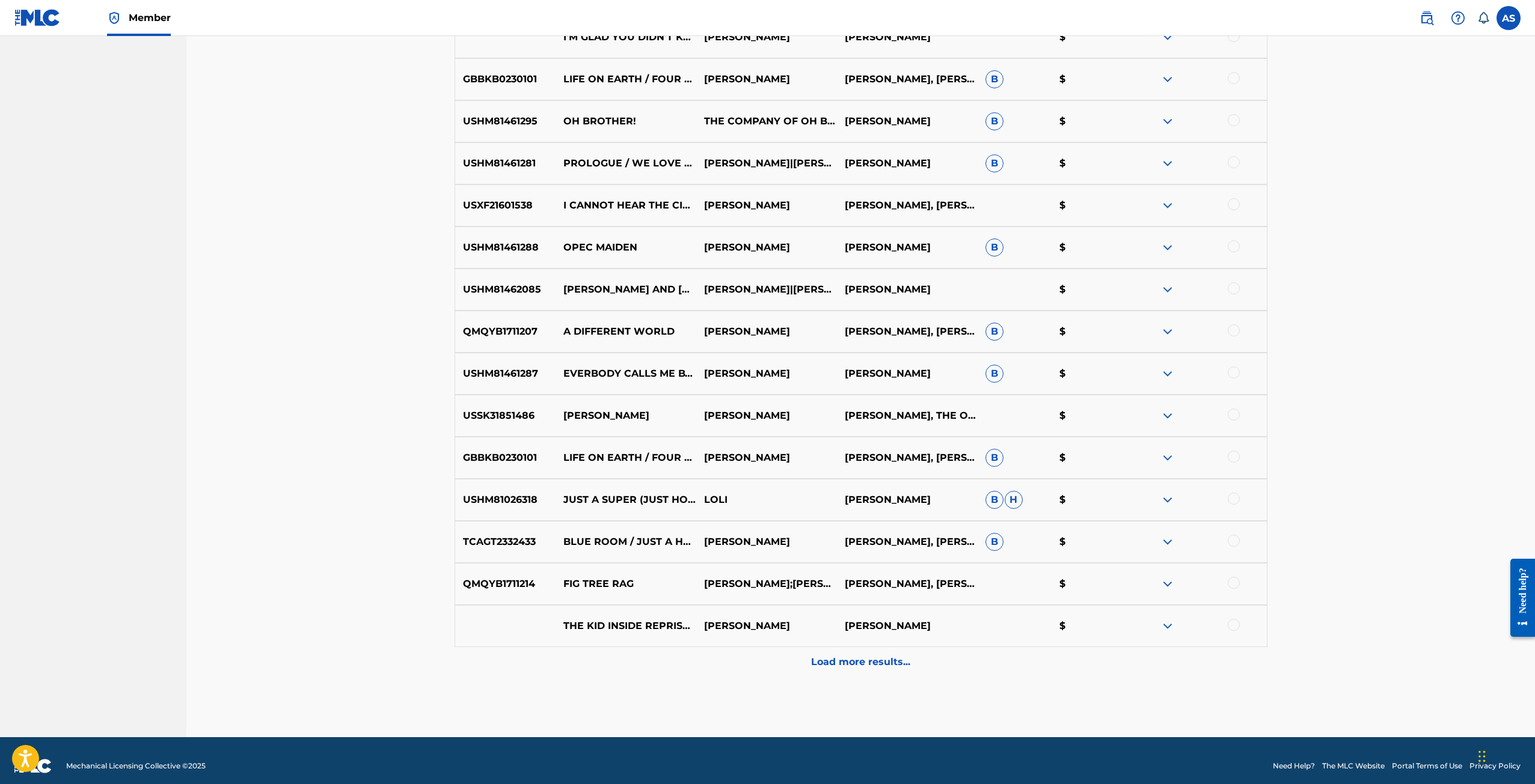
scroll to position [705, 0]
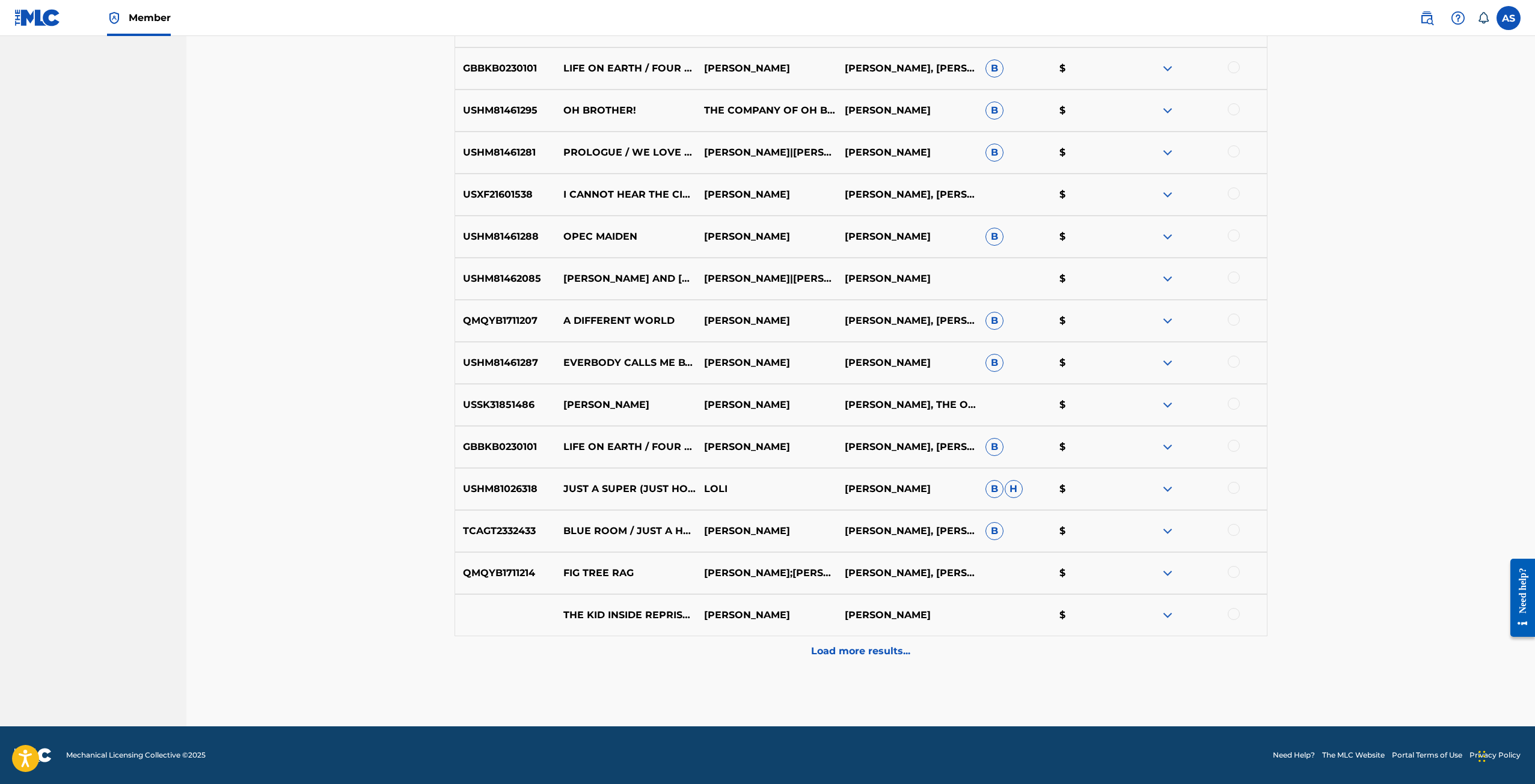
click at [1235, 614] on div at bounding box center [1233, 614] width 12 height 12
click at [847, 694] on button "Match 1 Group" at bounding box center [845, 686] width 133 height 30
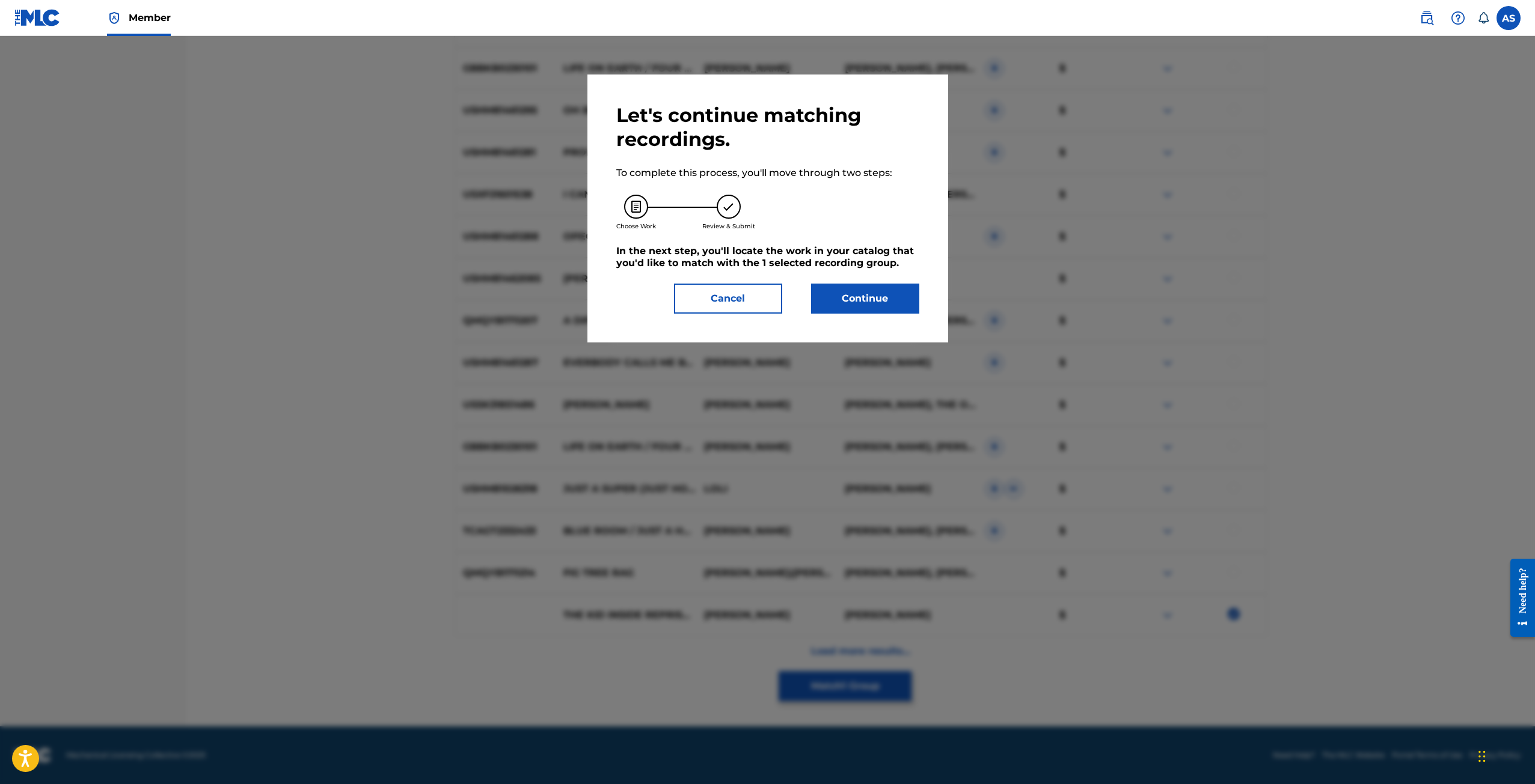
click at [821, 306] on button "Continue" at bounding box center [865, 299] width 108 height 30
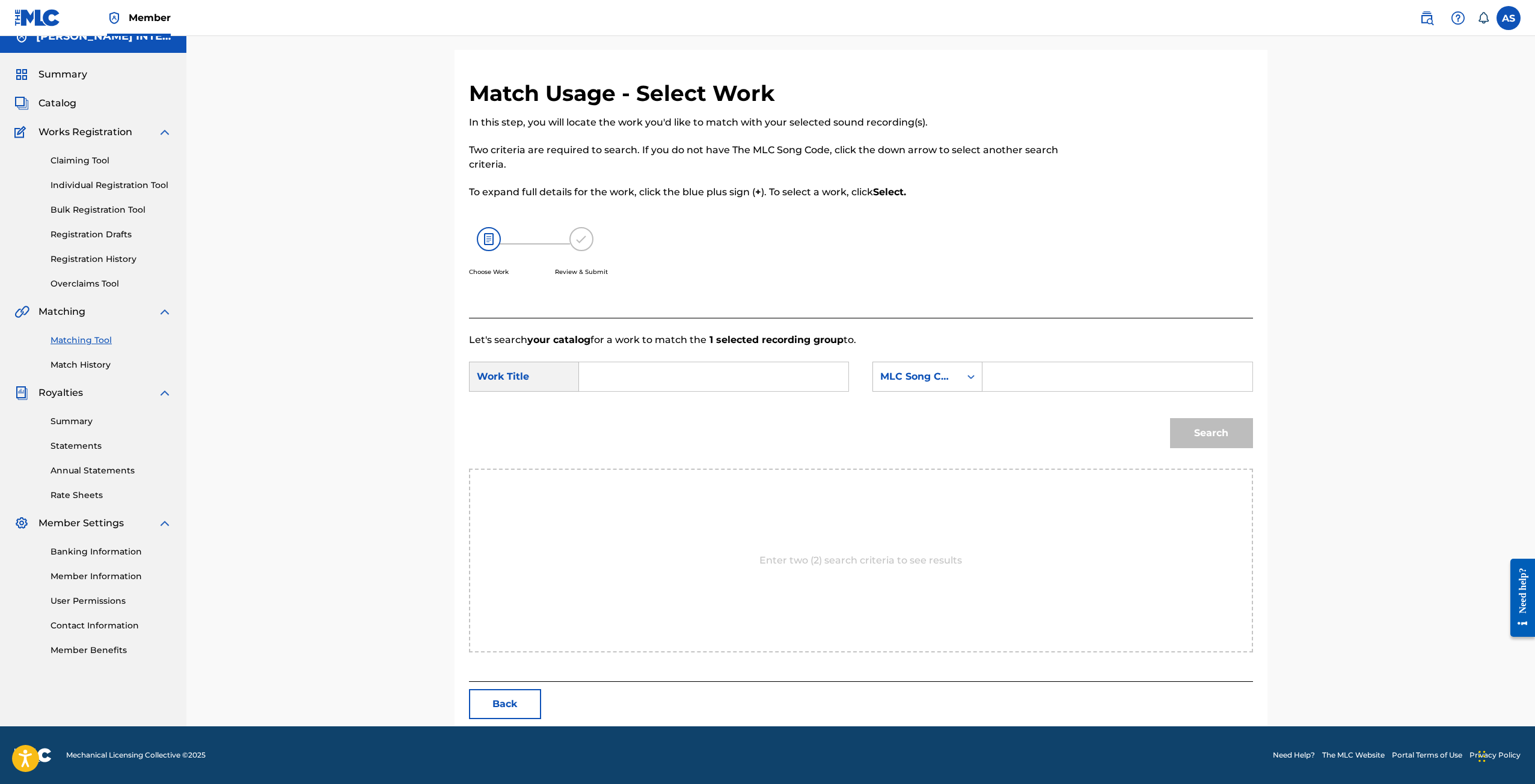
scroll to position [0, 0]
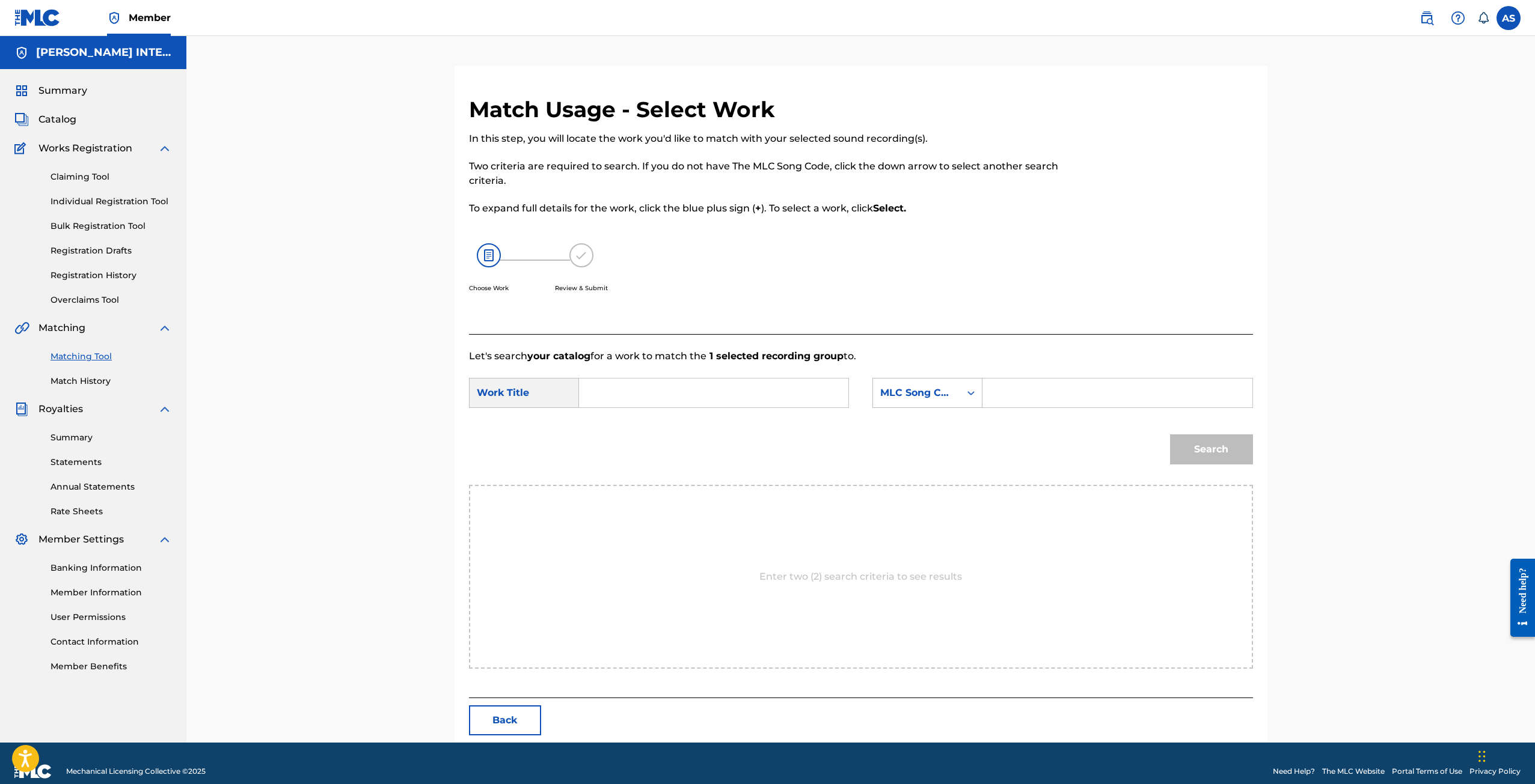
drag, startPoint x: 621, startPoint y: 390, endPoint x: 633, endPoint y: 387, distance: 12.4
click at [621, 390] on input "Search Form" at bounding box center [714, 392] width 249 height 29
click at [618, 469] on div "the kid inside (fr: "is there life after high school")" at bounding box center [623, 456] width 68 height 94
type input "the kid inside (fr: "is there life after high school")"
click at [901, 399] on div "MLC Song Code" at bounding box center [917, 393] width 73 height 15
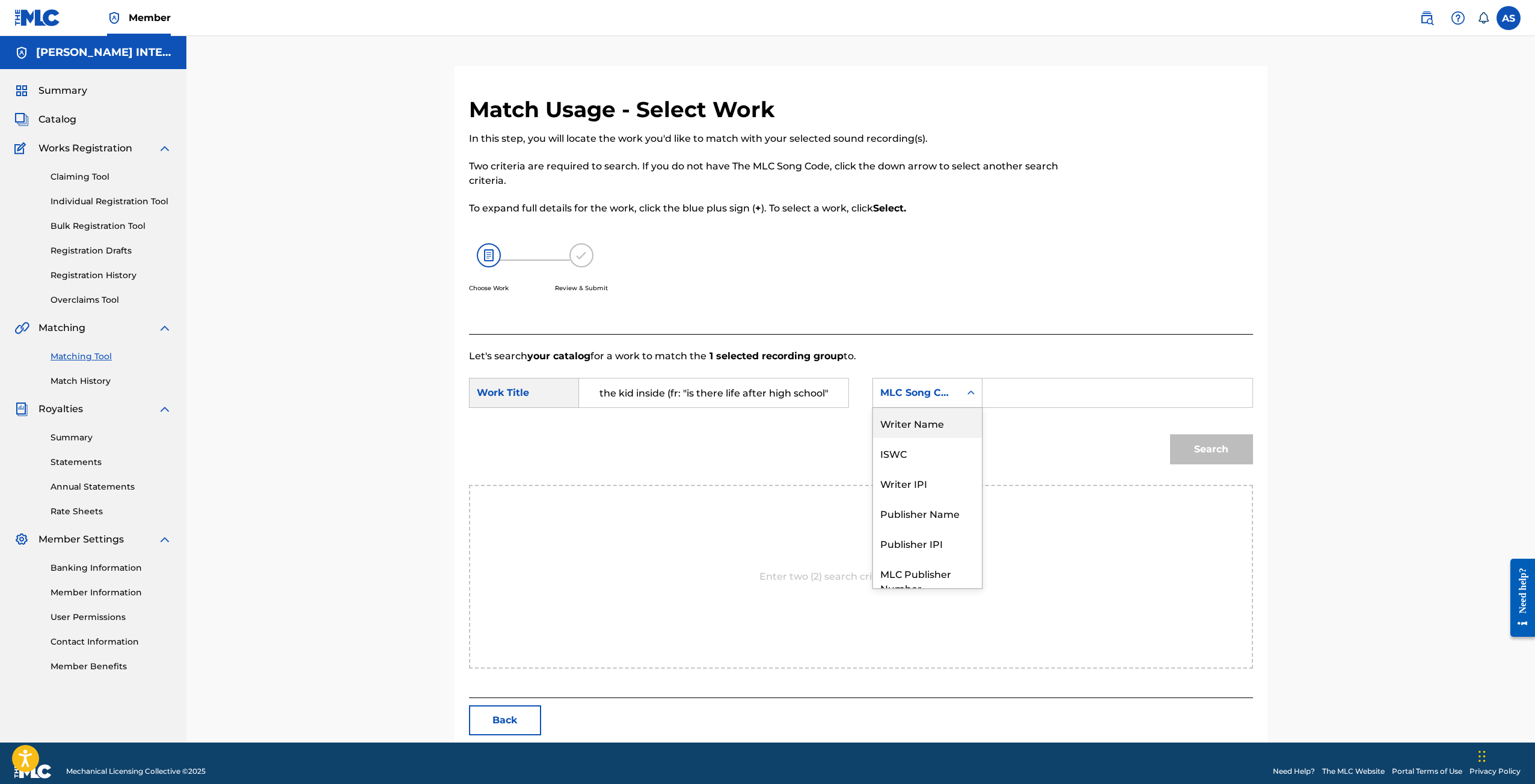
click at [914, 426] on div "Writer Name" at bounding box center [928, 422] width 109 height 30
click at [1000, 394] on input "Search Form" at bounding box center [1117, 392] width 249 height 29
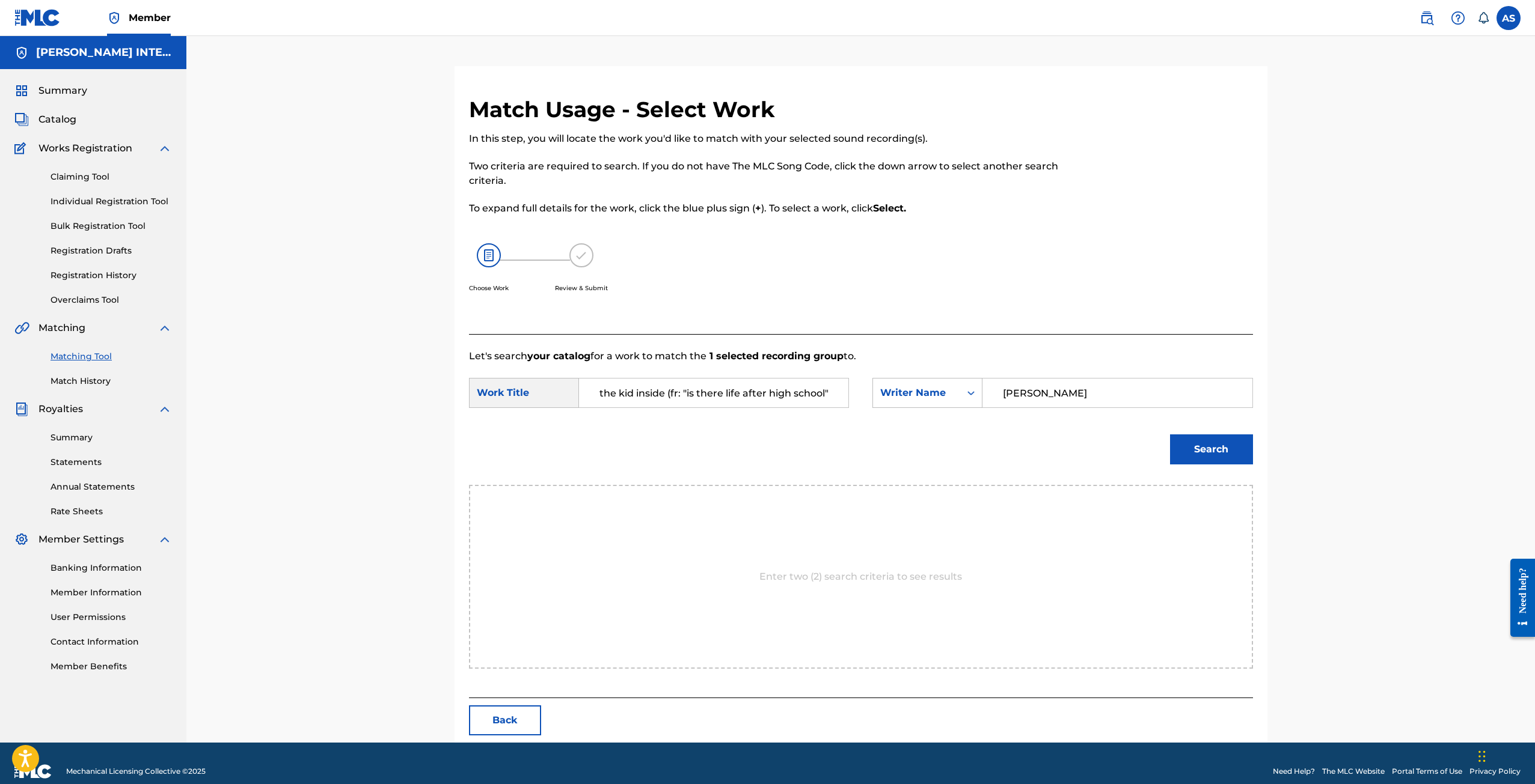
type input "[PERSON_NAME]"
click at [1206, 439] on button "Search" at bounding box center [1211, 449] width 83 height 30
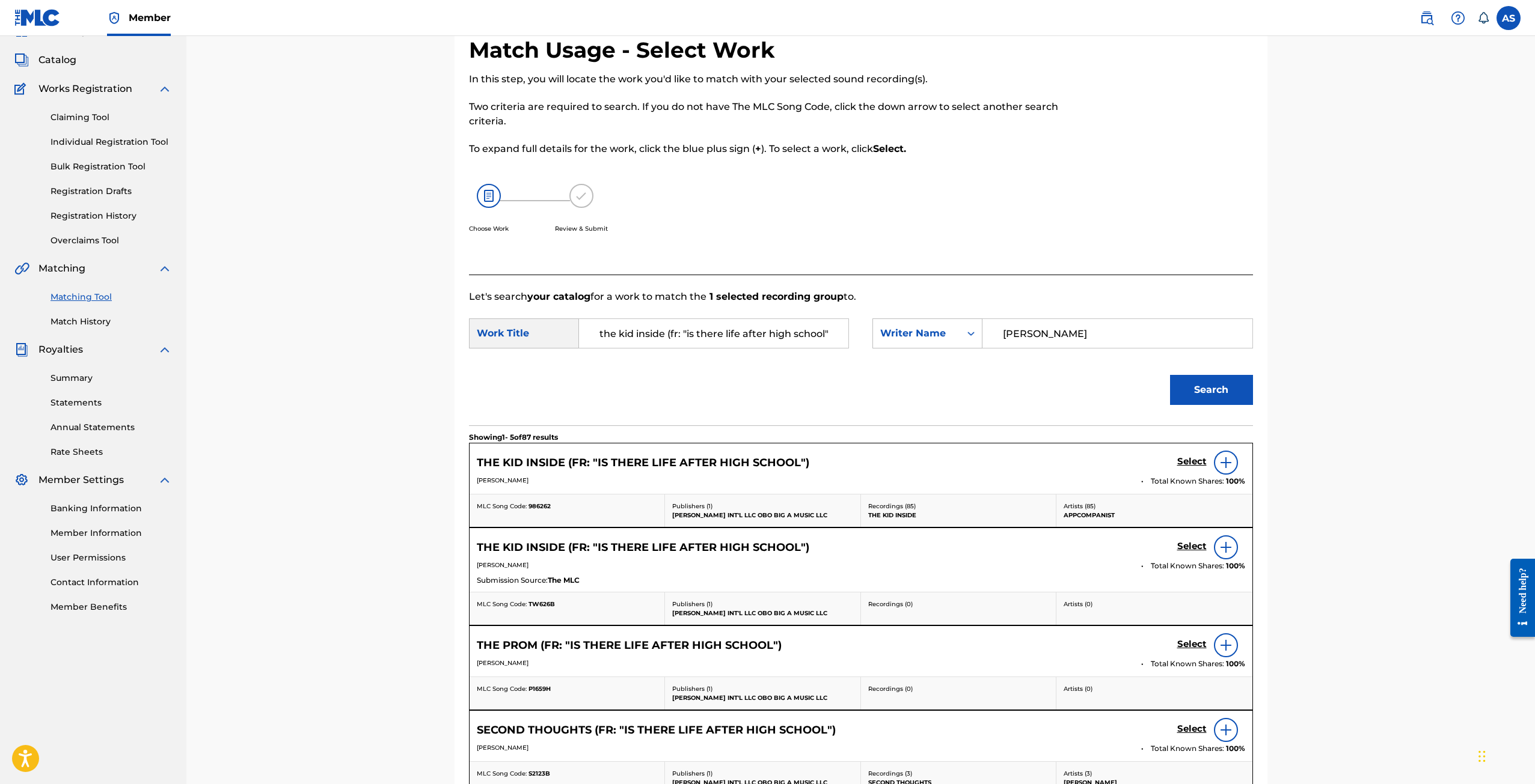
scroll to position [60, 0]
click at [1198, 456] on h5 "Select" at bounding box center [1191, 461] width 29 height 11
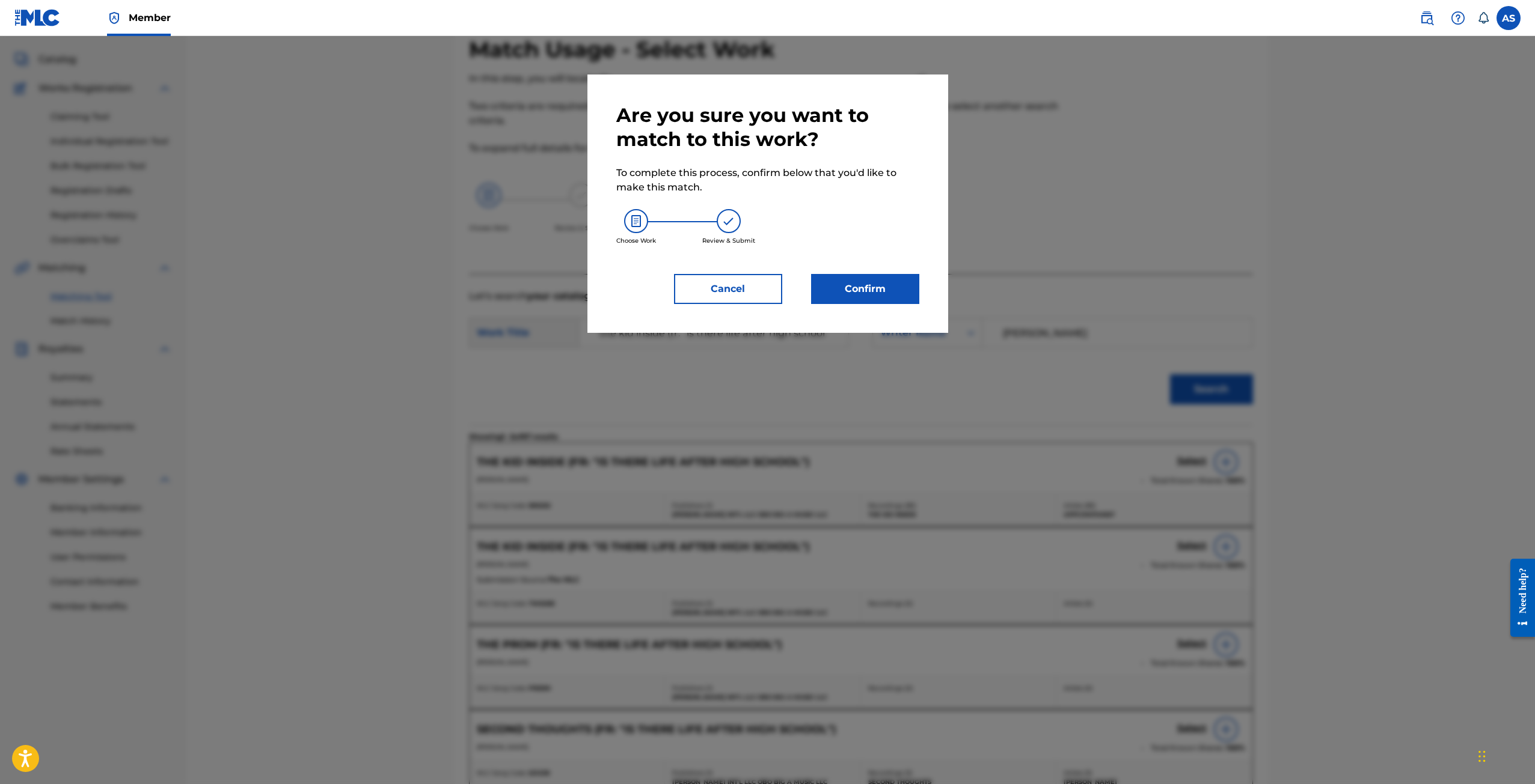
click at [886, 295] on button "Confirm" at bounding box center [865, 289] width 108 height 30
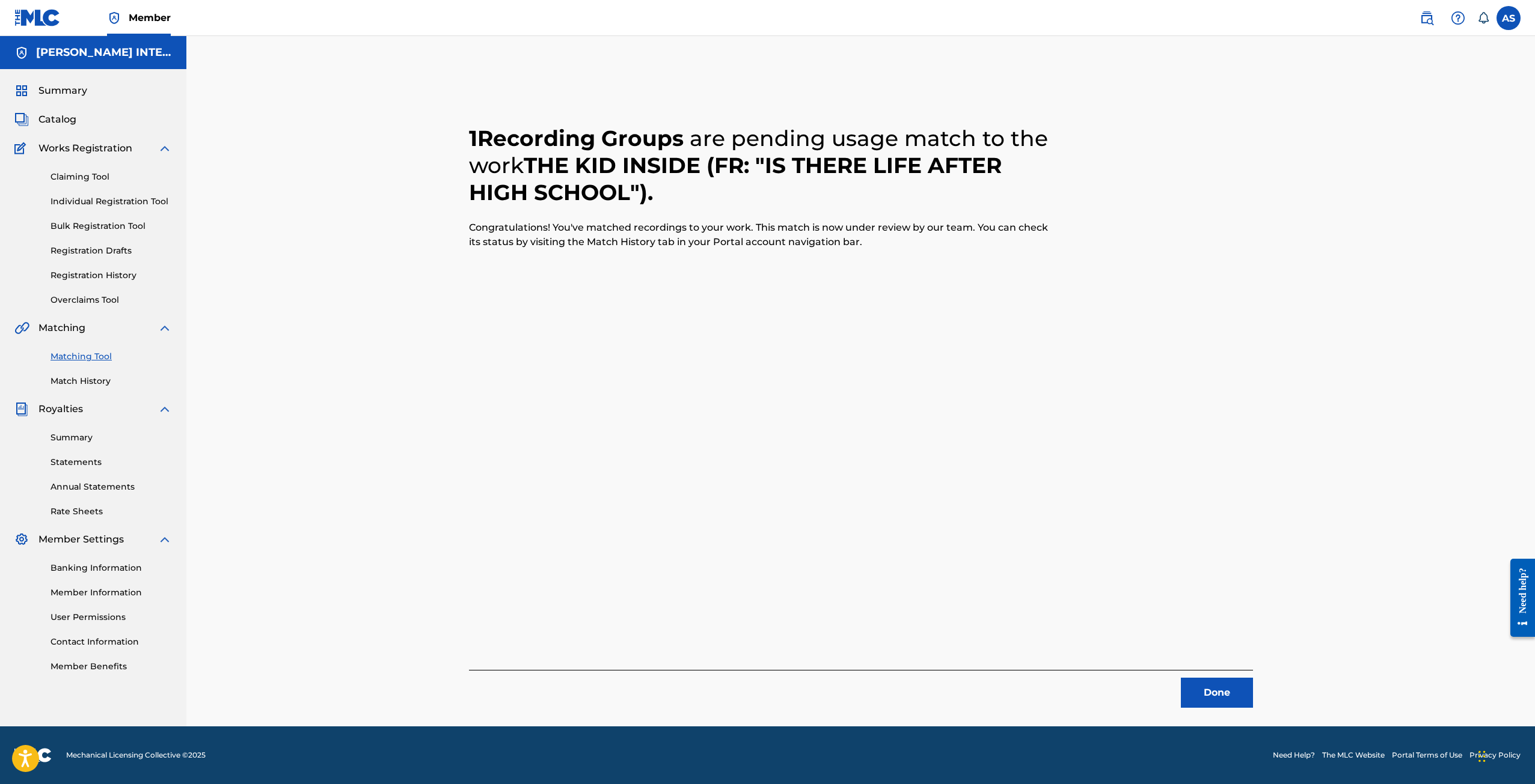
click at [1219, 686] on button "Done" at bounding box center [1216, 692] width 72 height 30
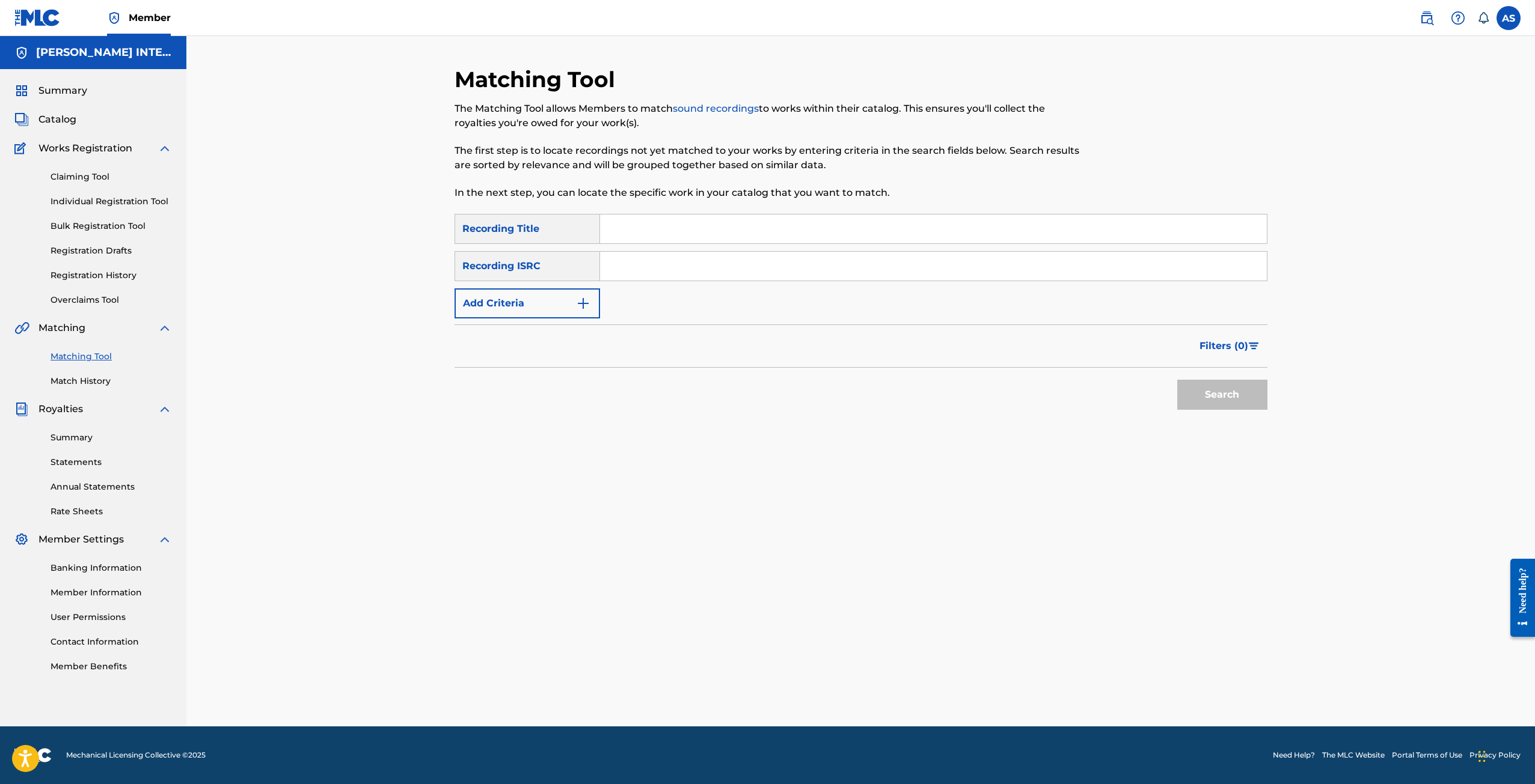
click at [642, 241] on input "Search Form" at bounding box center [933, 229] width 667 height 29
click at [563, 315] on button "Add Criteria" at bounding box center [528, 303] width 146 height 30
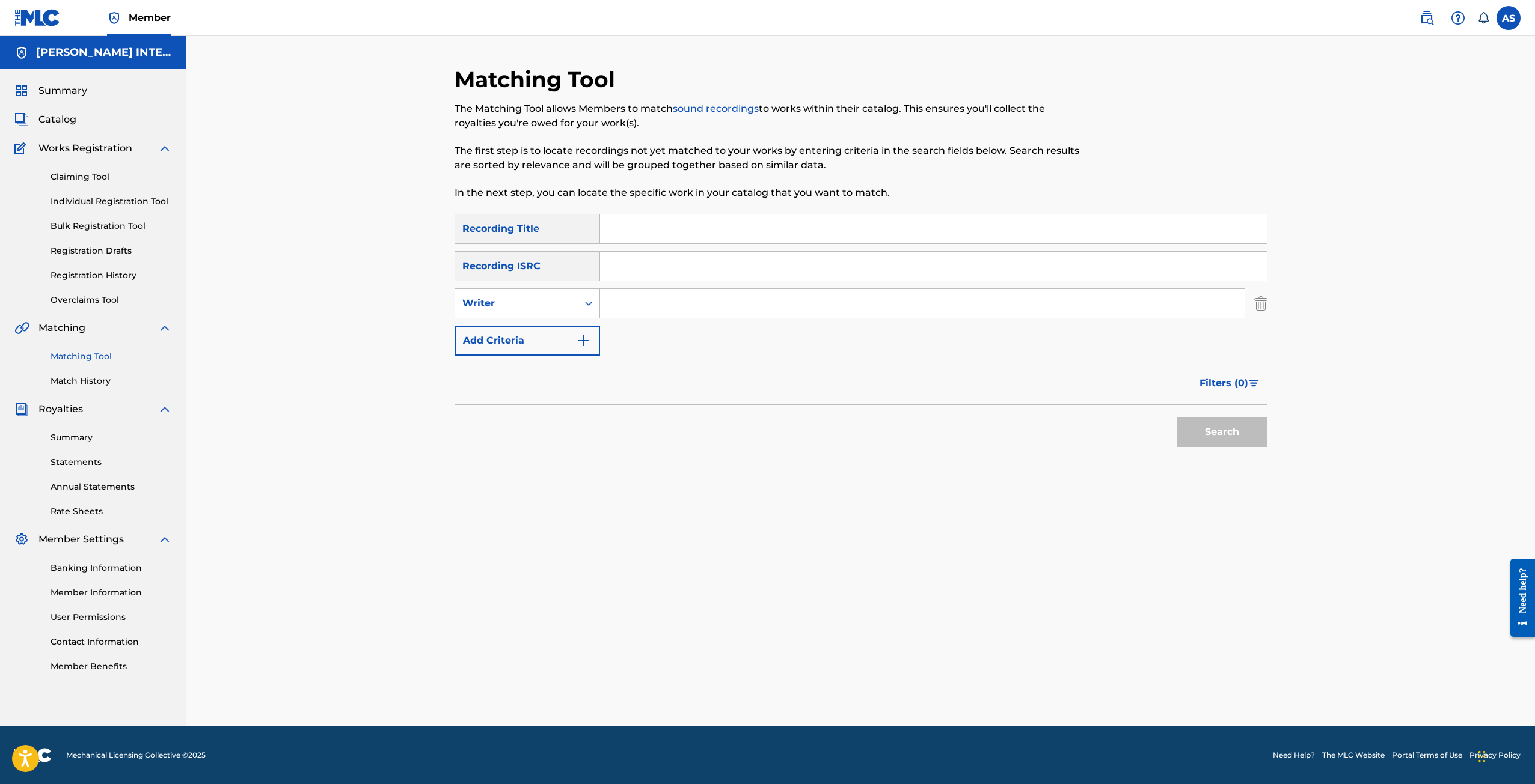
click at [614, 299] on input "Search Form" at bounding box center [921, 303] width 644 height 29
type input "[PERSON_NAME]"
click at [1187, 429] on button "Search" at bounding box center [1222, 432] width 90 height 30
